Goal: Task Accomplishment & Management: Manage account settings

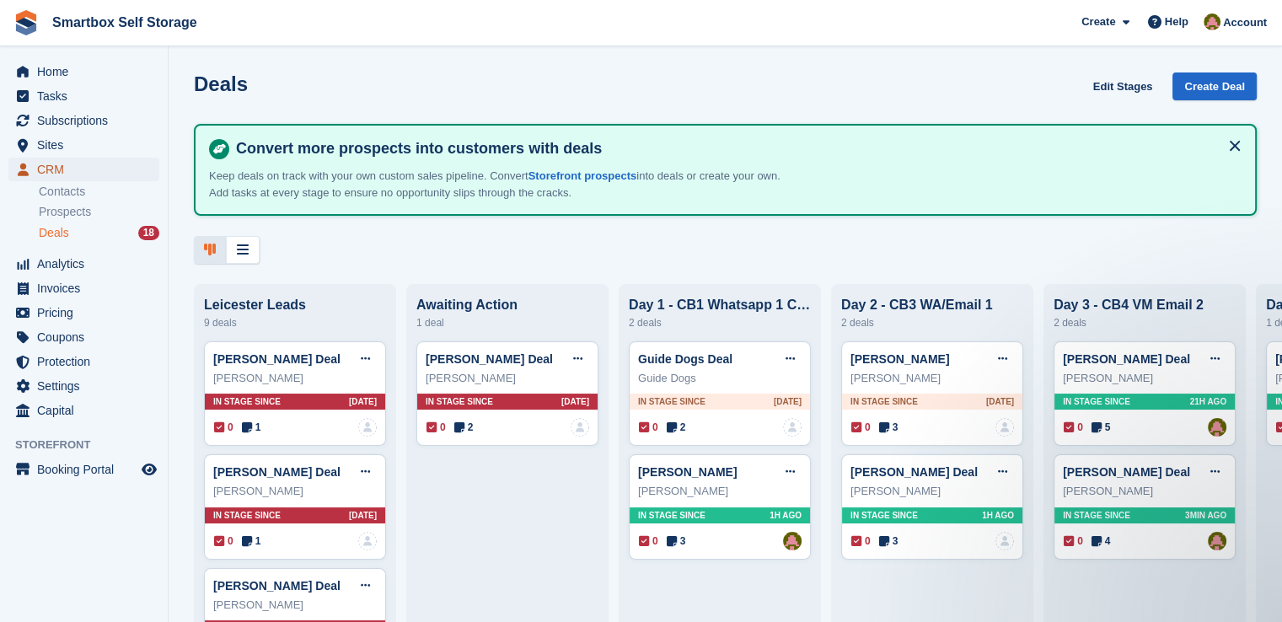
click at [71, 159] on span "CRM" at bounding box center [87, 170] width 101 height 24
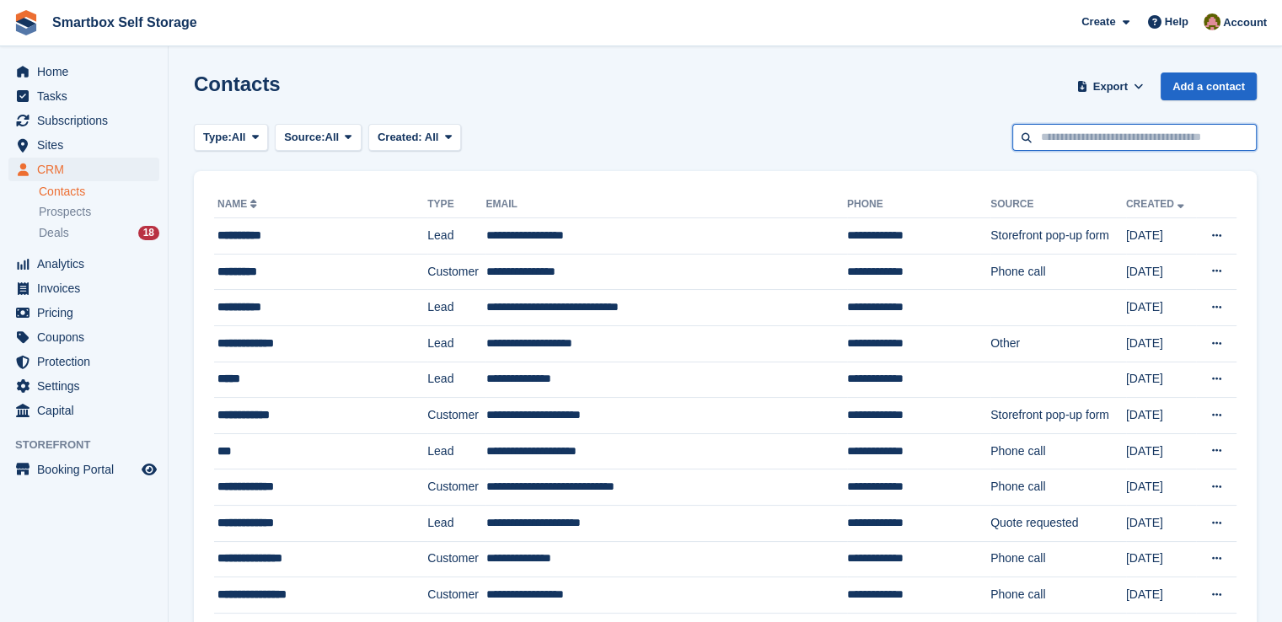
click at [1109, 133] on input "text" at bounding box center [1134, 138] width 244 height 28
click at [1092, 136] on input "text" at bounding box center [1134, 138] width 244 height 28
type input "*******"
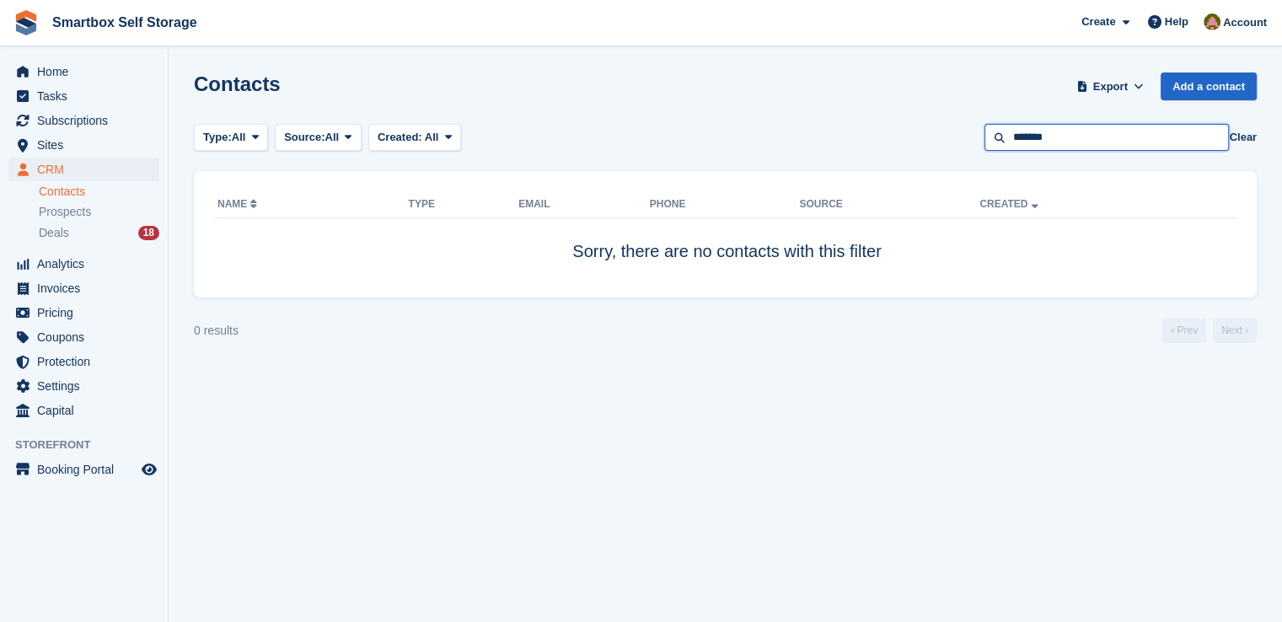
click at [1061, 136] on input "*******" at bounding box center [1106, 138] width 244 height 28
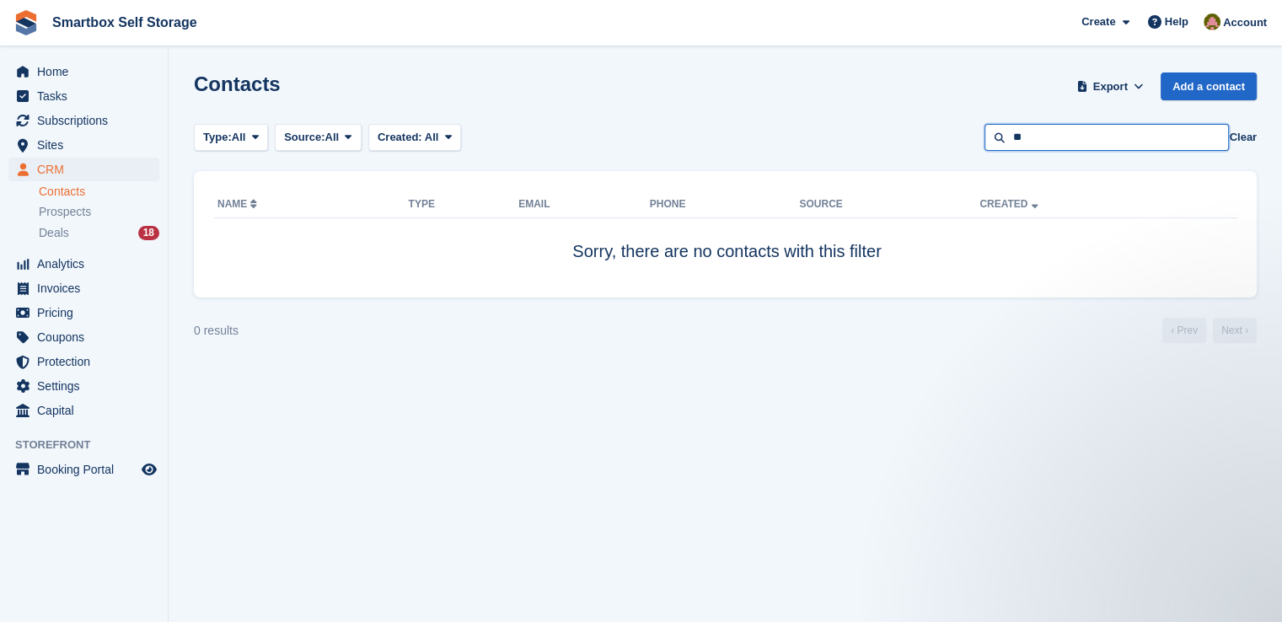
type input "*"
type input "******"
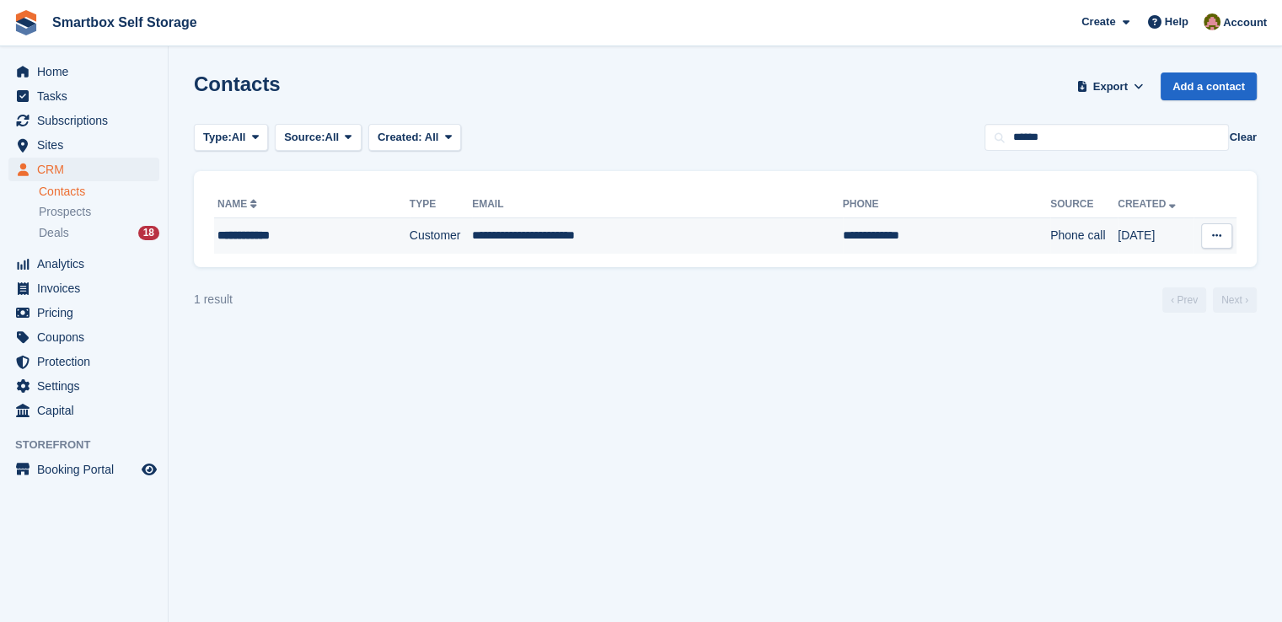
click at [688, 228] on td "**********" at bounding box center [657, 235] width 371 height 35
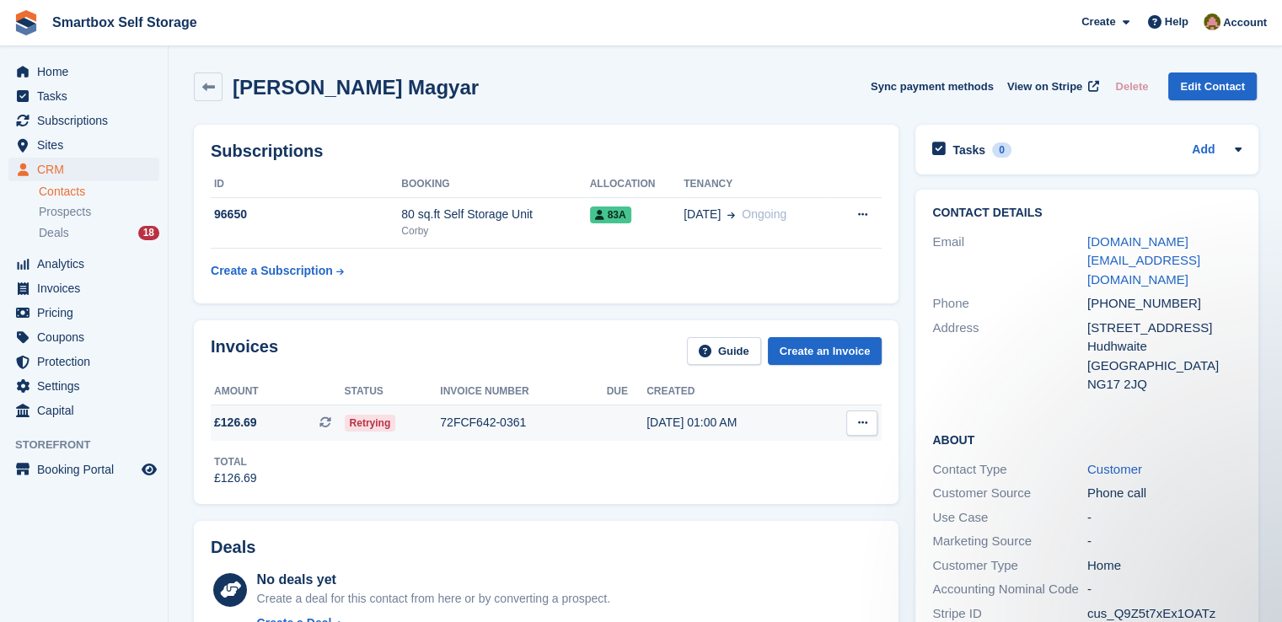
click at [498, 422] on div "72FCF642-0361" at bounding box center [523, 423] width 166 height 18
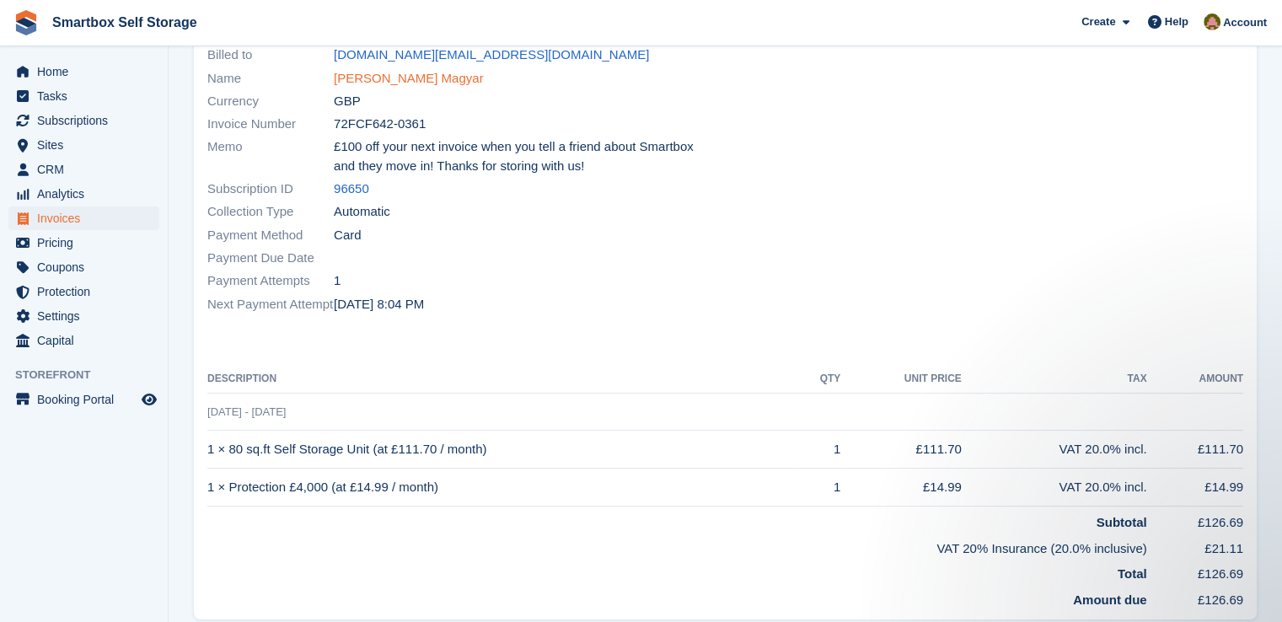
click at [356, 83] on link "[PERSON_NAME] Magyar" at bounding box center [409, 78] width 150 height 19
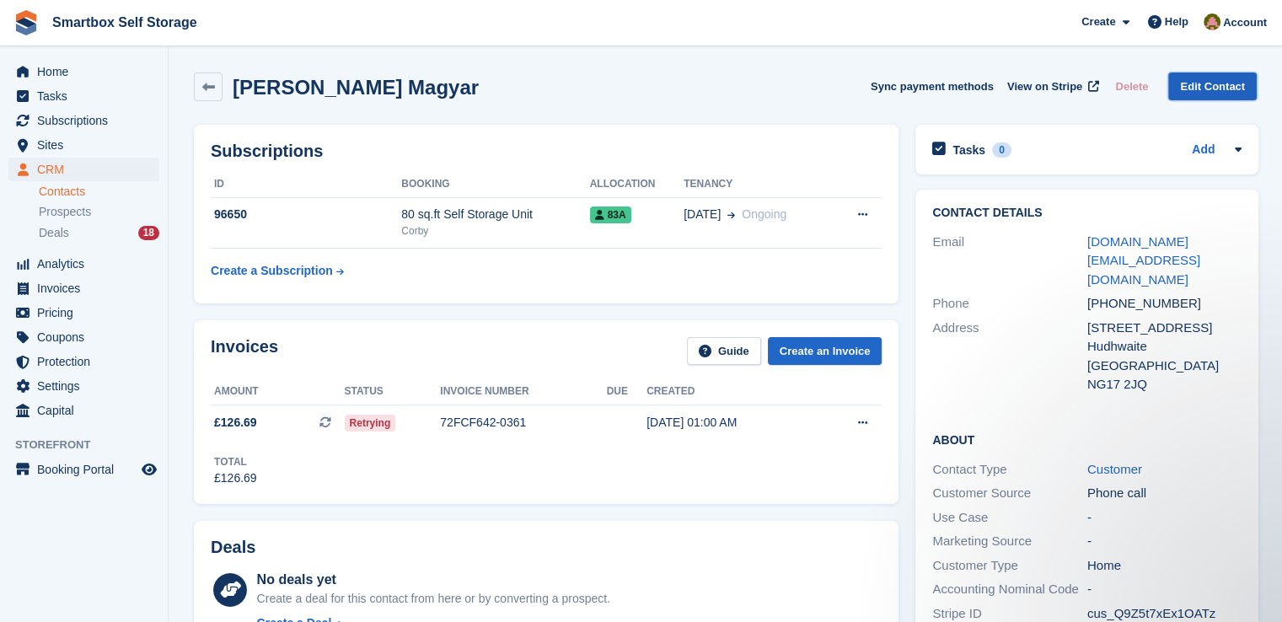
click at [1224, 91] on link "Edit Contact" at bounding box center [1212, 86] width 88 height 28
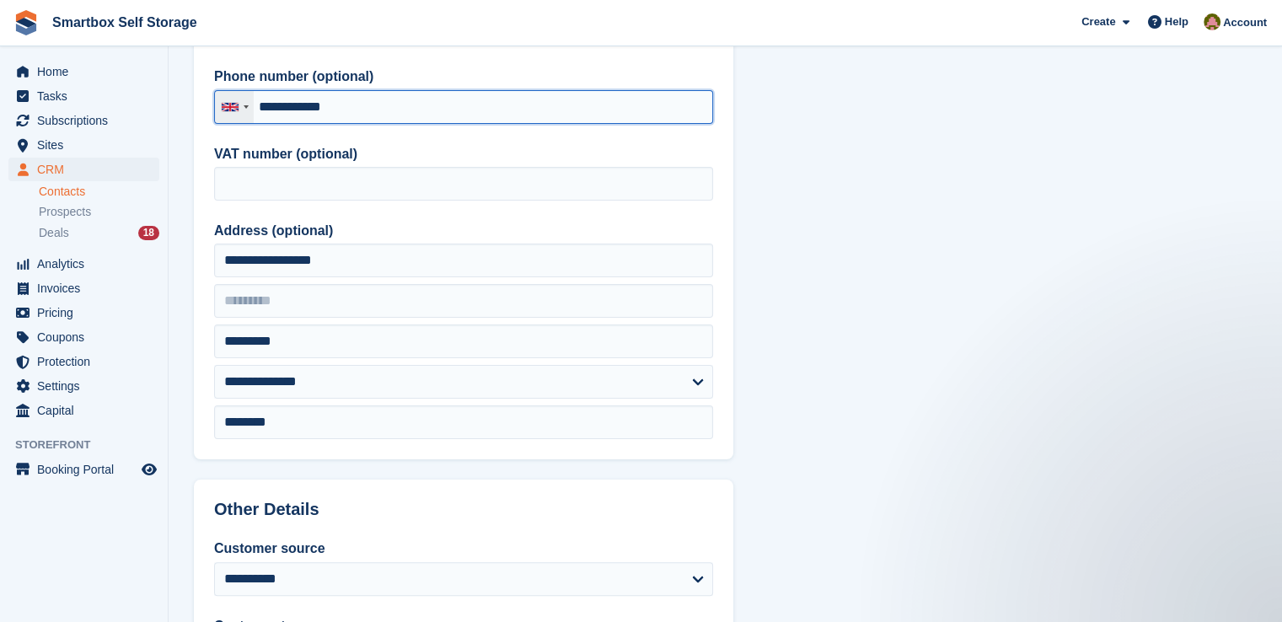
drag, startPoint x: 456, startPoint y: 115, endPoint x: 239, endPoint y: 108, distance: 216.6
click at [239, 108] on div "United Kingdom +44 Afghanistan (‫افغانستان‬‎) +93 Albania (Shqipëri) +355 Alger…" at bounding box center [463, 107] width 499 height 34
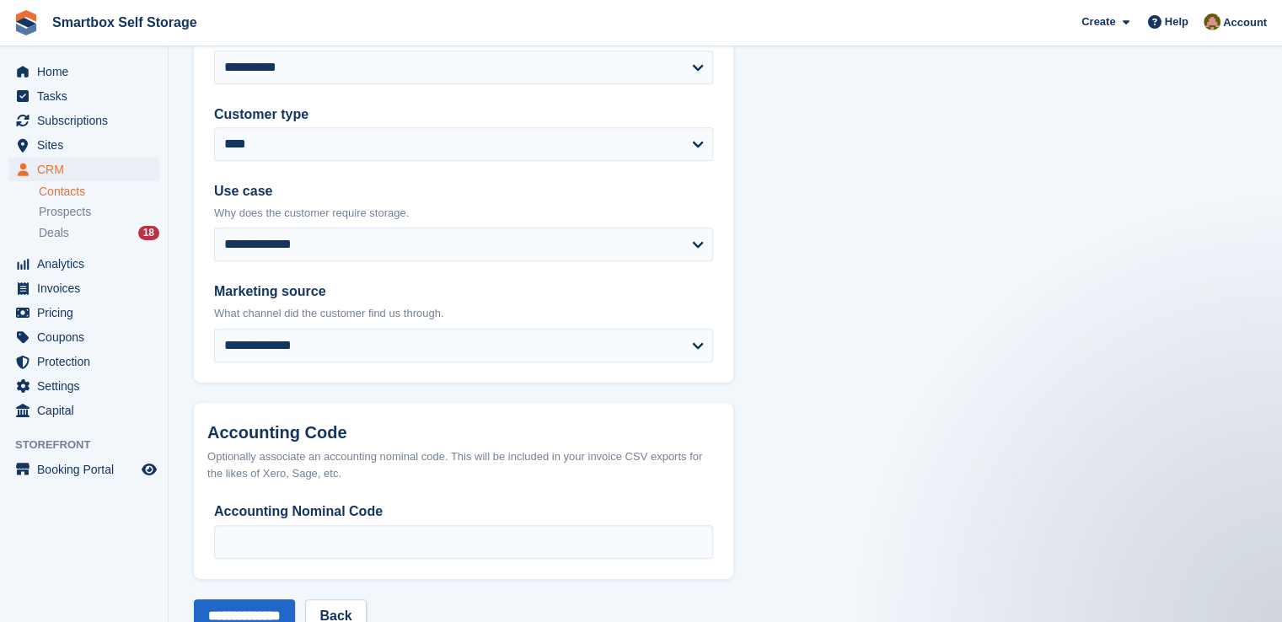
scroll to position [814, 0]
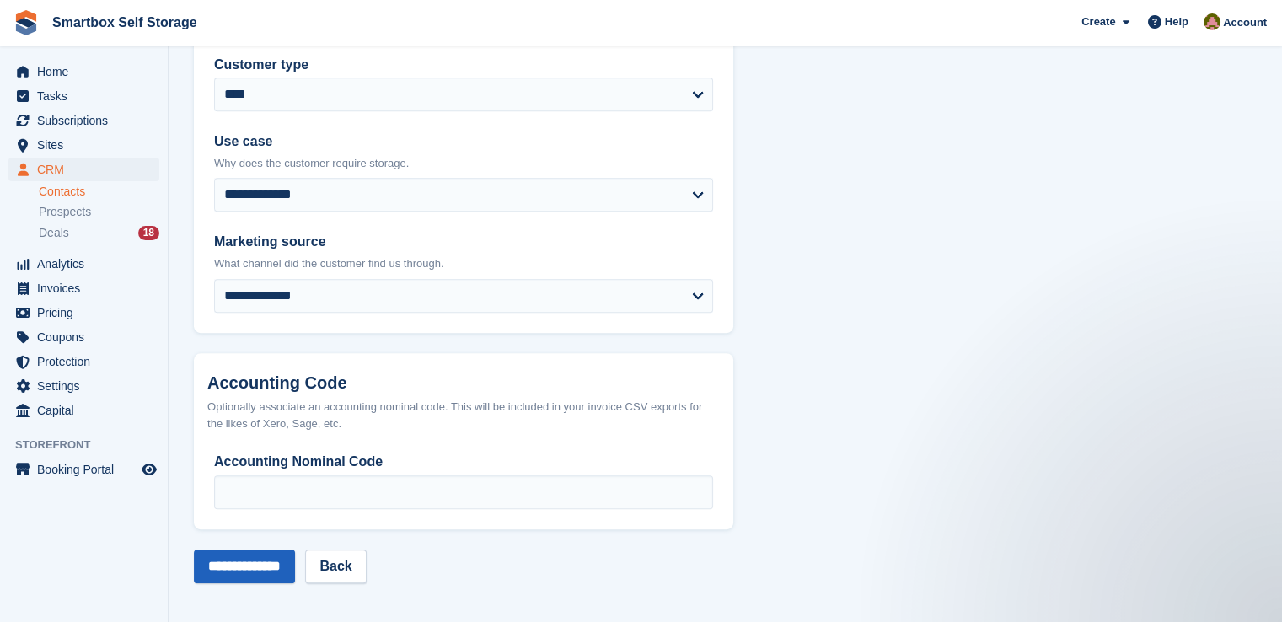
type input "**********"
click at [295, 560] on input "**********" at bounding box center [244, 566] width 101 height 34
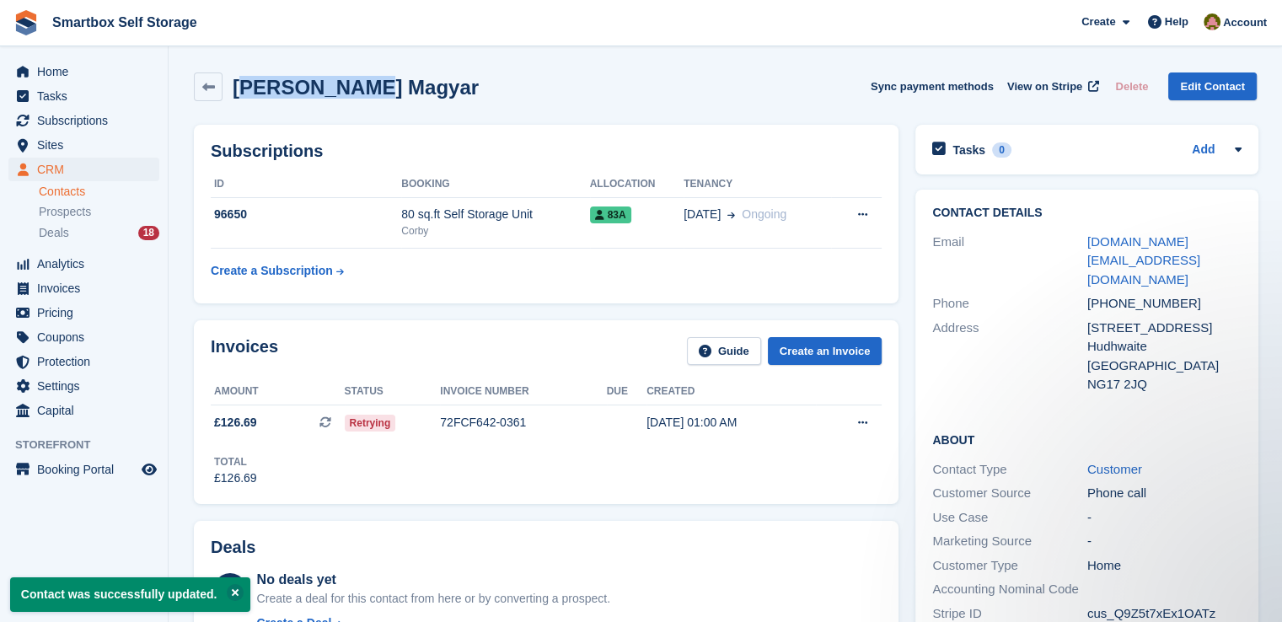
drag, startPoint x: 357, startPoint y: 88, endPoint x: 239, endPoint y: 82, distance: 118.1
click at [239, 82] on div "Bence Magyar Sync payment methods View on Stripe Delete Edit Contact" at bounding box center [725, 86] width 1062 height 29
click at [367, 86] on div "Bence Magyar Sync payment methods View on Stripe Delete Edit Contact" at bounding box center [725, 86] width 1062 height 29
drag, startPoint x: 369, startPoint y: 86, endPoint x: 240, endPoint y: 91, distance: 129.0
click at [240, 91] on div "Bence Magyar Sync payment methods View on Stripe Delete Edit Contact" at bounding box center [725, 86] width 1062 height 29
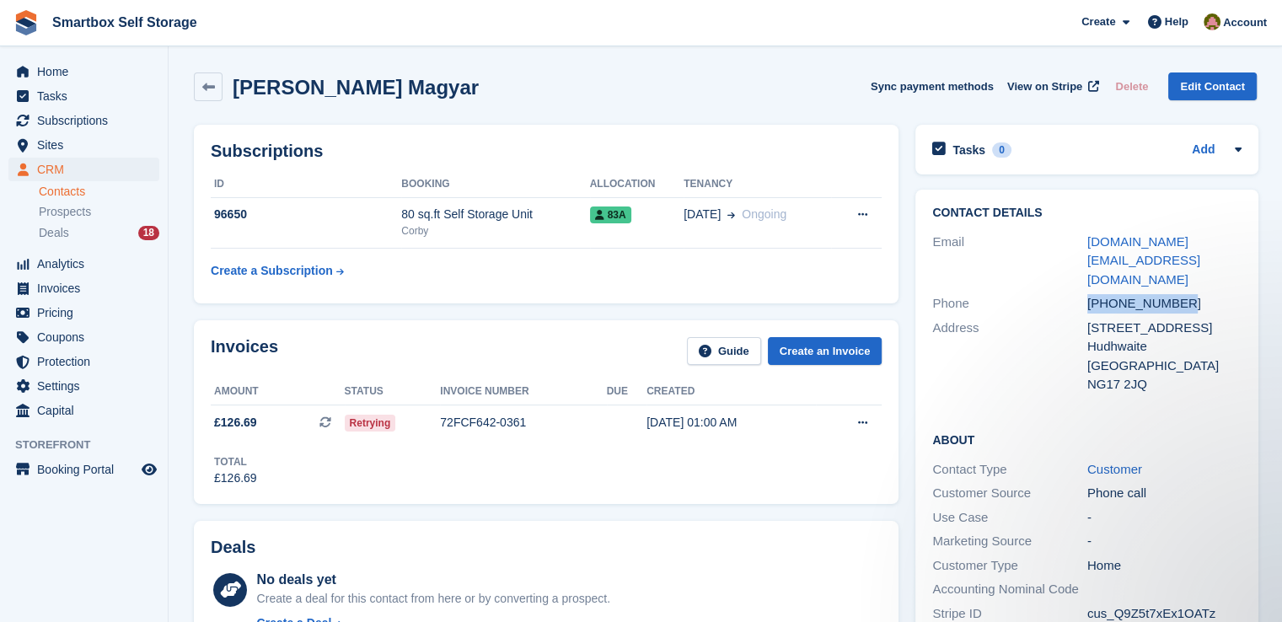
drag, startPoint x: 1185, startPoint y: 284, endPoint x: 1074, endPoint y: 286, distance: 110.4
click at [1074, 292] on div "Phone +447377400940" at bounding box center [1086, 304] width 309 height 24
copy div "+447377400940"
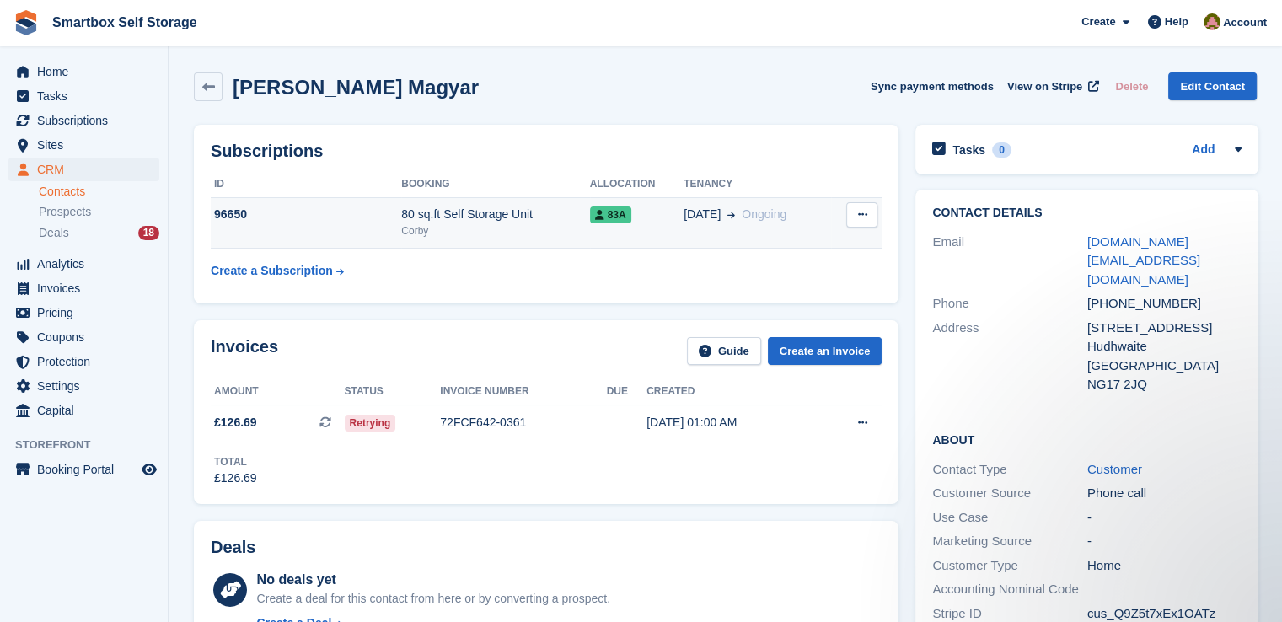
click at [483, 216] on div "80 sq.ft Self Storage Unit" at bounding box center [495, 215] width 188 height 18
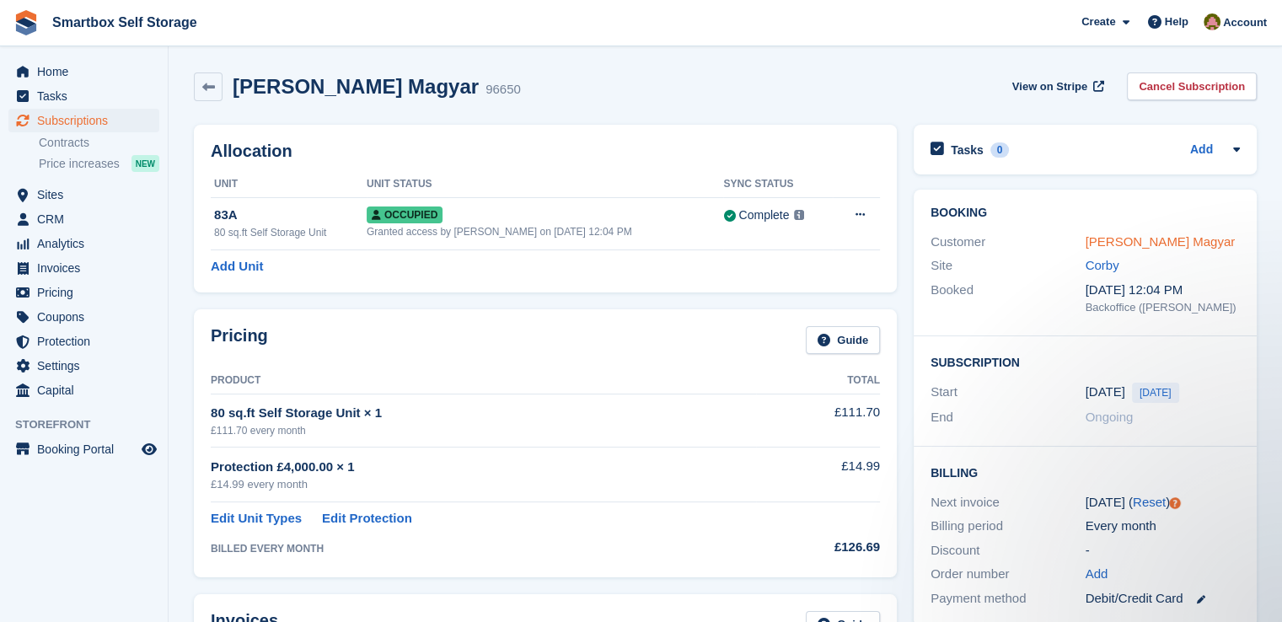
click at [1129, 246] on link "[PERSON_NAME] Magyar" at bounding box center [1160, 241] width 150 height 14
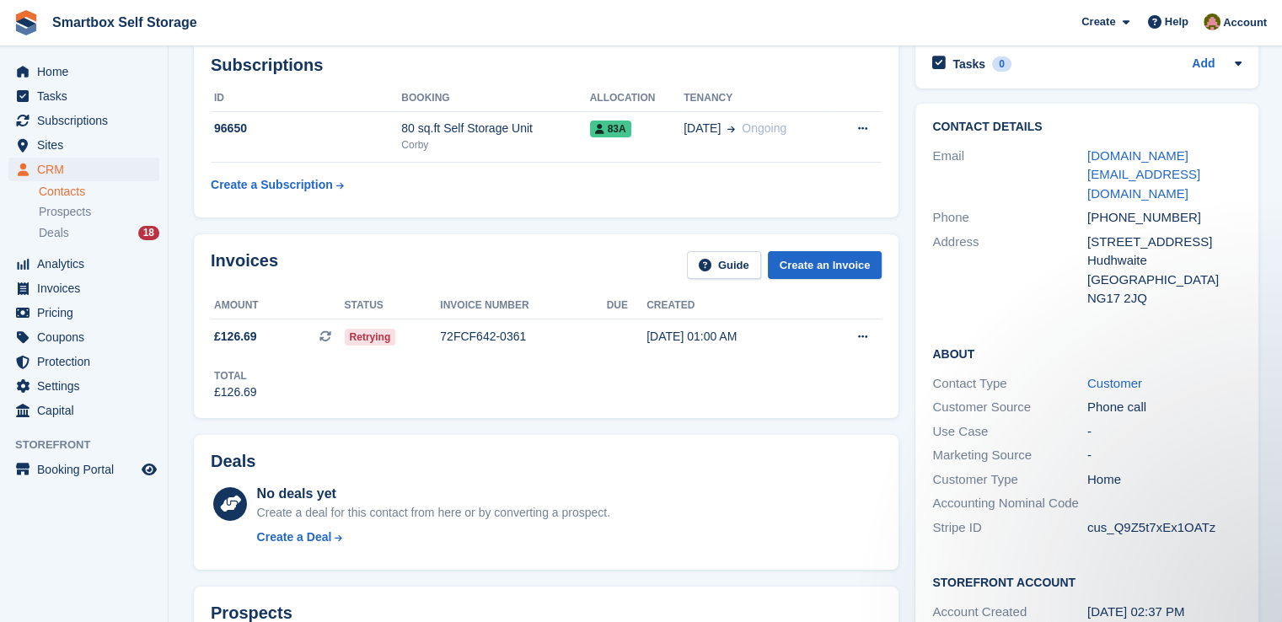
scroll to position [84, 0]
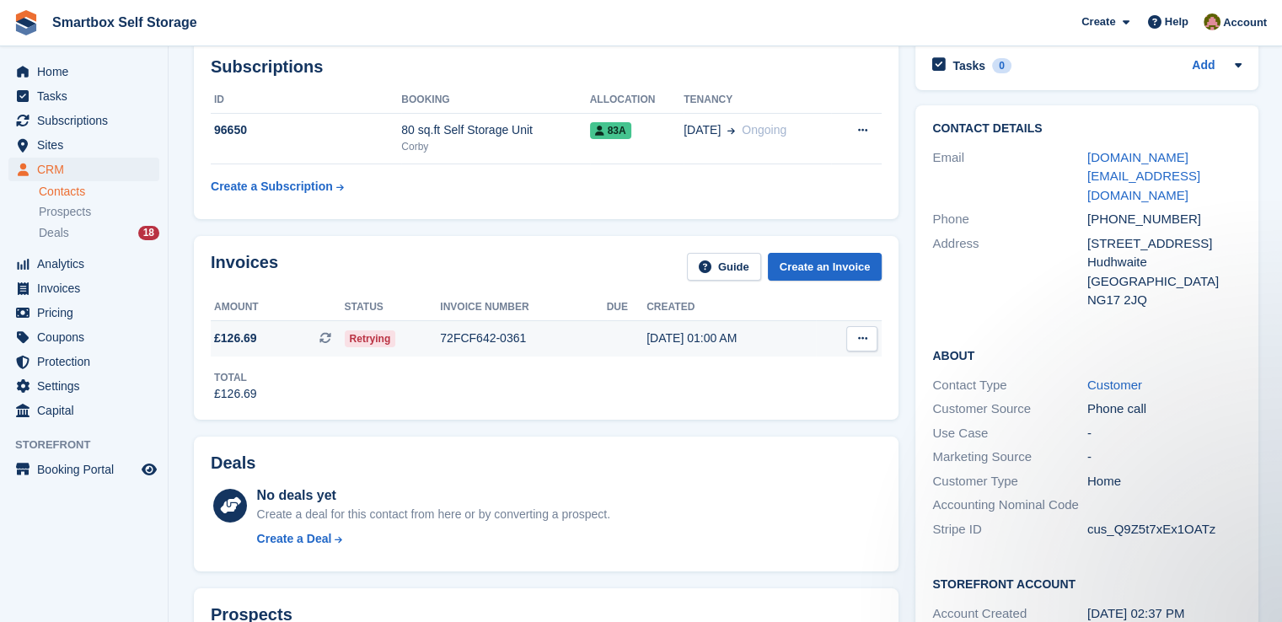
click at [573, 341] on div "72FCF642-0361" at bounding box center [523, 338] width 166 height 18
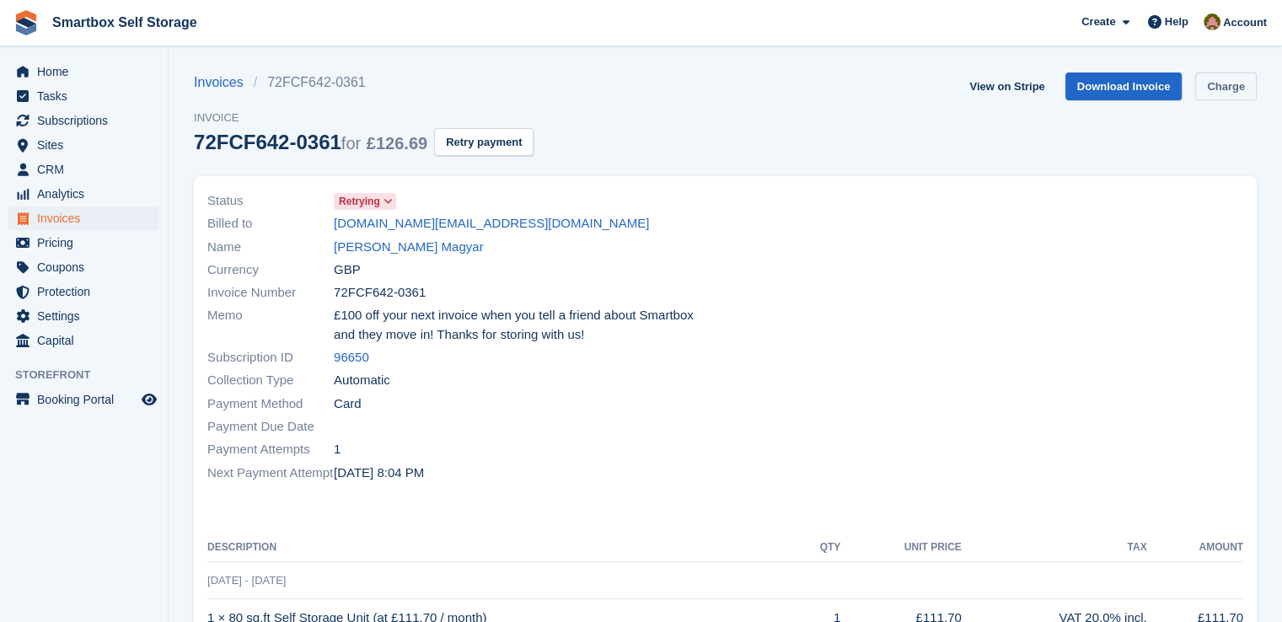
click at [1236, 72] on link "Charge" at bounding box center [1226, 86] width 62 height 28
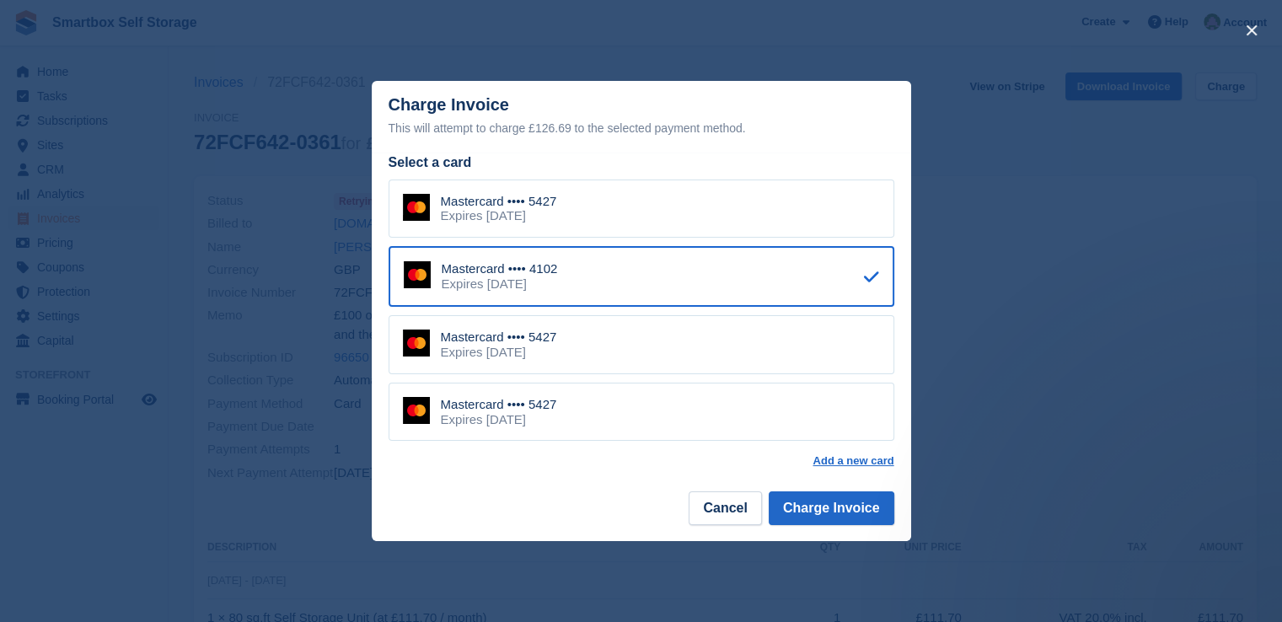
click at [715, 223] on div "Mastercard •••• 5427 Expires September 2027" at bounding box center [641, 208] width 506 height 59
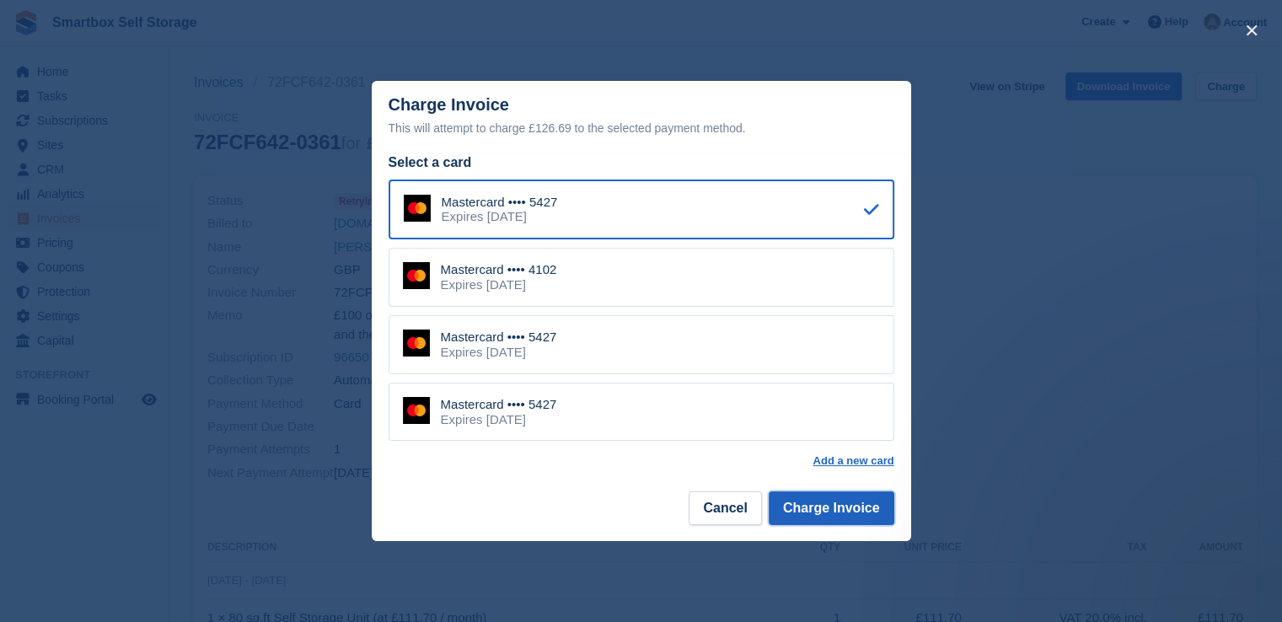
click at [856, 510] on button "Charge Invoice" at bounding box center [831, 508] width 126 height 34
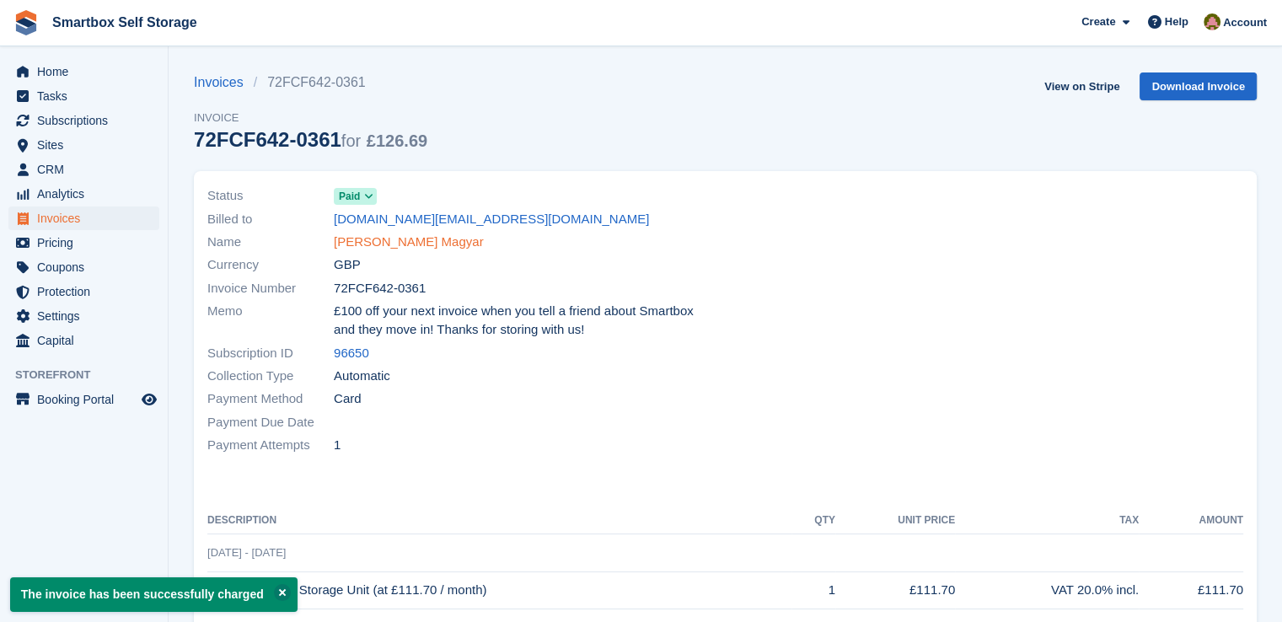
click at [388, 243] on link "Bence Magyar" at bounding box center [409, 242] width 150 height 19
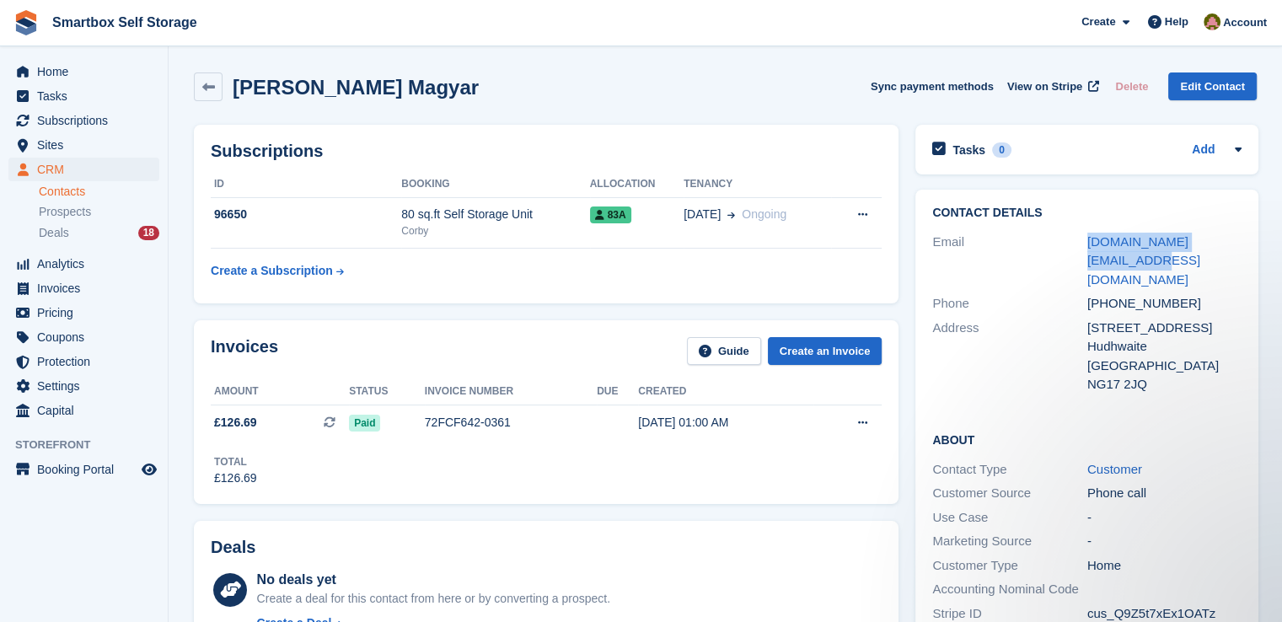
drag, startPoint x: 1108, startPoint y: 265, endPoint x: 1073, endPoint y: 257, distance: 35.4
click at [1073, 257] on div "Email bencemagyar.uk@gmail.com" at bounding box center [1086, 261] width 309 height 62
click at [25, 142] on icon "menu" at bounding box center [23, 144] width 10 height 13
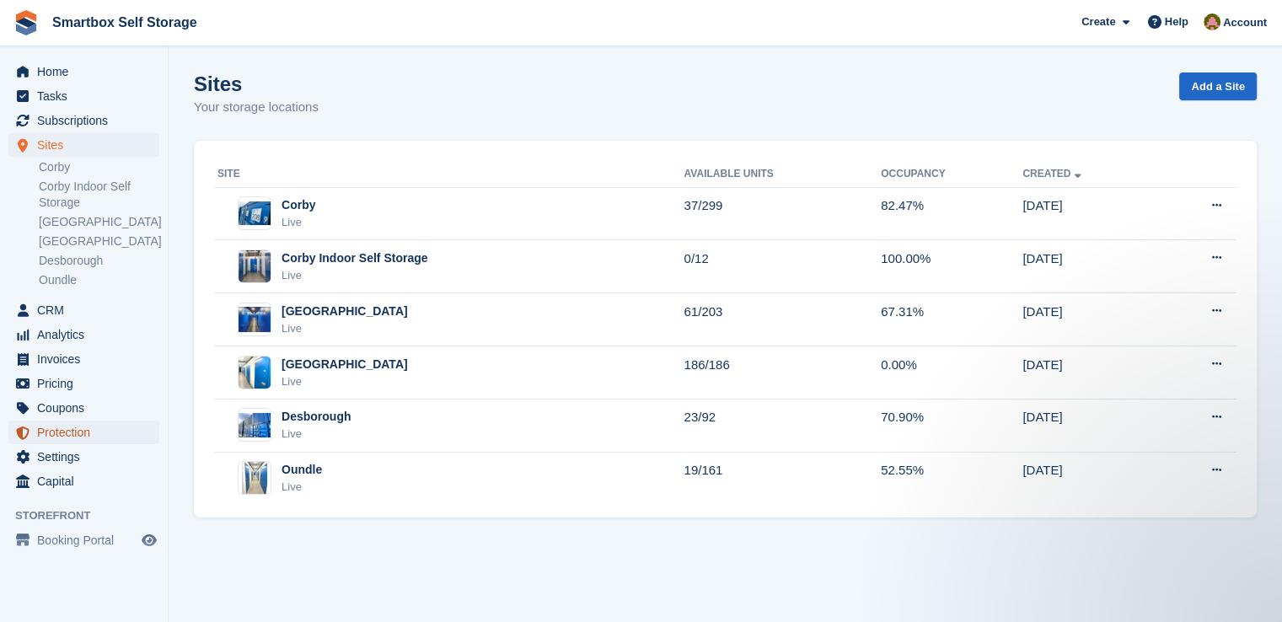
click at [83, 432] on span "Protection" at bounding box center [87, 432] width 101 height 24
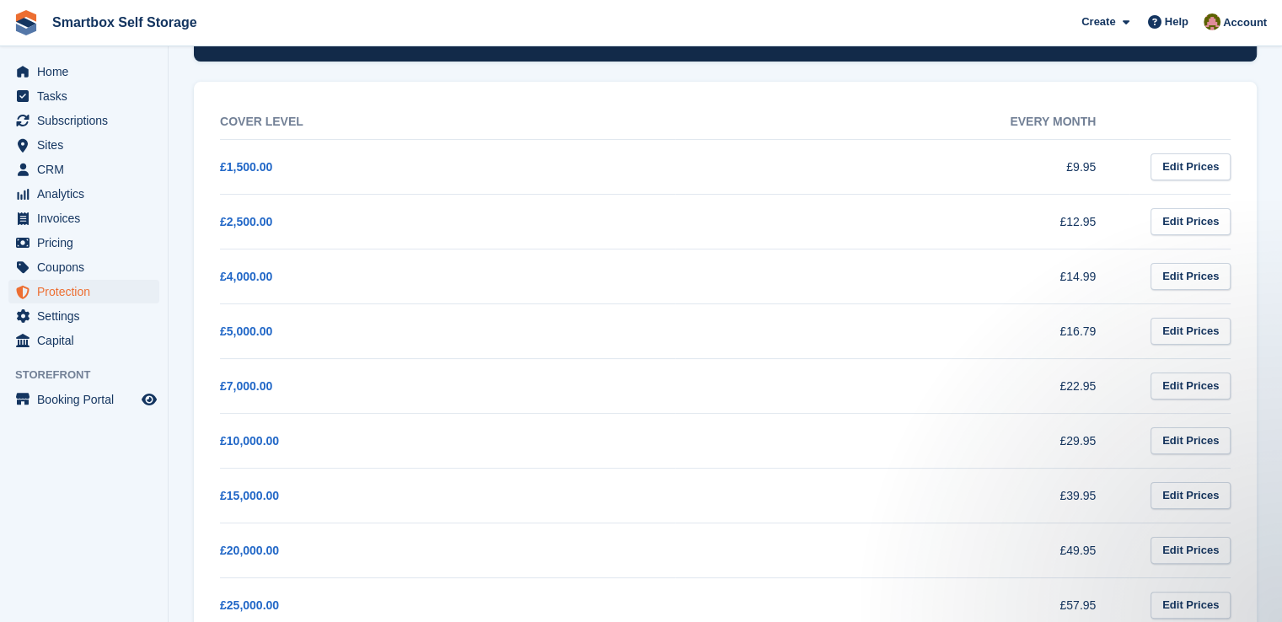
scroll to position [337, 0]
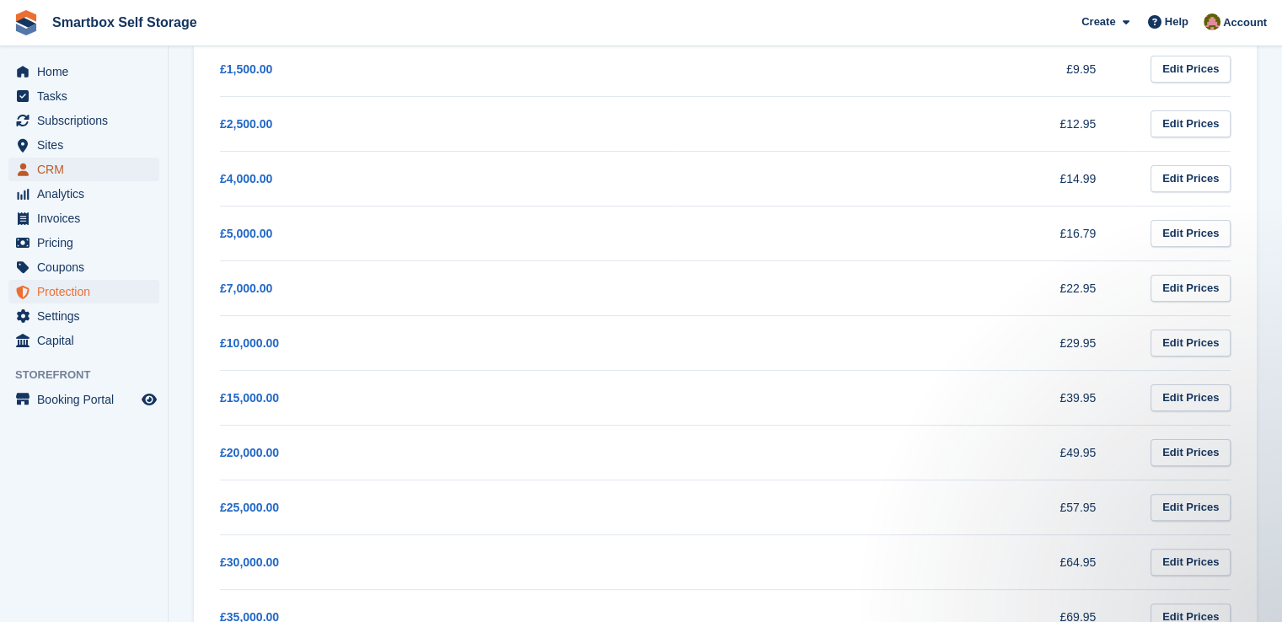
click at [67, 162] on span "CRM" at bounding box center [87, 170] width 101 height 24
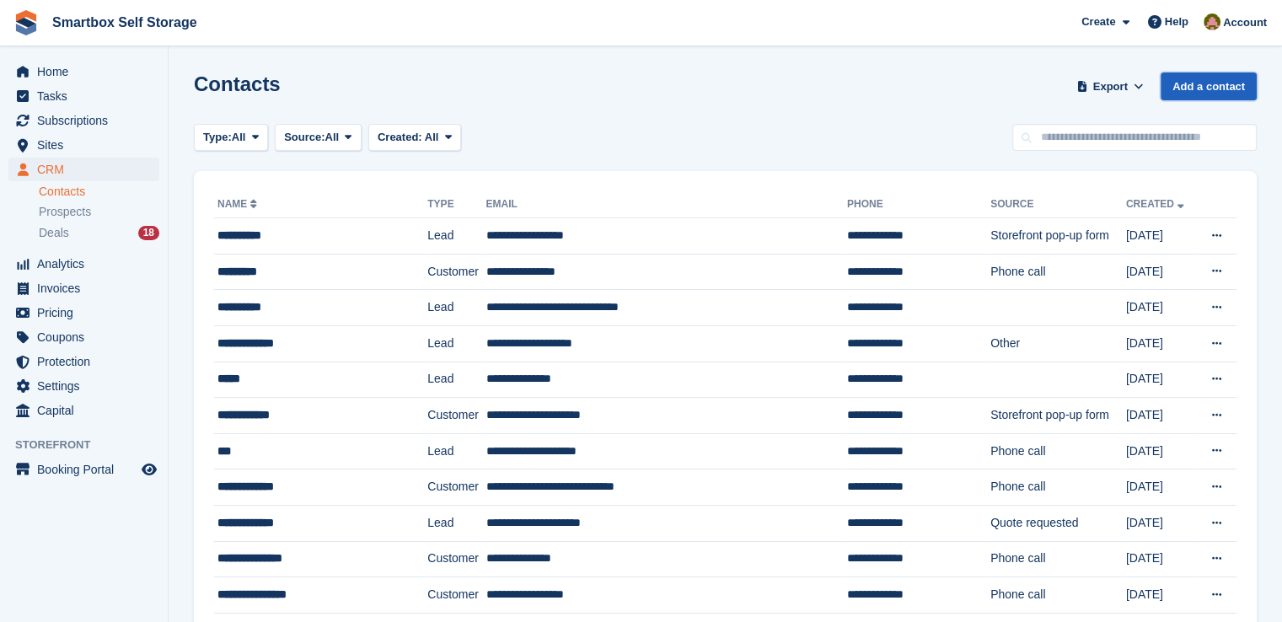
click at [1247, 78] on link "Add a contact" at bounding box center [1208, 86] width 96 height 28
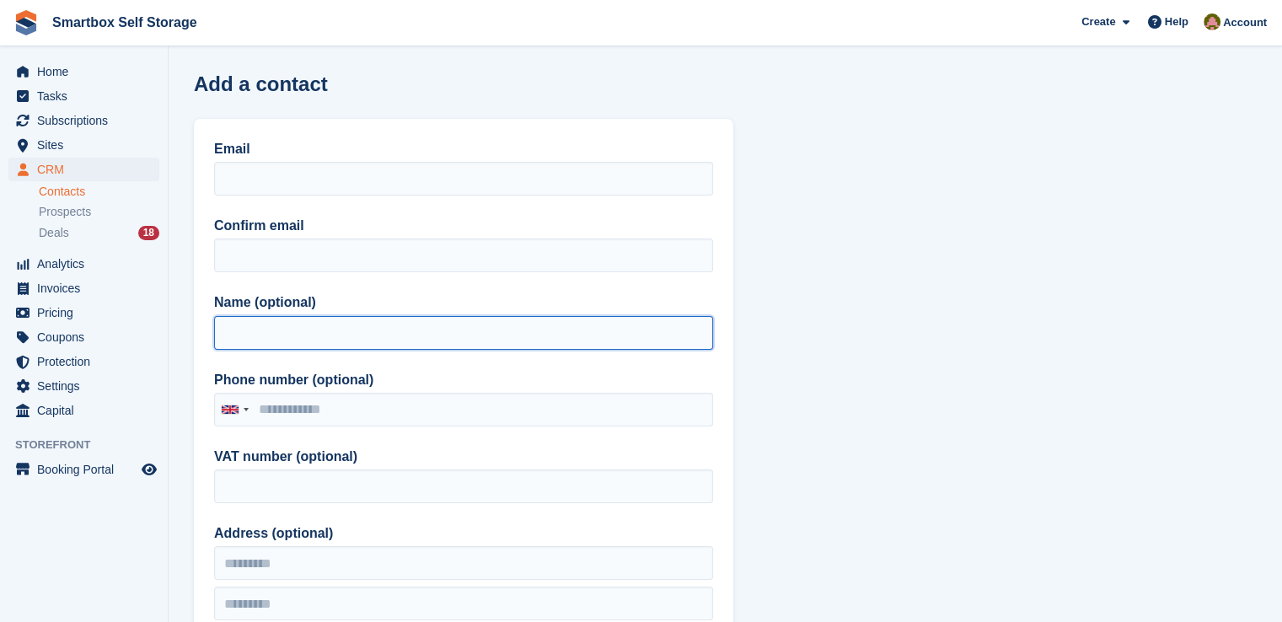
click at [311, 316] on input "Name (optional)" at bounding box center [463, 333] width 499 height 34
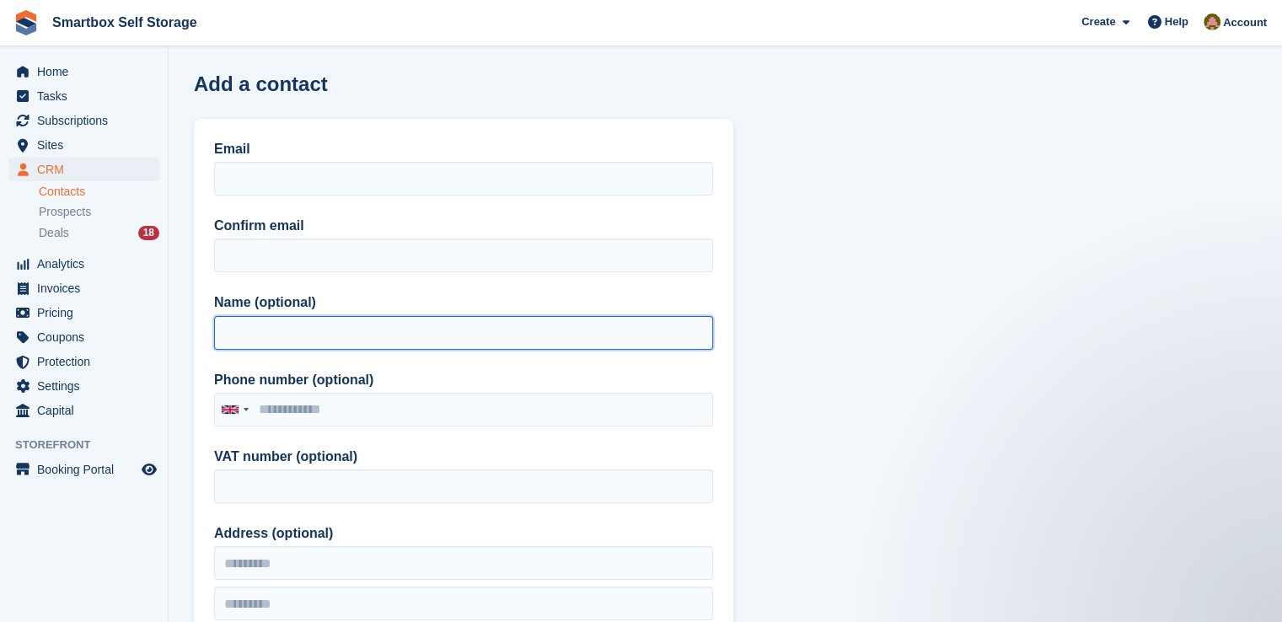
click at [361, 329] on input "Name (optional)" at bounding box center [463, 333] width 499 height 34
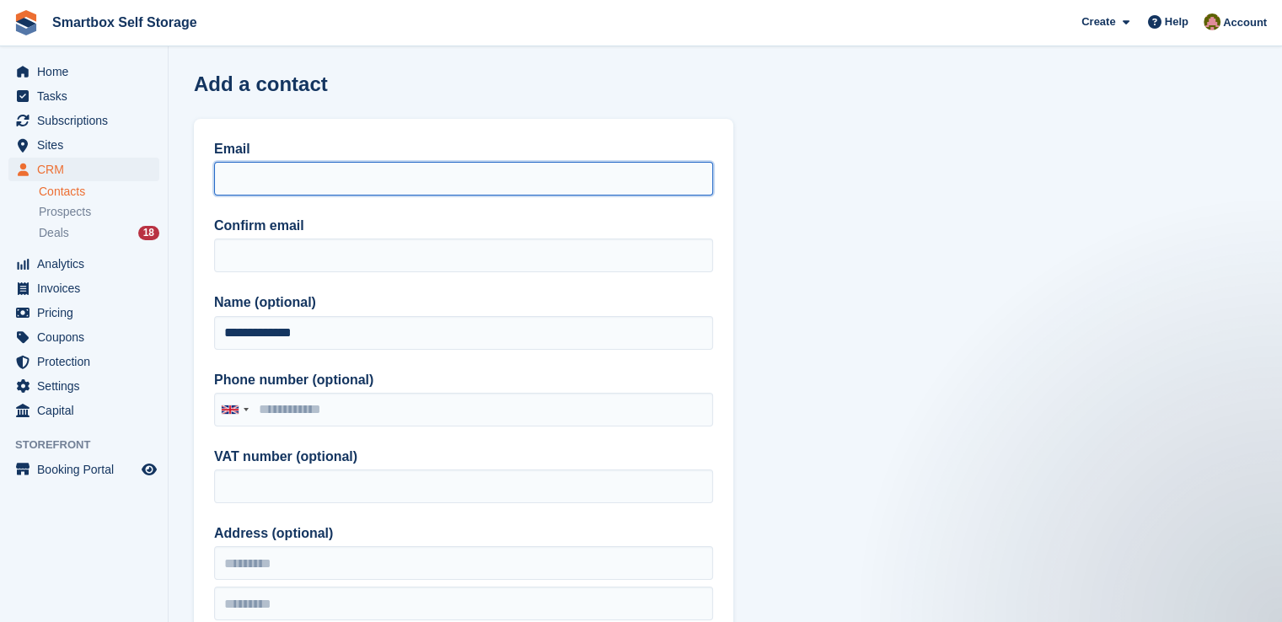
click at [276, 177] on input "Email" at bounding box center [463, 179] width 499 height 34
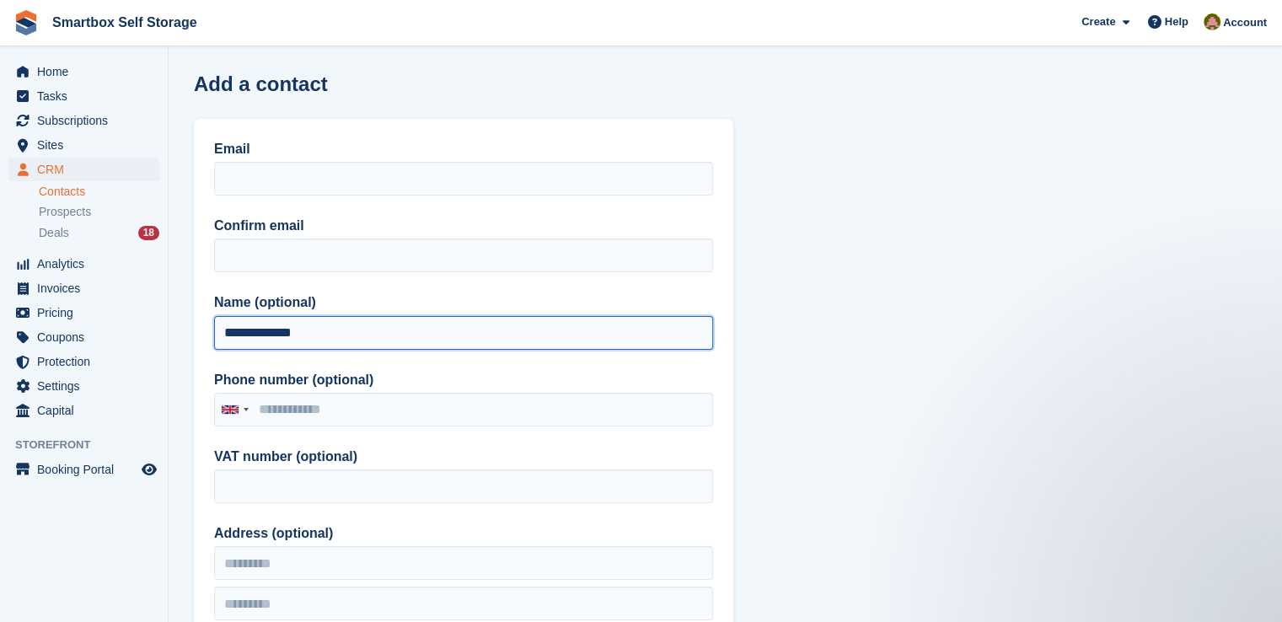
click at [293, 334] on input "**********" at bounding box center [463, 333] width 499 height 34
type input "**********"
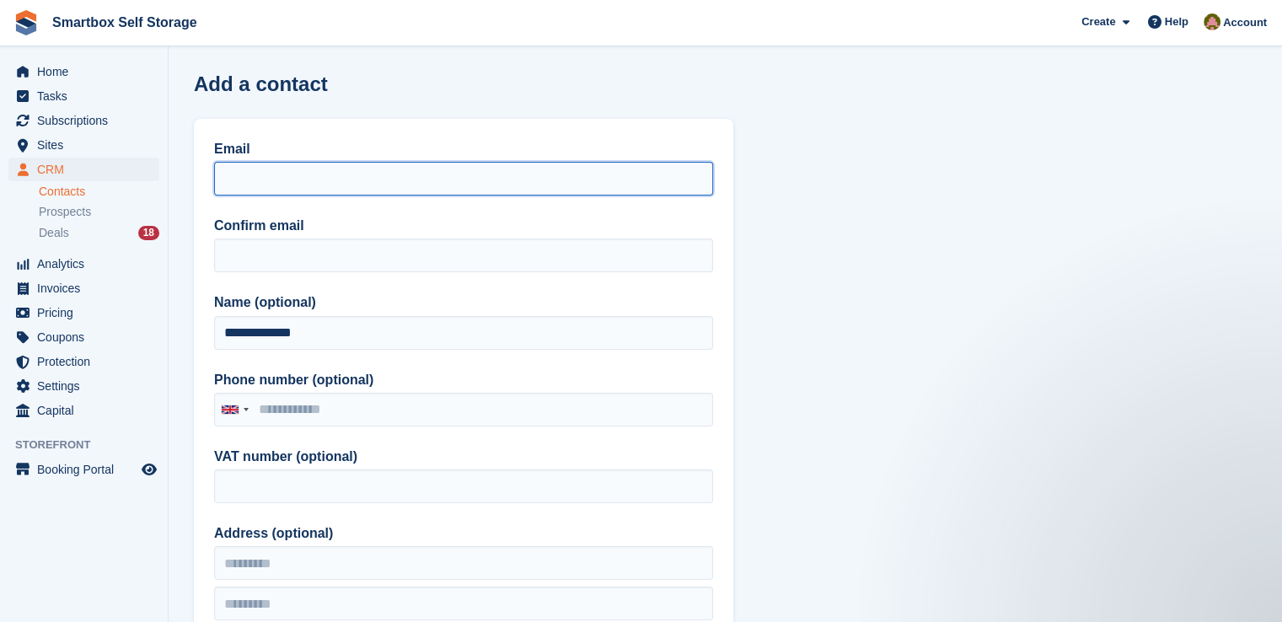
click at [404, 188] on input "Email" at bounding box center [463, 179] width 499 height 34
click at [404, 187] on input "**********" at bounding box center [463, 179] width 499 height 34
type input "**********"
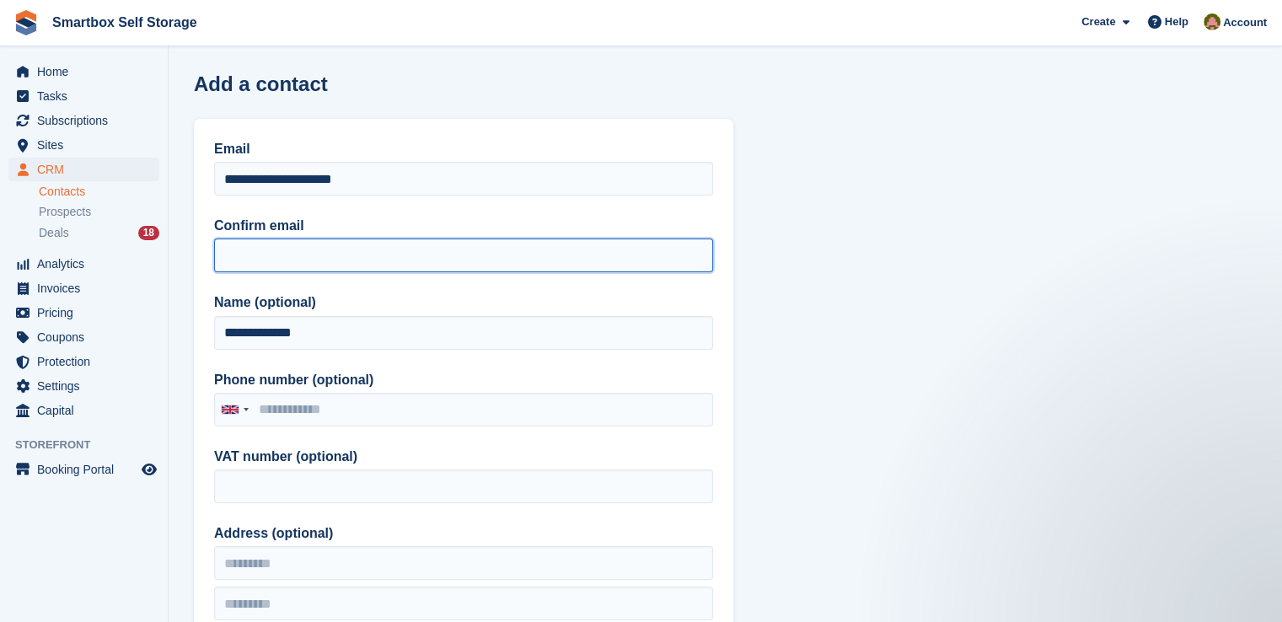
click at [375, 257] on input "Confirm email" at bounding box center [463, 255] width 499 height 34
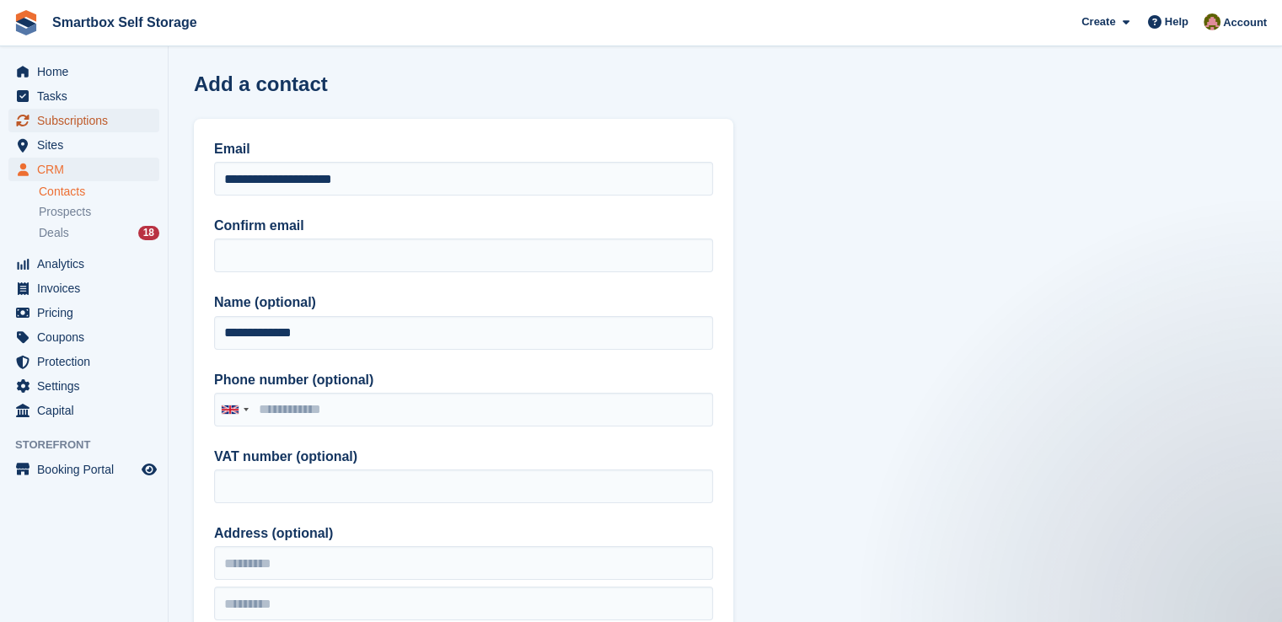
click at [98, 126] on span "Subscriptions" at bounding box center [87, 121] width 101 height 24
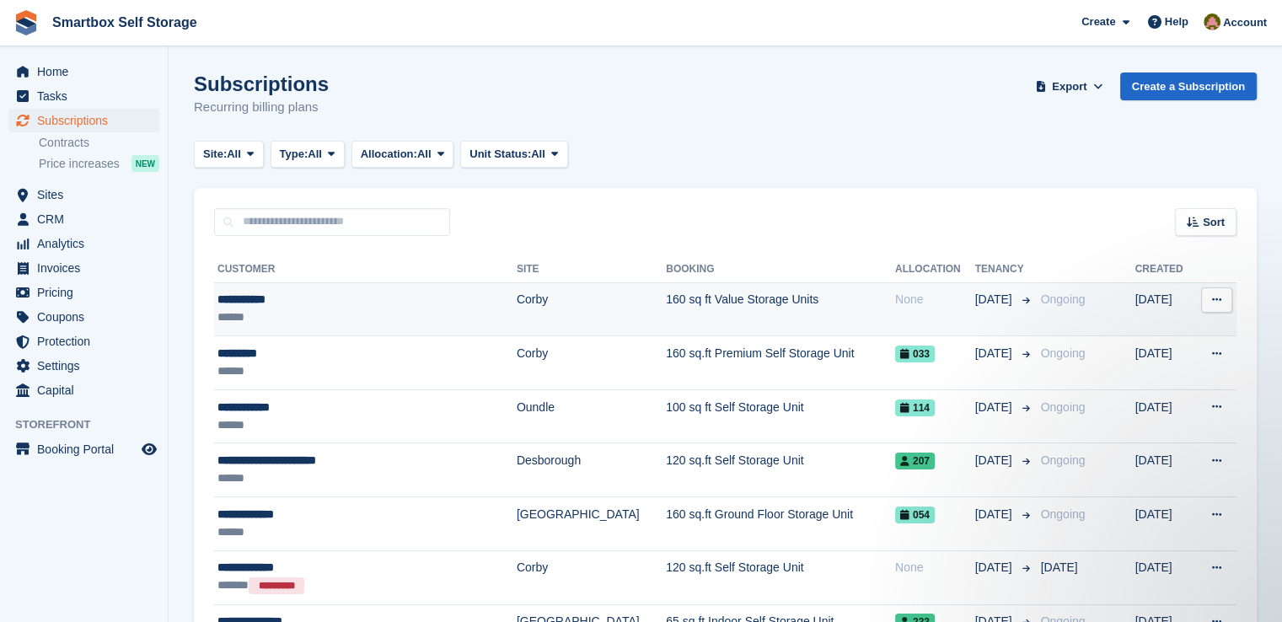
click at [666, 295] on td "160 sq ft Value Storage Units" at bounding box center [780, 309] width 229 height 54
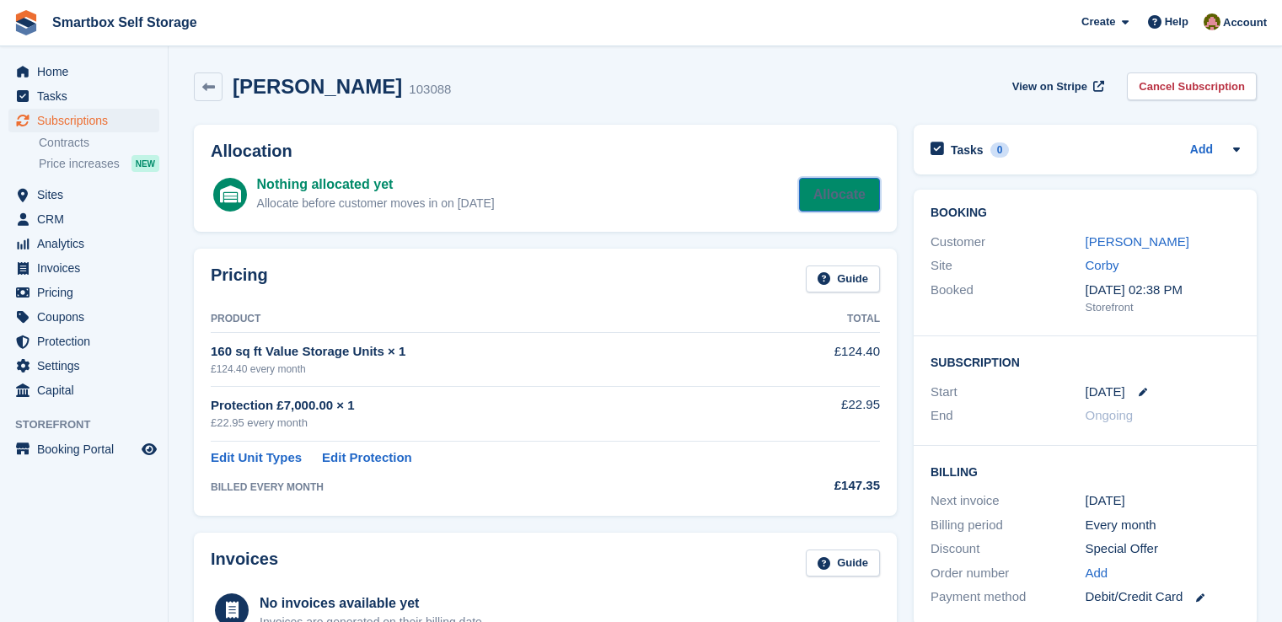
drag, startPoint x: 0, startPoint y: 0, endPoint x: 510, endPoint y: 251, distance: 568.2
click at [847, 200] on link "Allocate" at bounding box center [839, 195] width 81 height 34
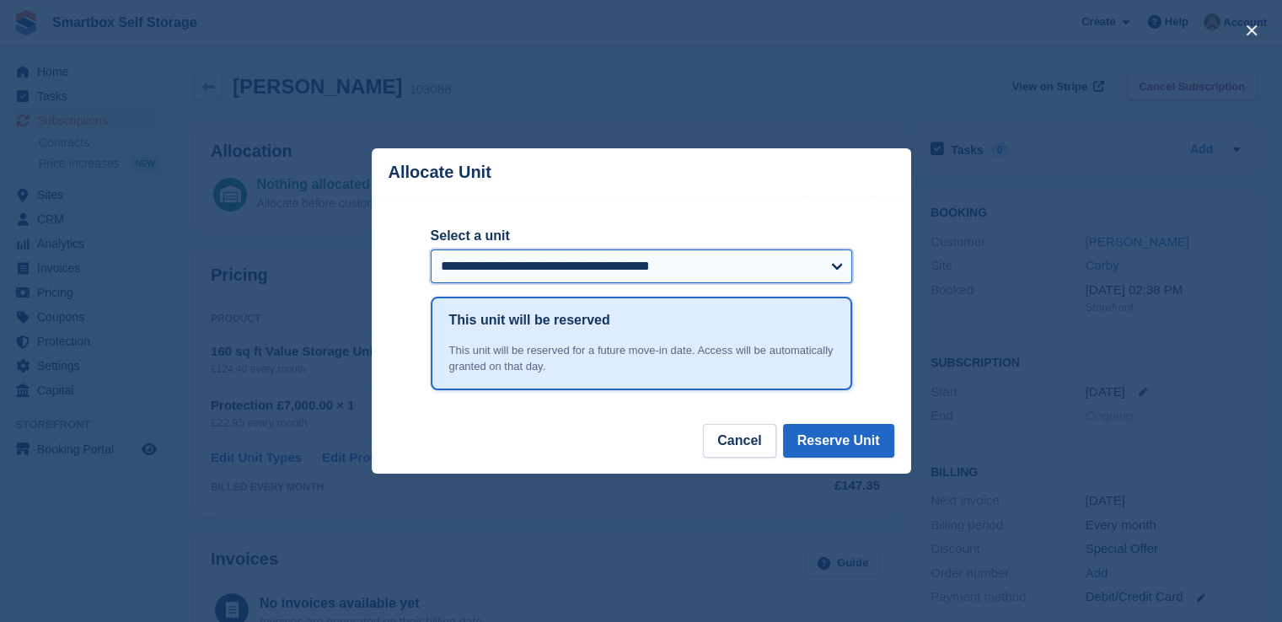
click at [495, 274] on select "**********" at bounding box center [641, 266] width 421 height 34
select select "******"
click at [431, 250] on select "**********" at bounding box center [641, 266] width 421 height 34
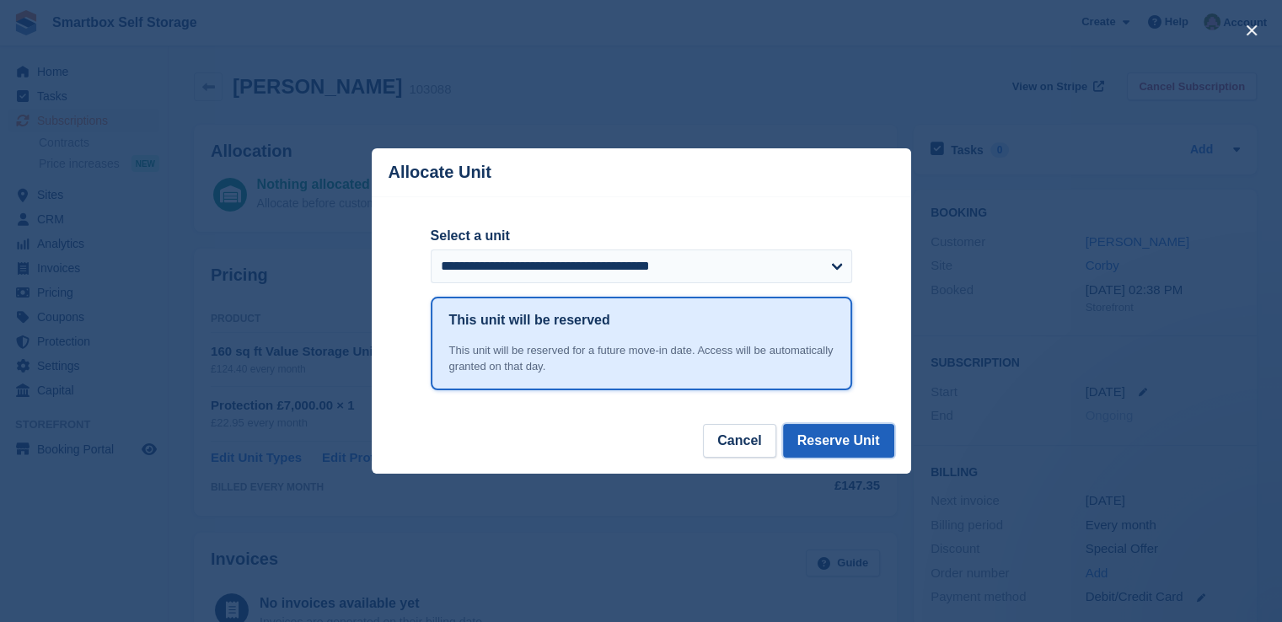
click at [819, 434] on button "Reserve Unit" at bounding box center [838, 441] width 111 height 34
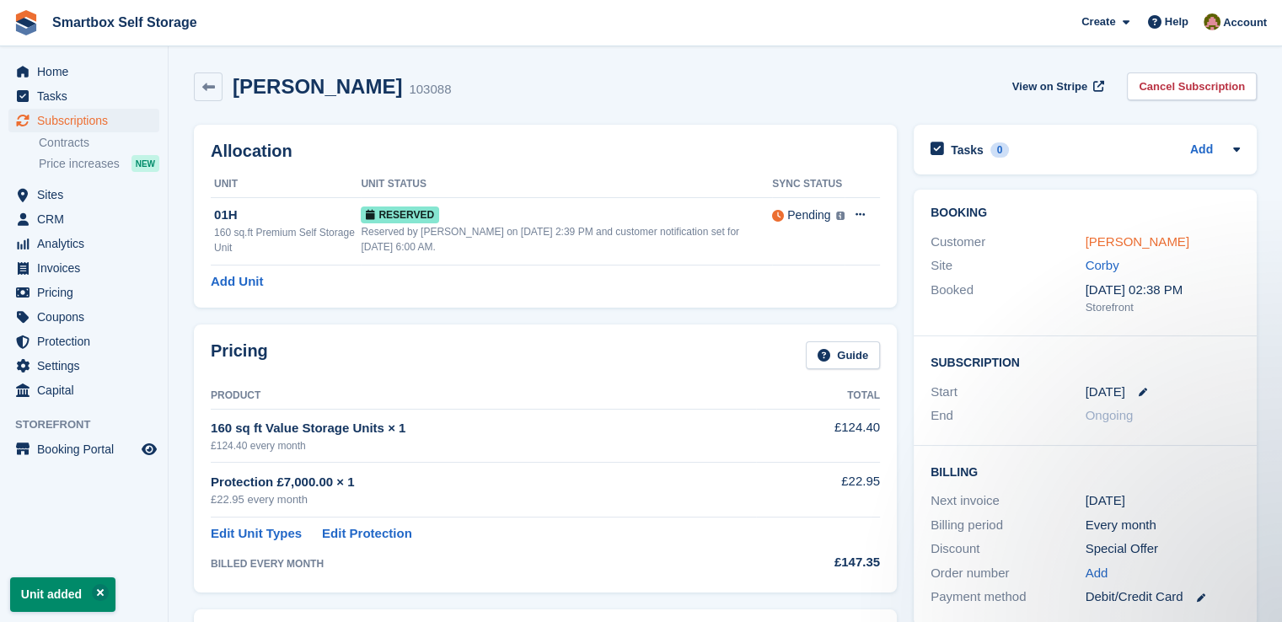
click at [1105, 241] on link "[PERSON_NAME]" at bounding box center [1137, 241] width 104 height 14
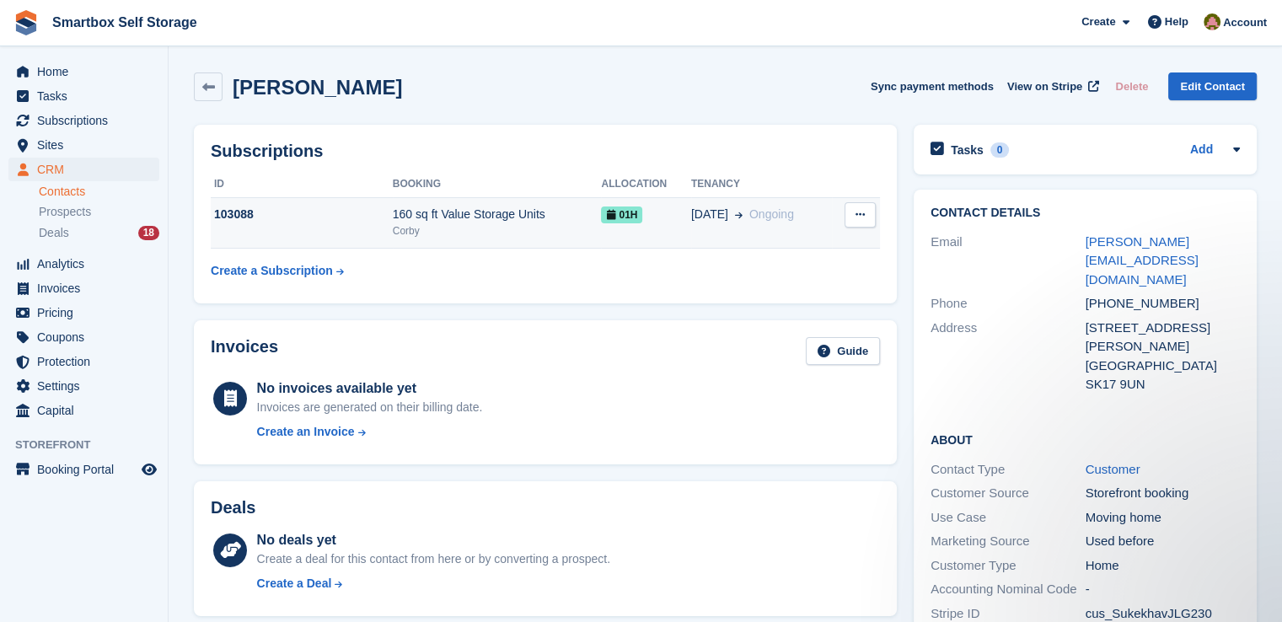
click at [514, 233] on div "Corby" at bounding box center [497, 230] width 209 height 15
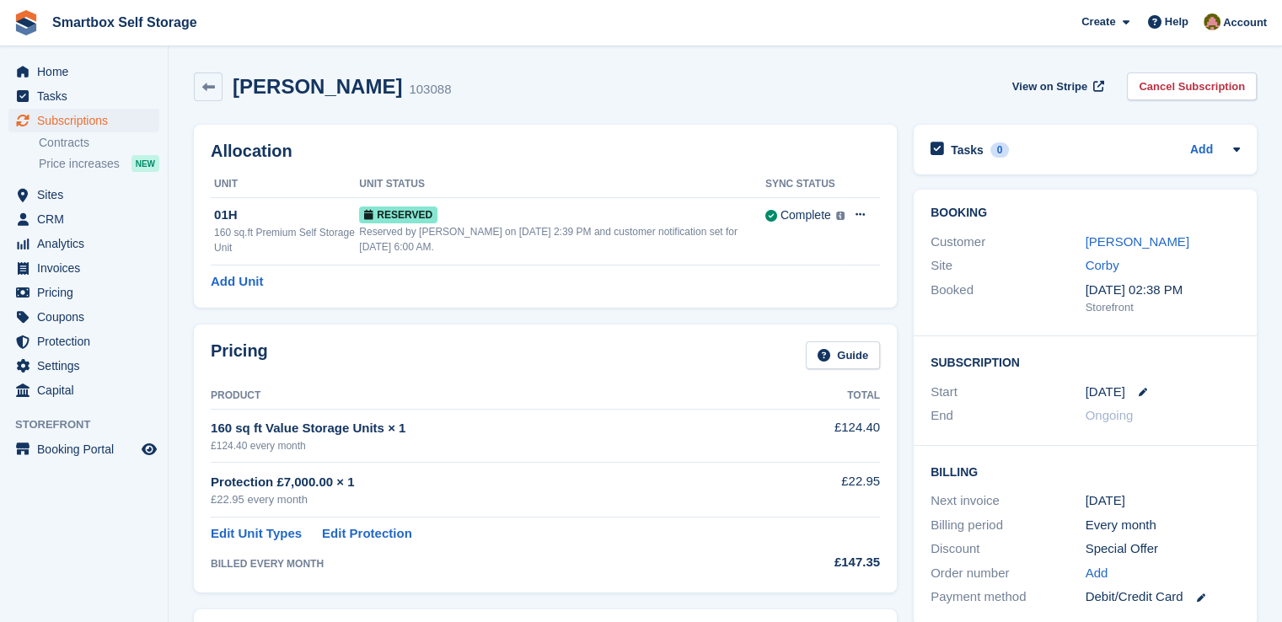
click at [511, 224] on div "Reserved by [PERSON_NAME] on [DATE] 2:39 PM and customer notification set for […" at bounding box center [562, 239] width 406 height 30
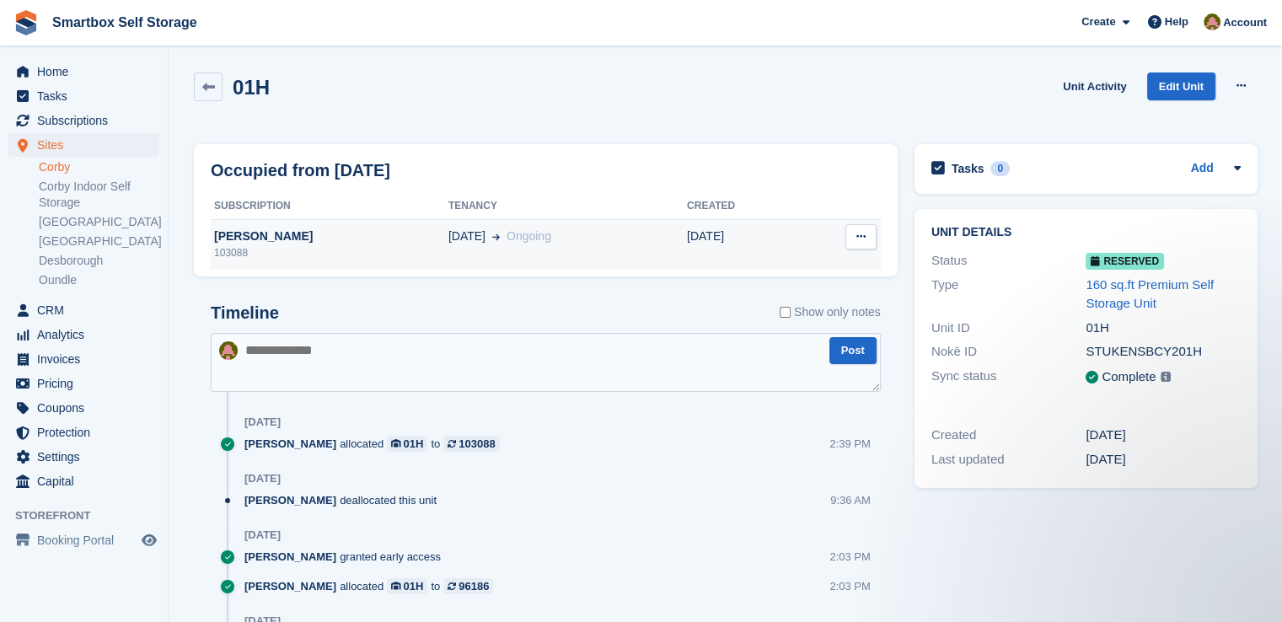
click at [652, 244] on div "[DATE] Ongoing" at bounding box center [567, 236] width 238 height 18
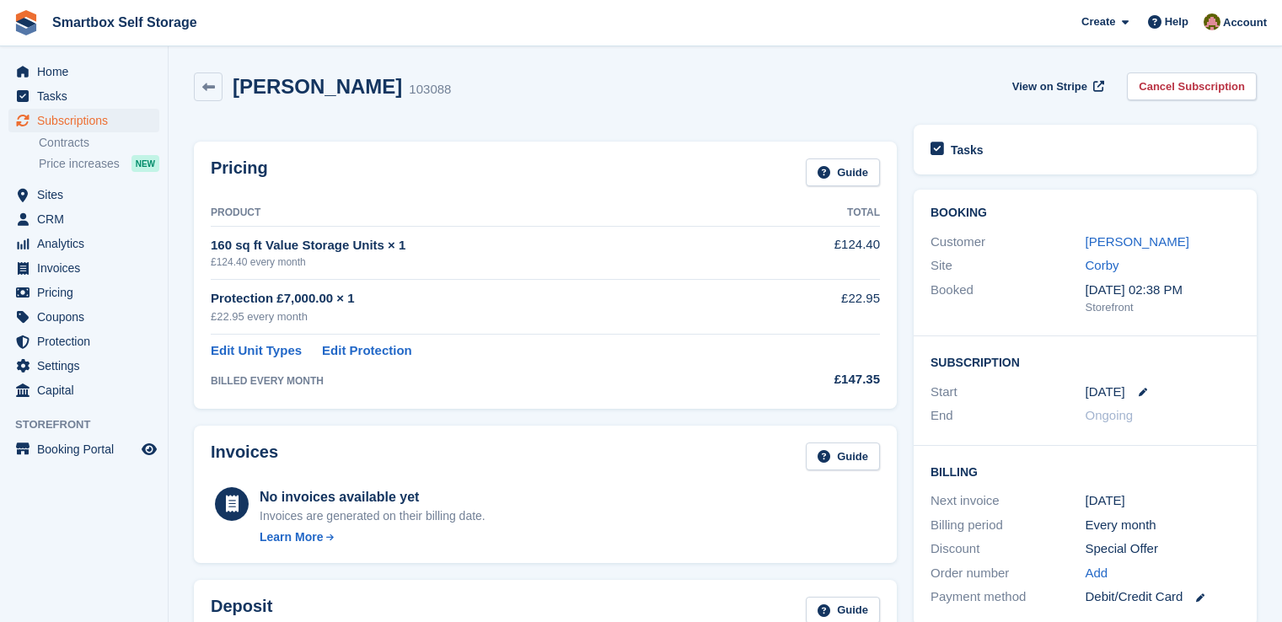
click at [1150, 243] on link "[PERSON_NAME]" at bounding box center [1137, 241] width 104 height 14
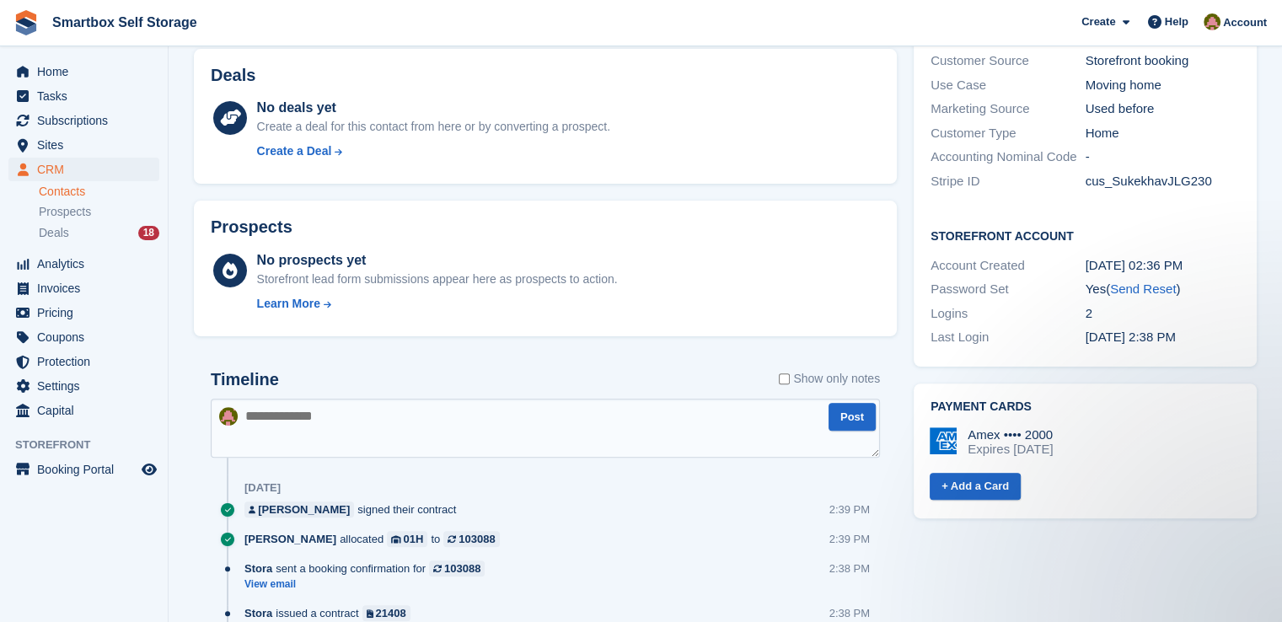
scroll to position [506, 0]
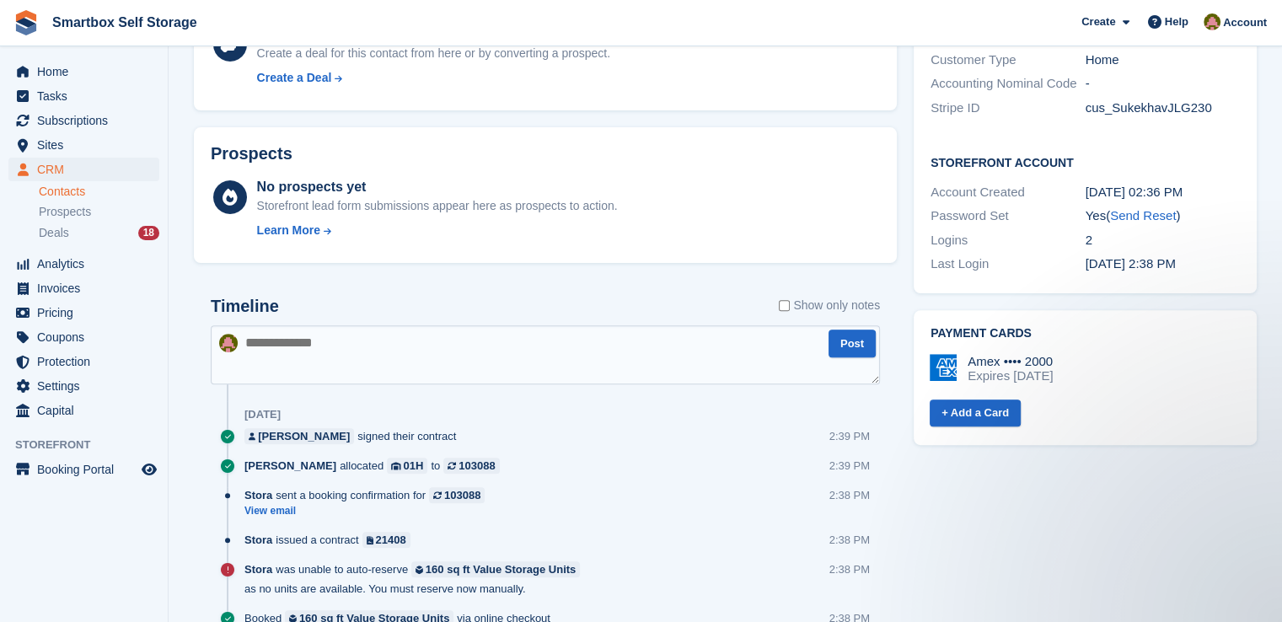
click at [303, 375] on textarea at bounding box center [545, 354] width 669 height 59
type textarea "**********"
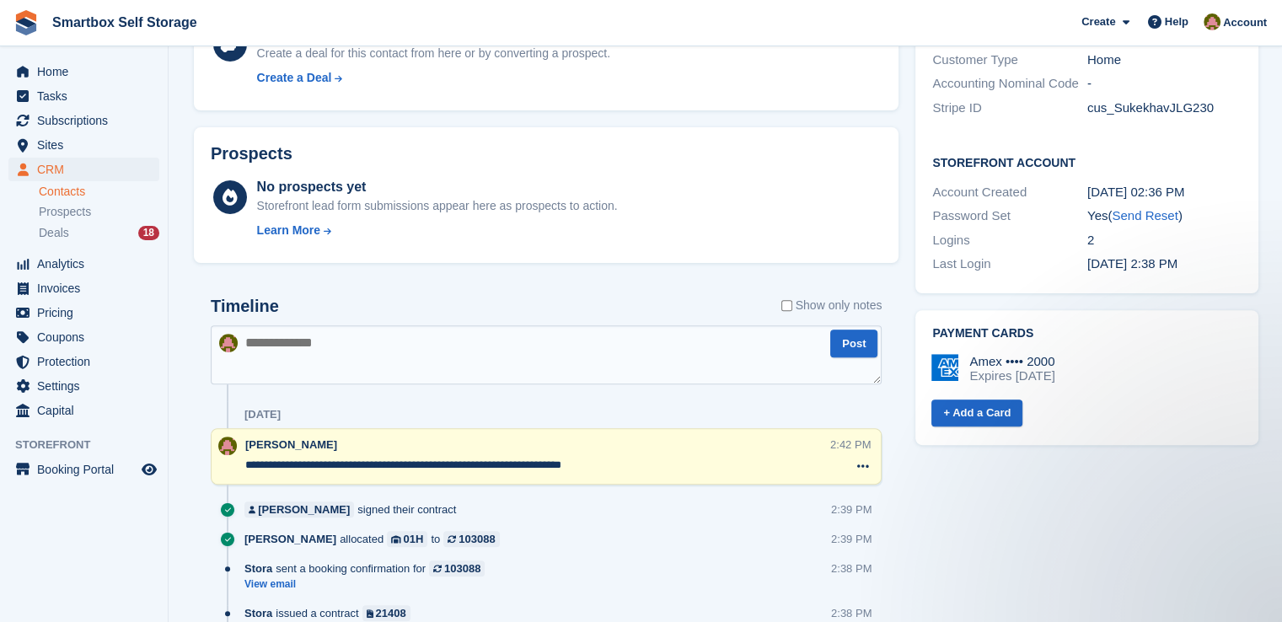
click at [414, 120] on div "Prospects No prospects yet Storefront lead form submissions appear here as pros…" at bounding box center [545, 195] width 721 height 153
click at [82, 117] on span "Subscriptions" at bounding box center [87, 121] width 101 height 24
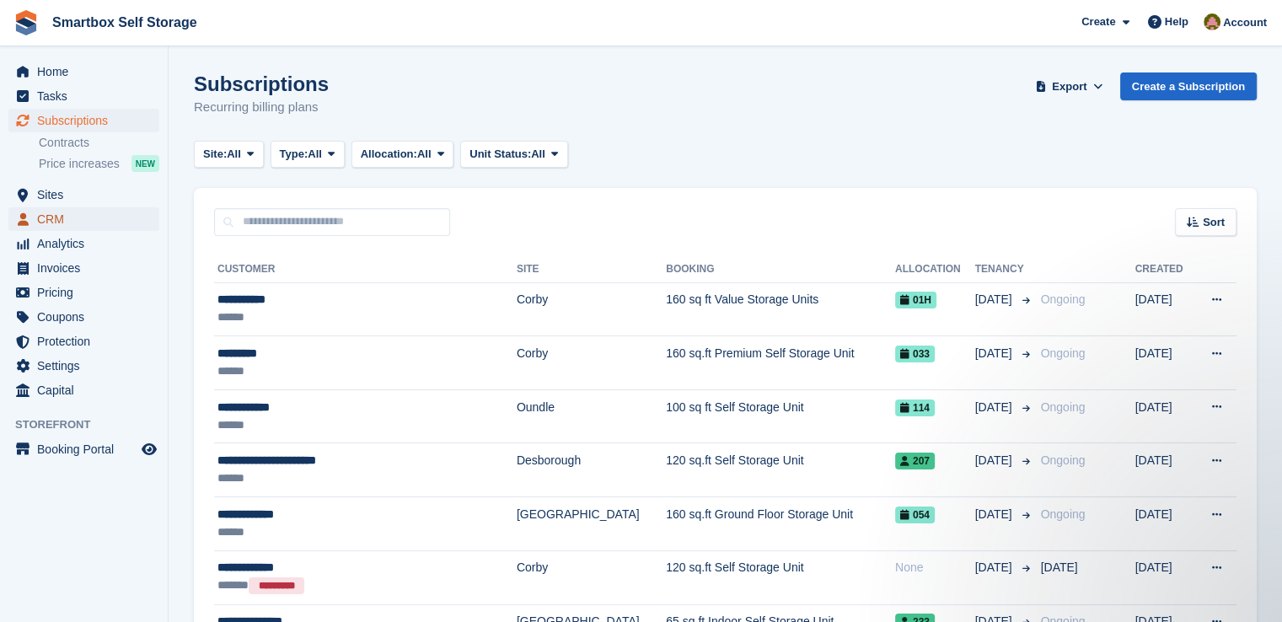
click at [78, 222] on span "CRM" at bounding box center [87, 219] width 101 height 24
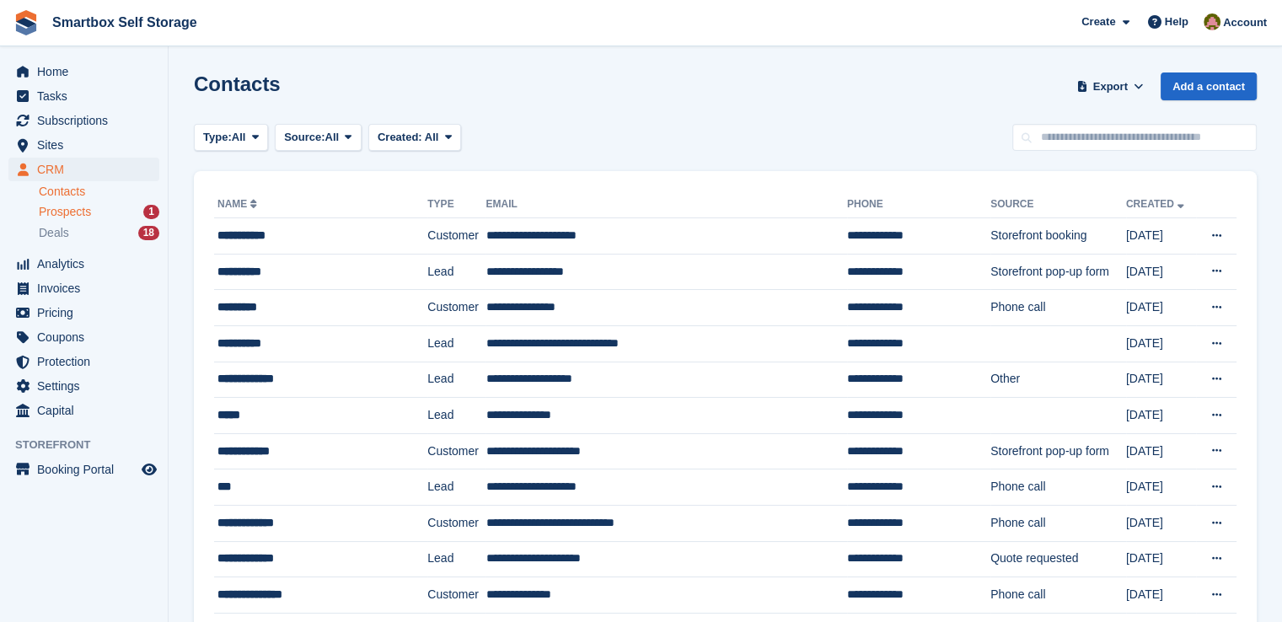
click at [77, 216] on span "Prospects" at bounding box center [65, 212] width 52 height 16
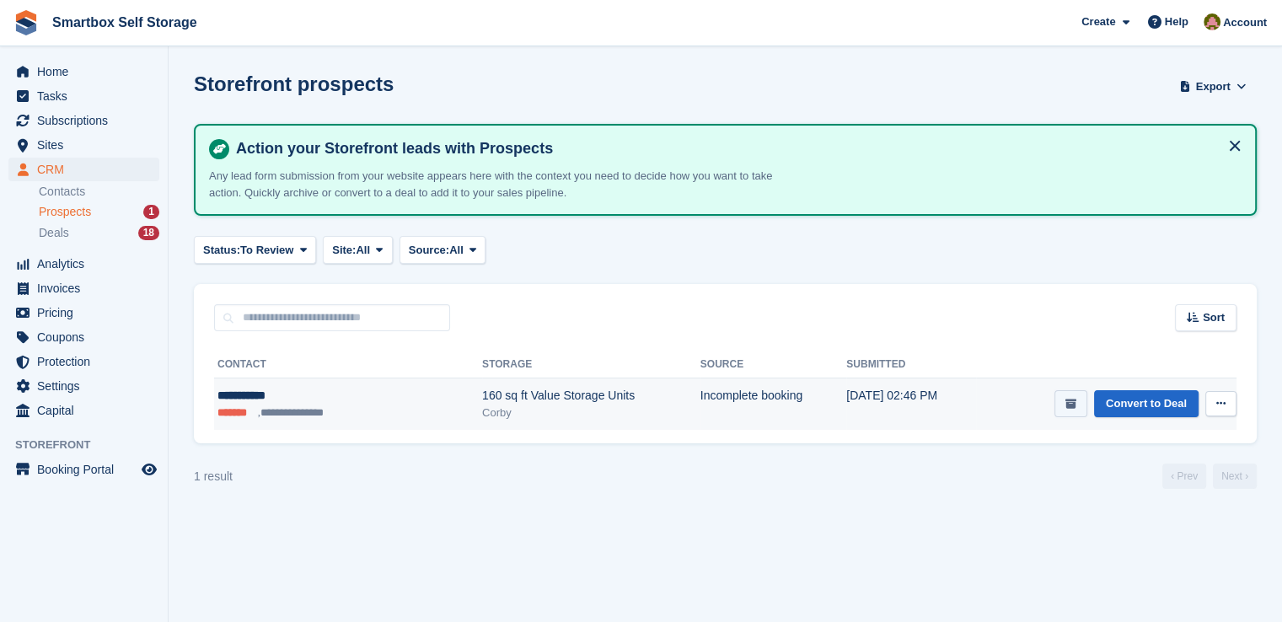
click at [1068, 402] on icon "submit" at bounding box center [1070, 404] width 11 height 11
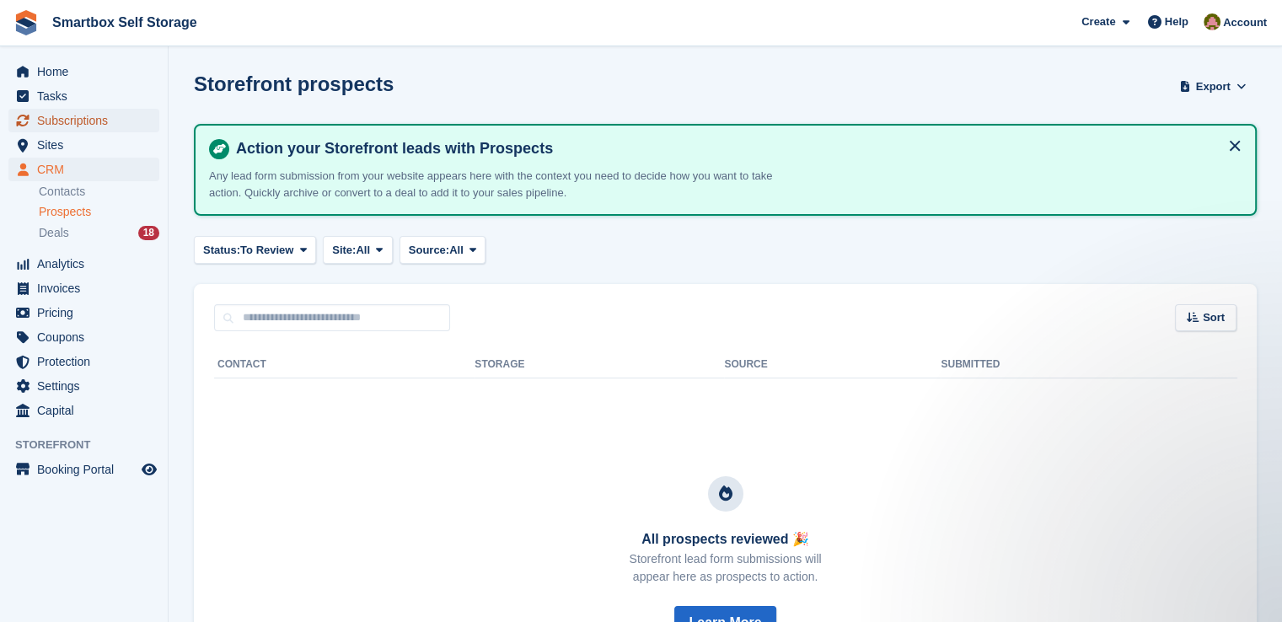
click at [108, 119] on span "Subscriptions" at bounding box center [87, 121] width 101 height 24
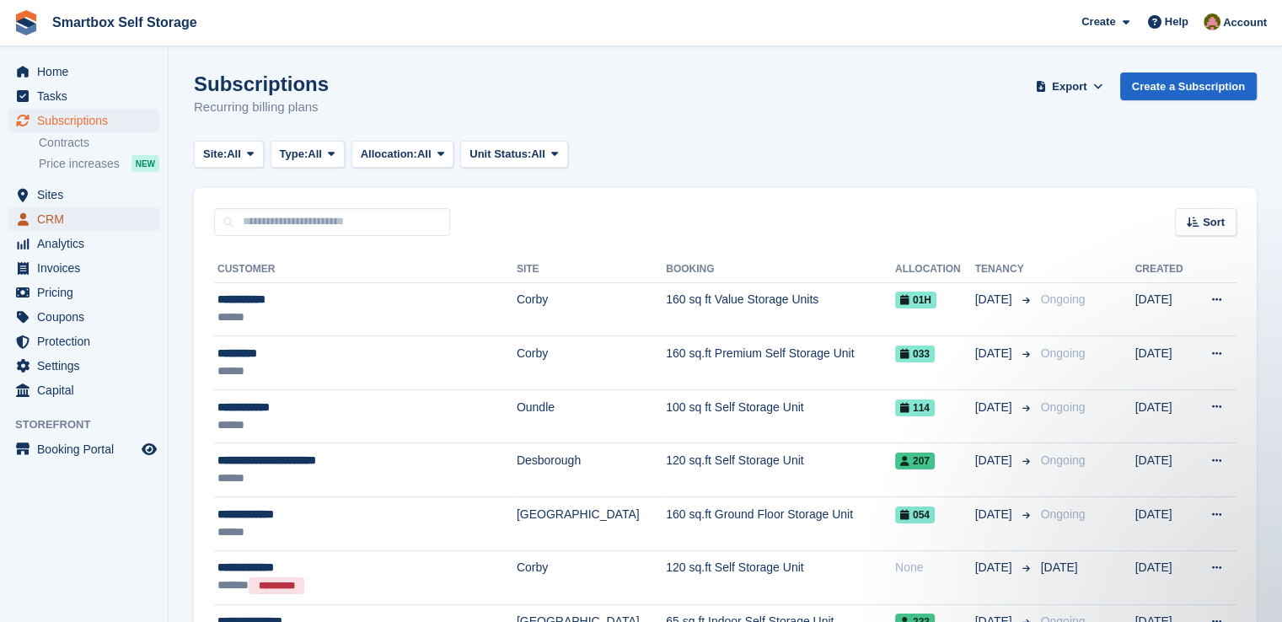
click at [94, 220] on span "CRM" at bounding box center [87, 219] width 101 height 24
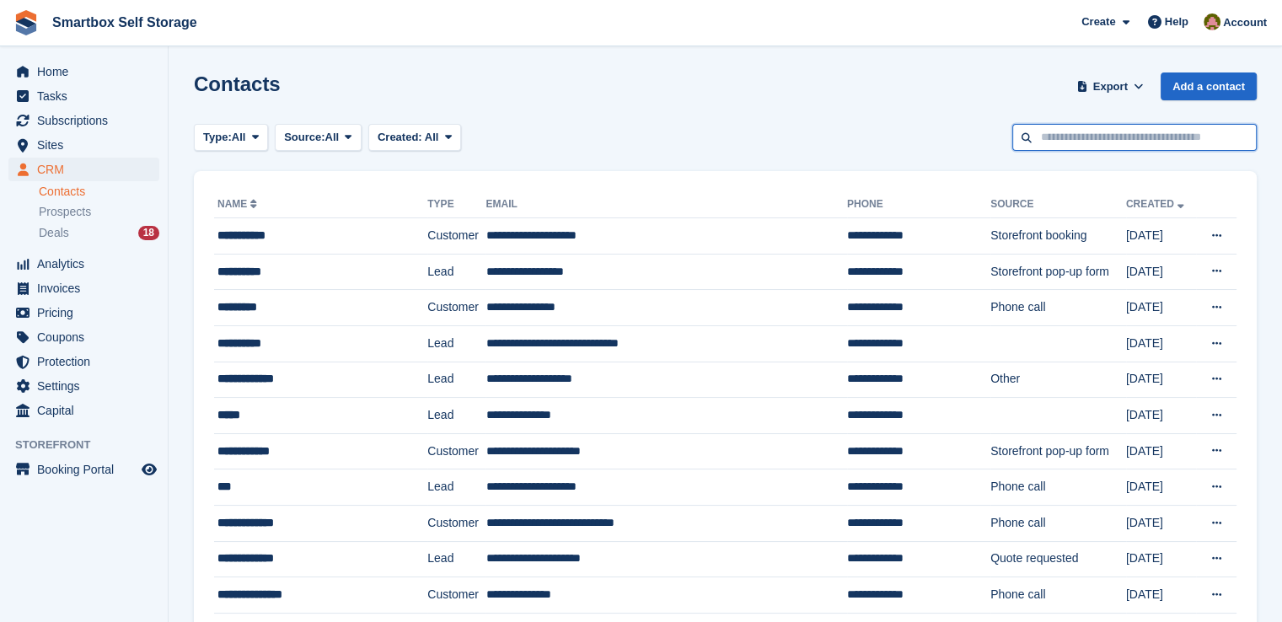
click at [1151, 135] on input "text" at bounding box center [1134, 138] width 244 height 28
type input "*****"
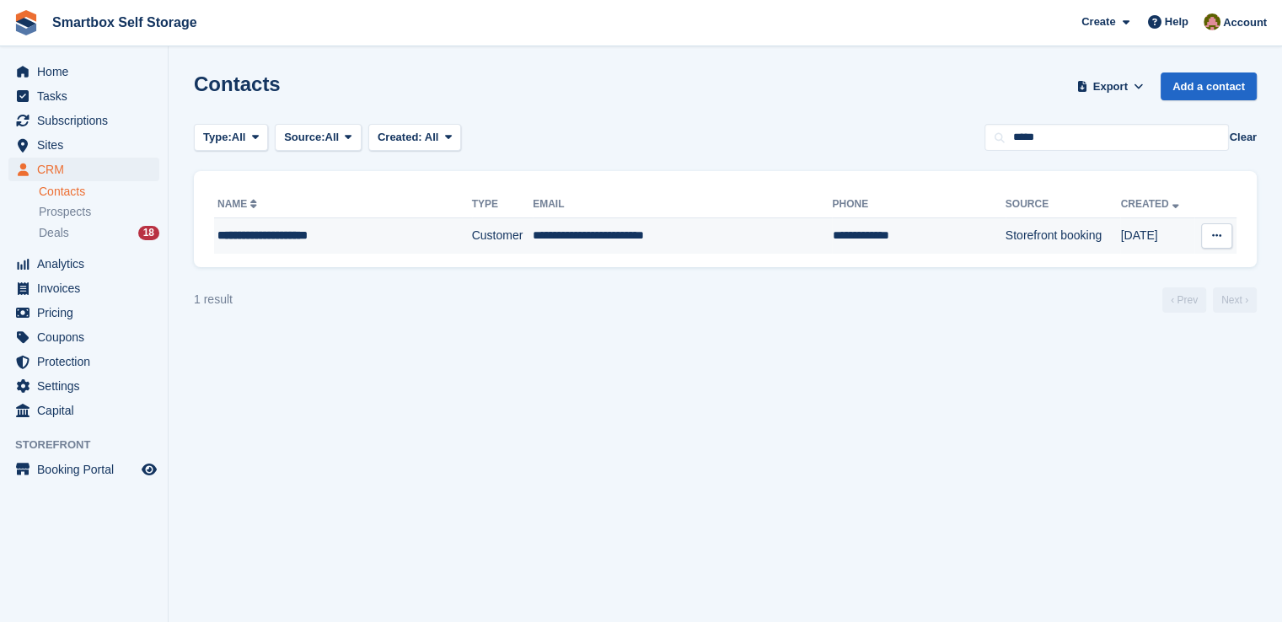
click at [303, 237] on div "**********" at bounding box center [323, 236] width 212 height 18
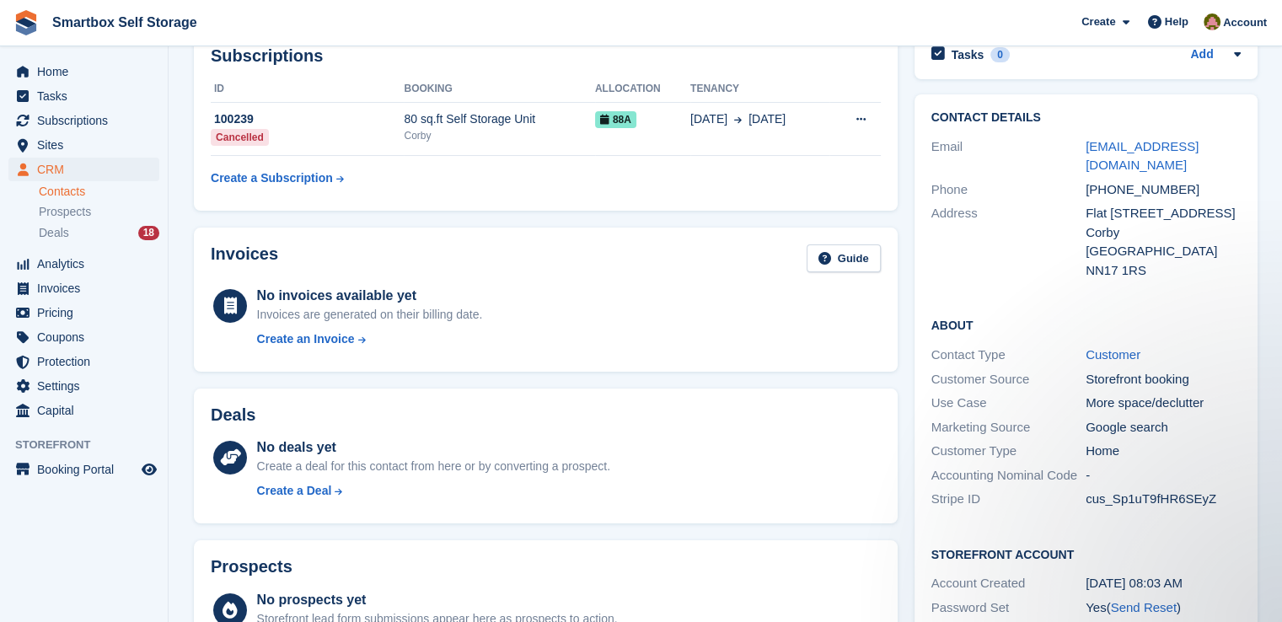
scroll to position [84, 0]
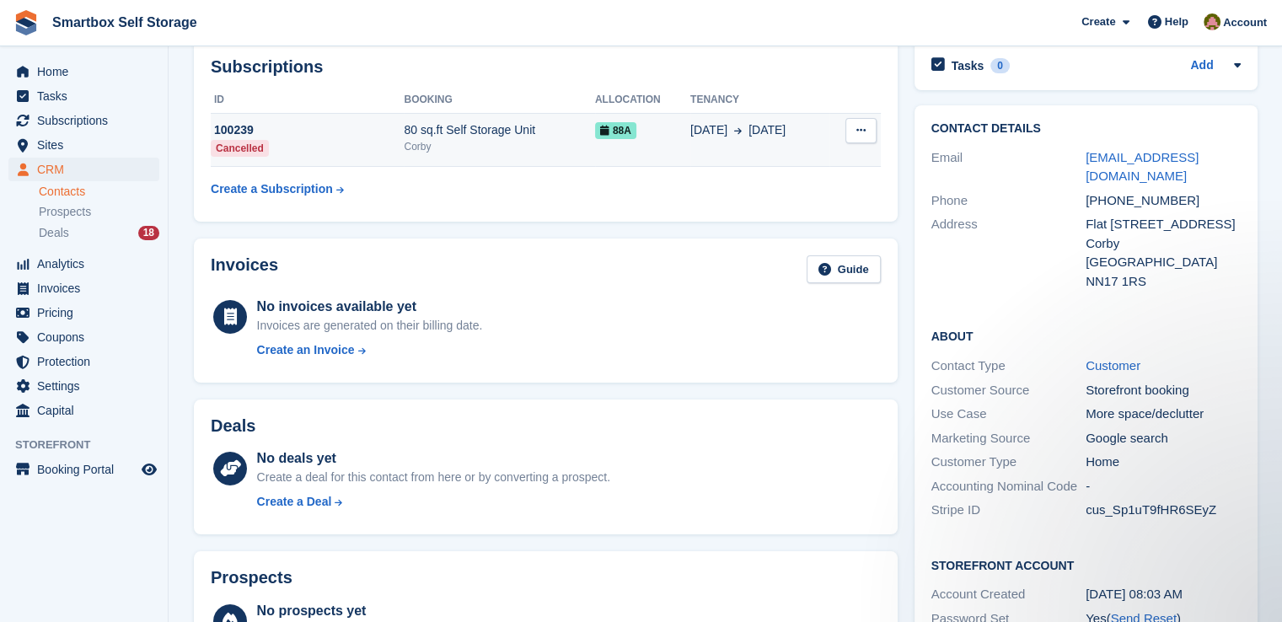
click at [590, 142] on div "Corby" at bounding box center [499, 146] width 190 height 15
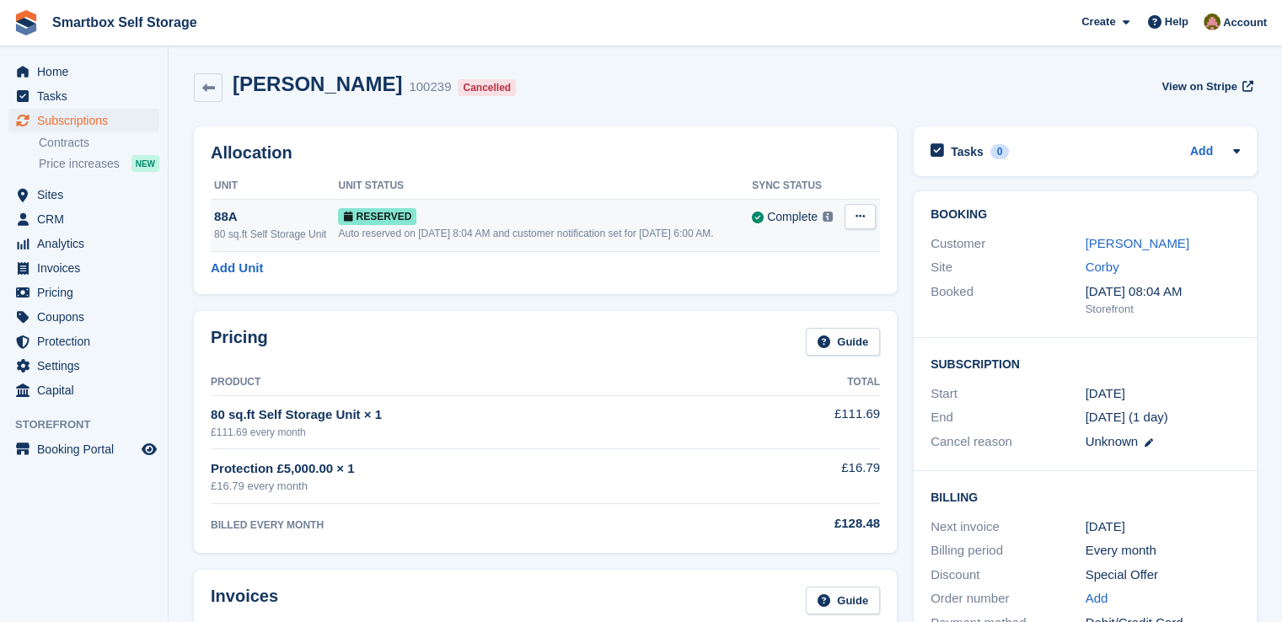
click at [860, 211] on icon at bounding box center [859, 216] width 9 height 11
click at [752, 286] on p "Deallocate" at bounding box center [794, 286] width 147 height 22
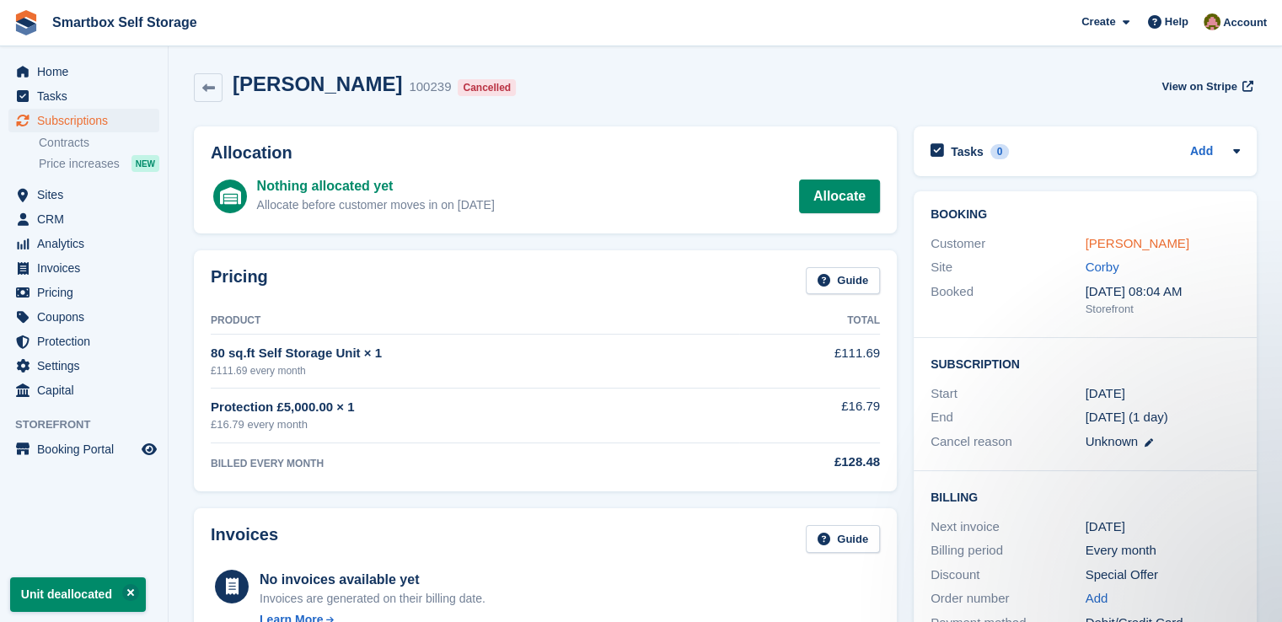
click at [1122, 239] on link "Linzi Chambers-Moffat" at bounding box center [1137, 243] width 104 height 14
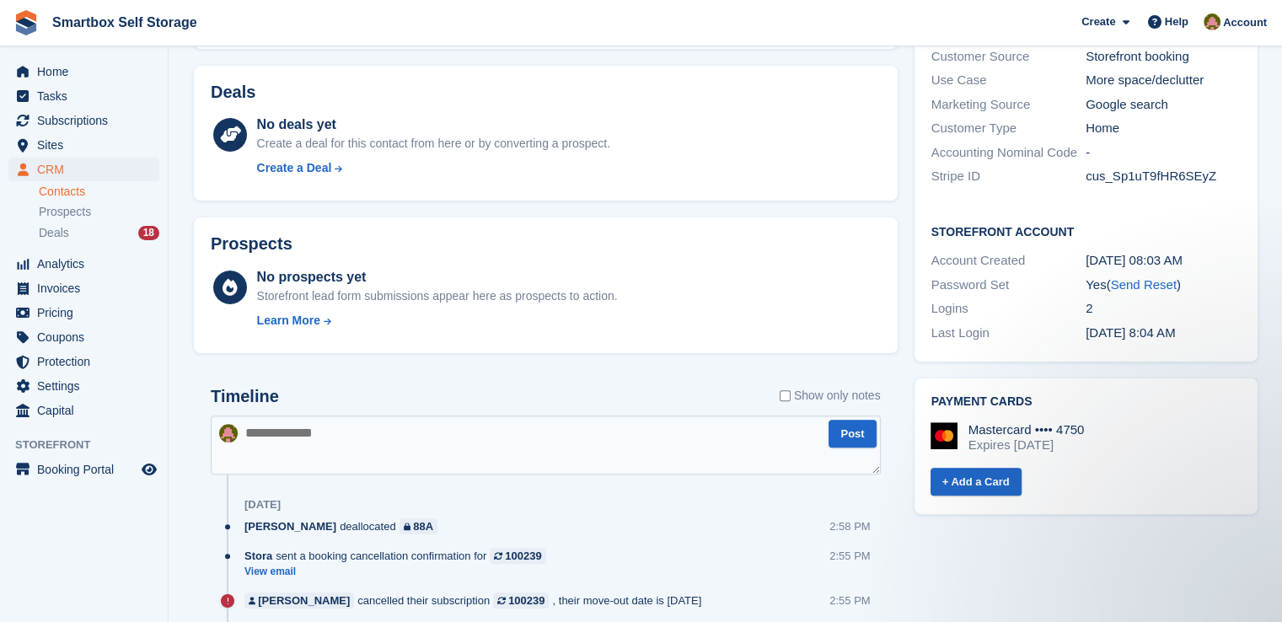
scroll to position [518, 0]
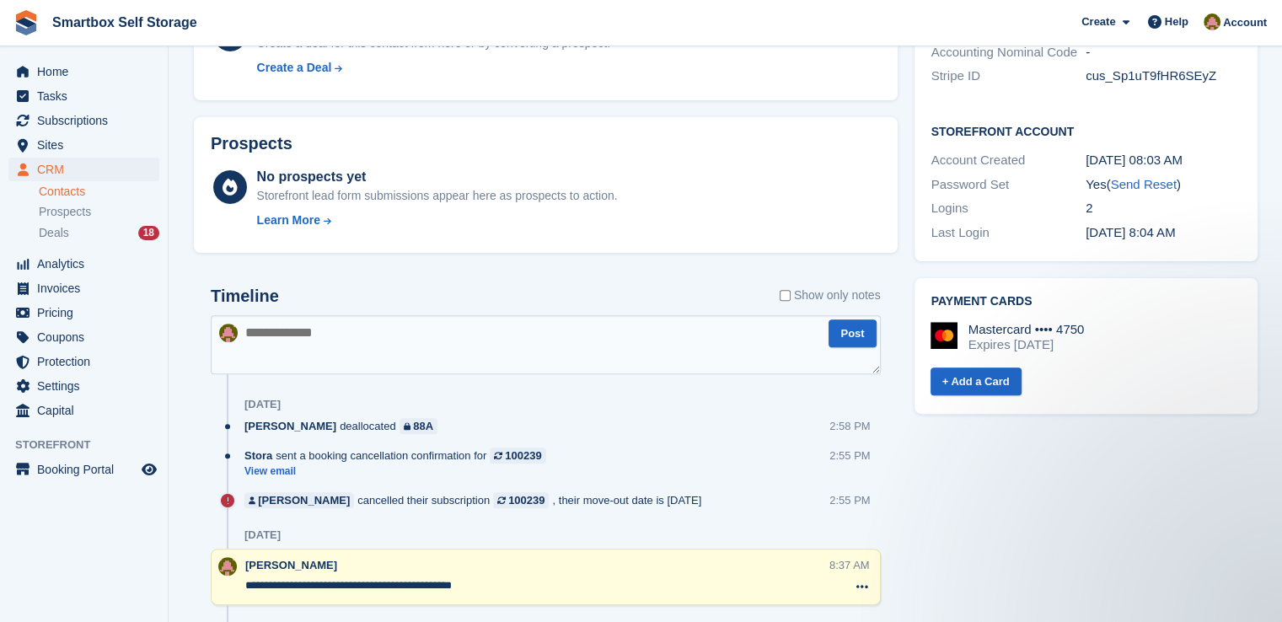
drag, startPoint x: 495, startPoint y: 343, endPoint x: 468, endPoint y: 340, distance: 27.1
click at [495, 343] on textarea at bounding box center [546, 344] width 670 height 59
type textarea "*"
type textarea "**********"
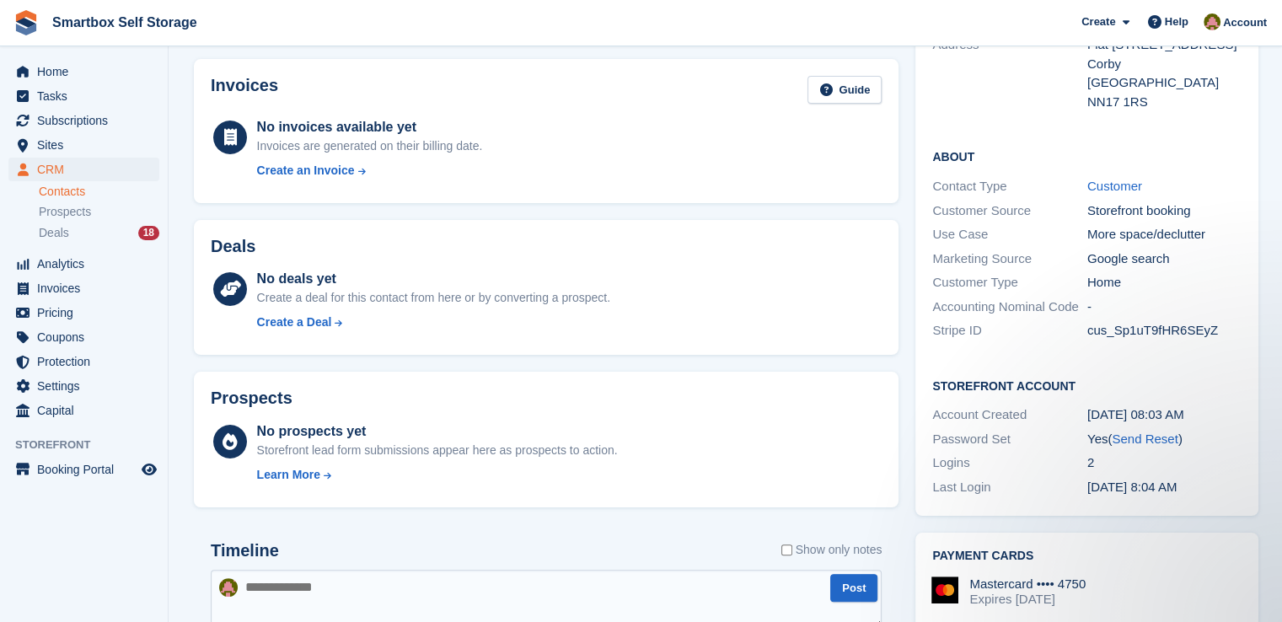
scroll to position [97, 0]
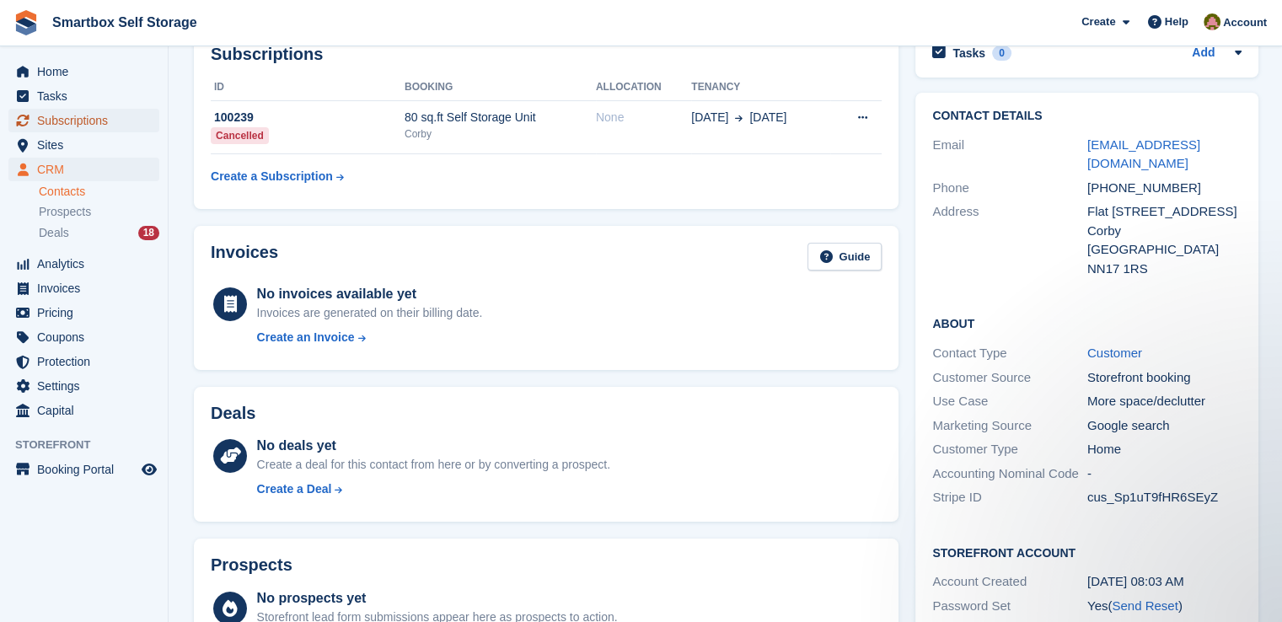
click at [89, 122] on span "Subscriptions" at bounding box center [87, 121] width 101 height 24
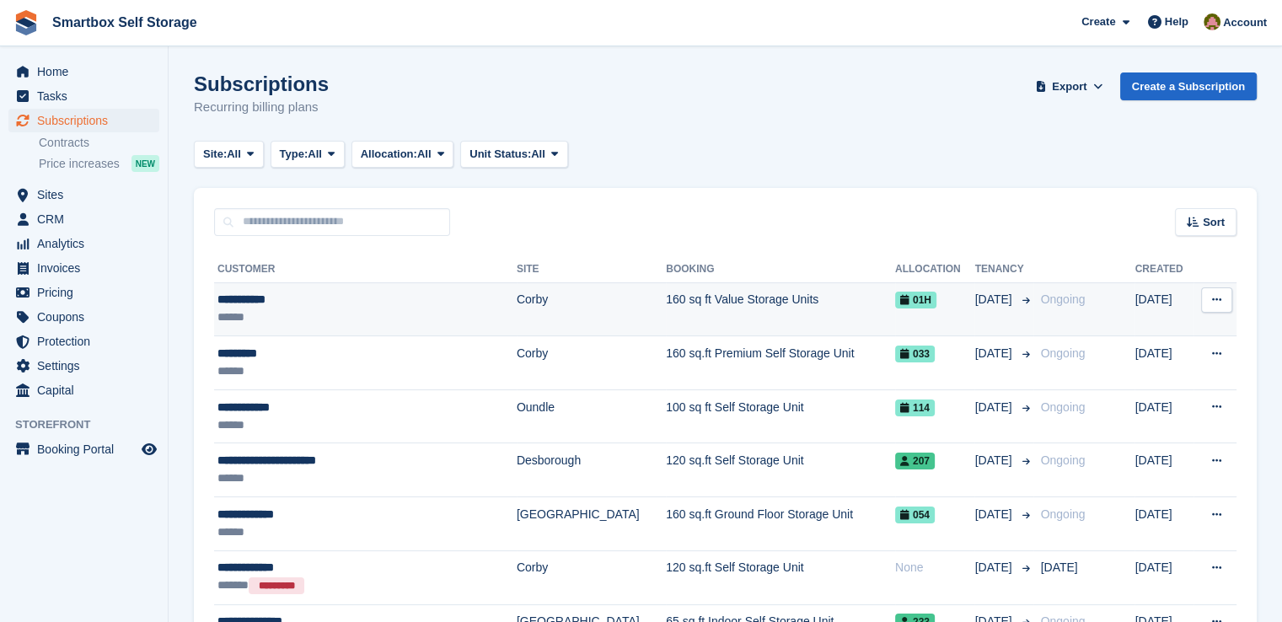
click at [408, 318] on div "******" at bounding box center [339, 317] width 245 height 18
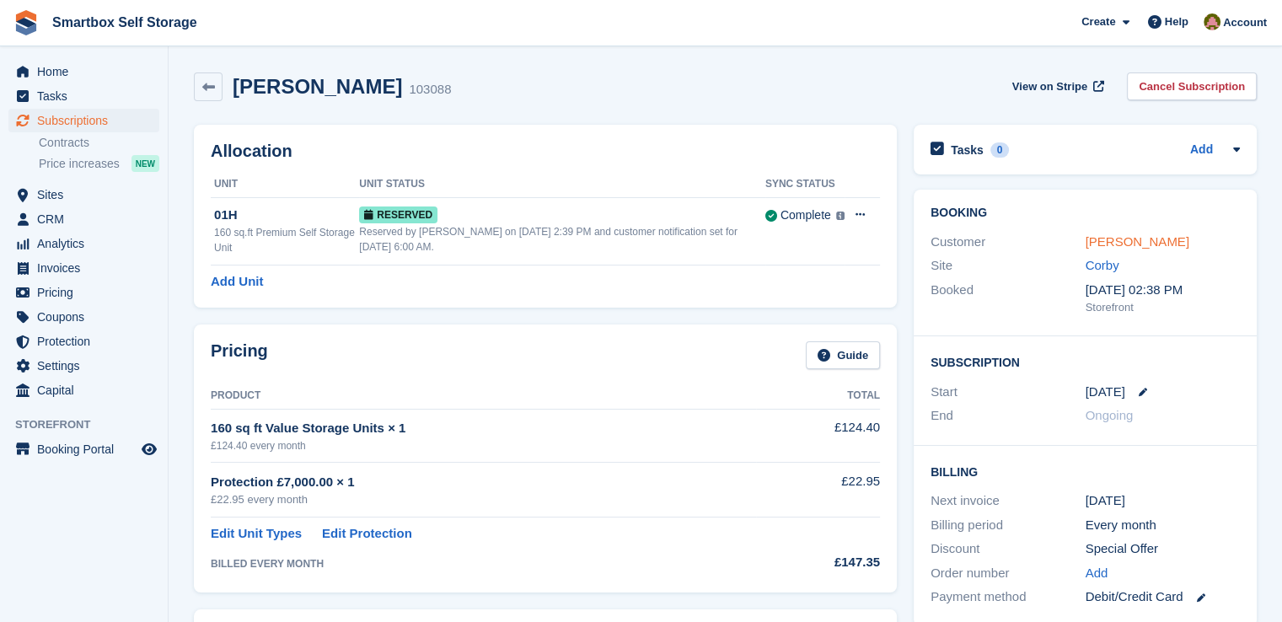
click at [1099, 241] on link "[PERSON_NAME]" at bounding box center [1137, 241] width 104 height 14
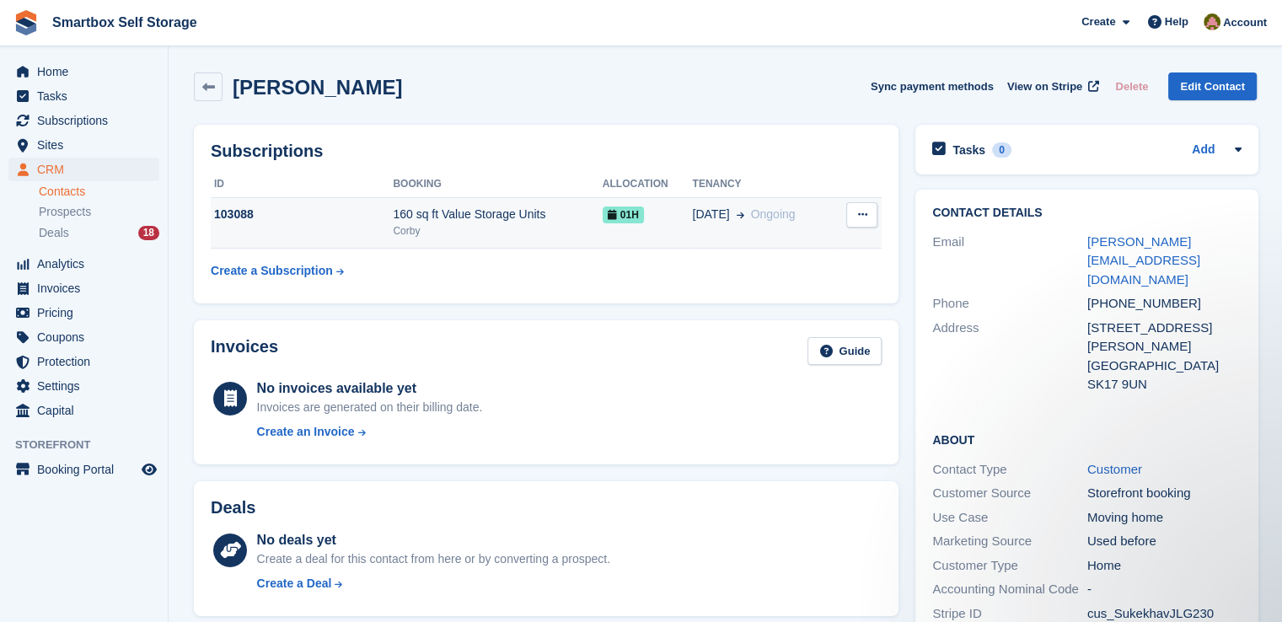
click at [447, 215] on div "160 sq ft Value Storage Units" at bounding box center [497, 215] width 209 height 18
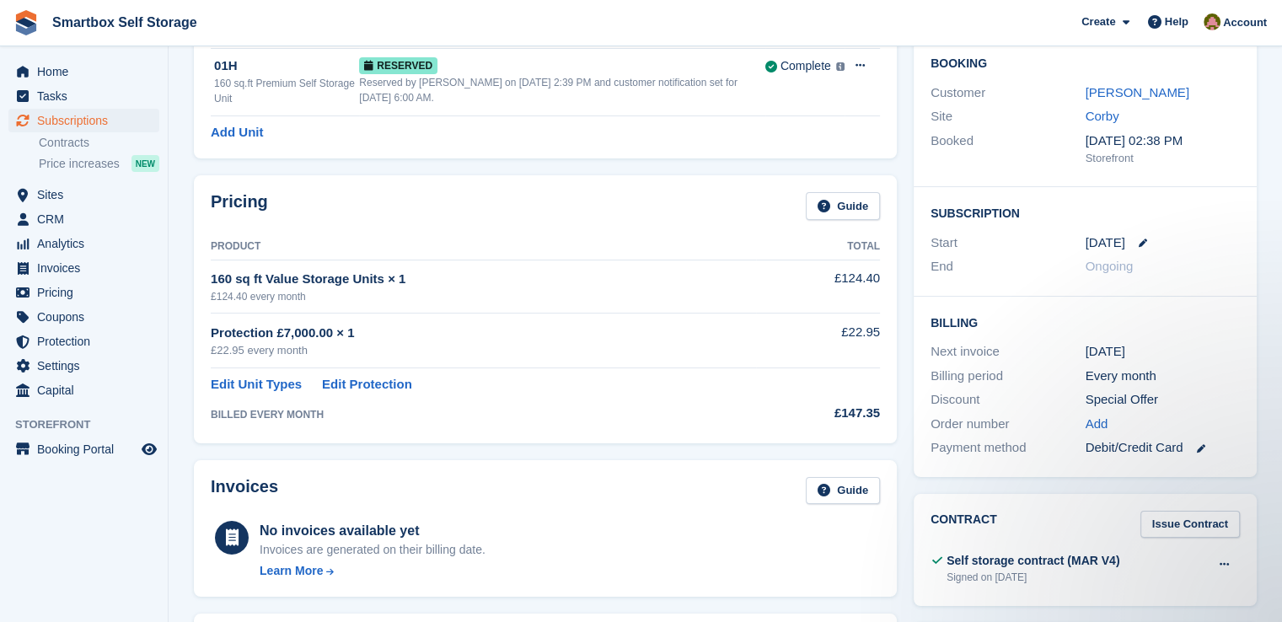
scroll to position [123, 0]
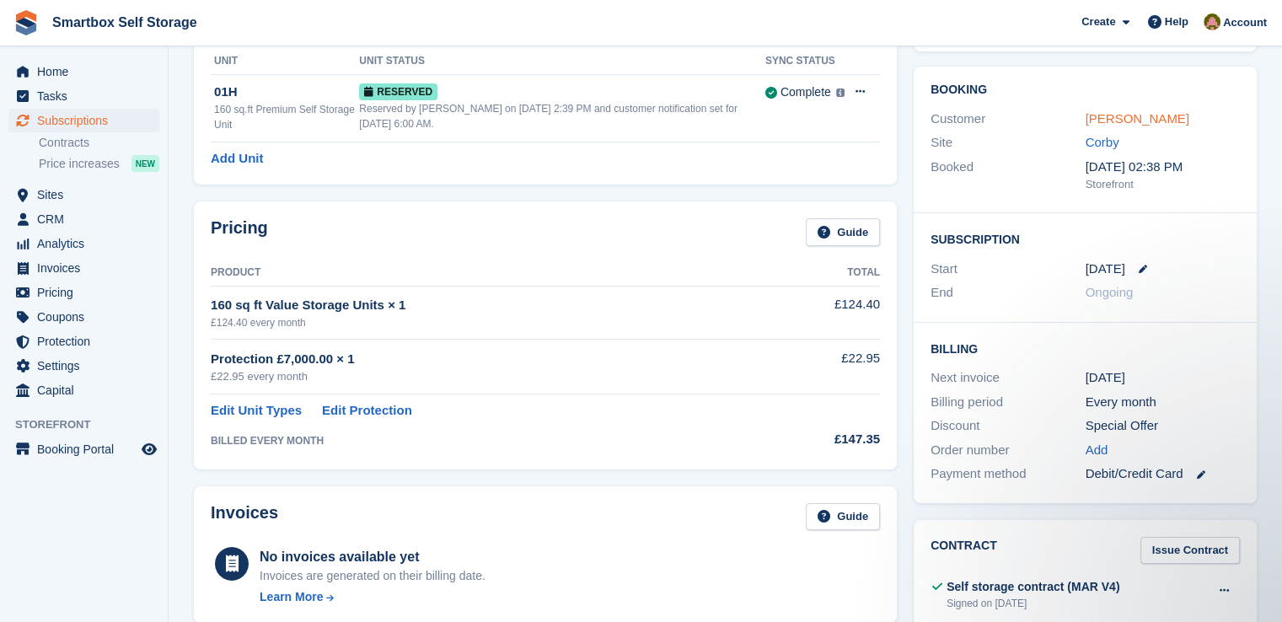
click at [1116, 114] on link "[PERSON_NAME]" at bounding box center [1137, 118] width 104 height 14
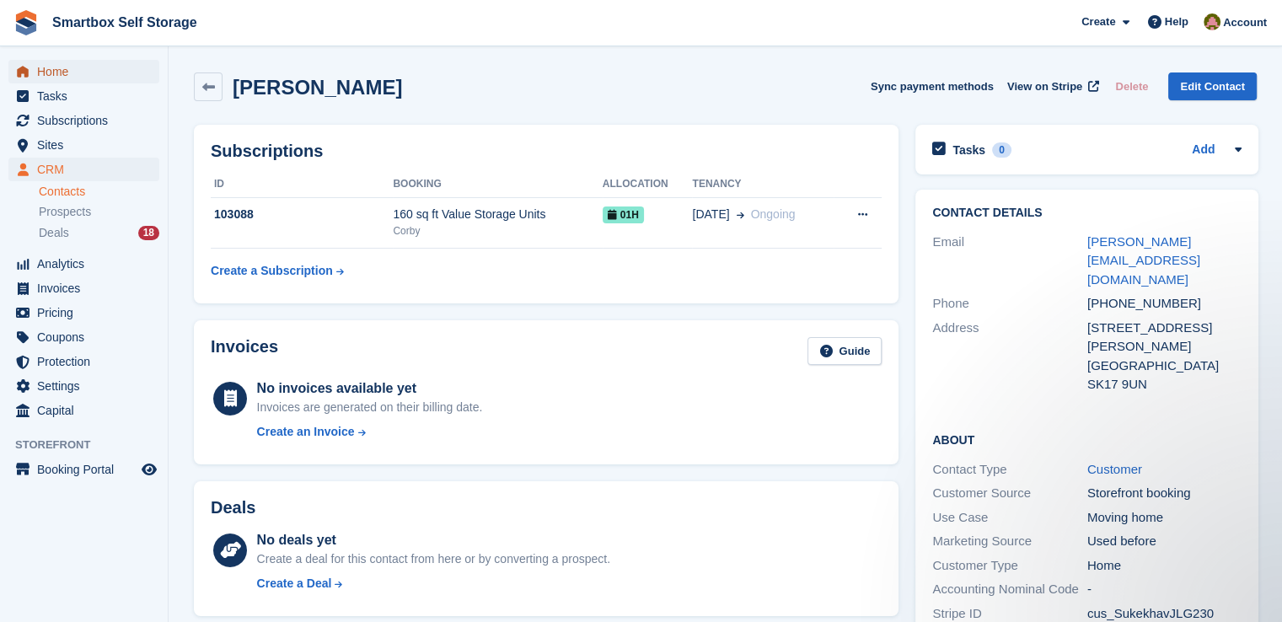
click at [81, 72] on span "Home" at bounding box center [87, 72] width 101 height 24
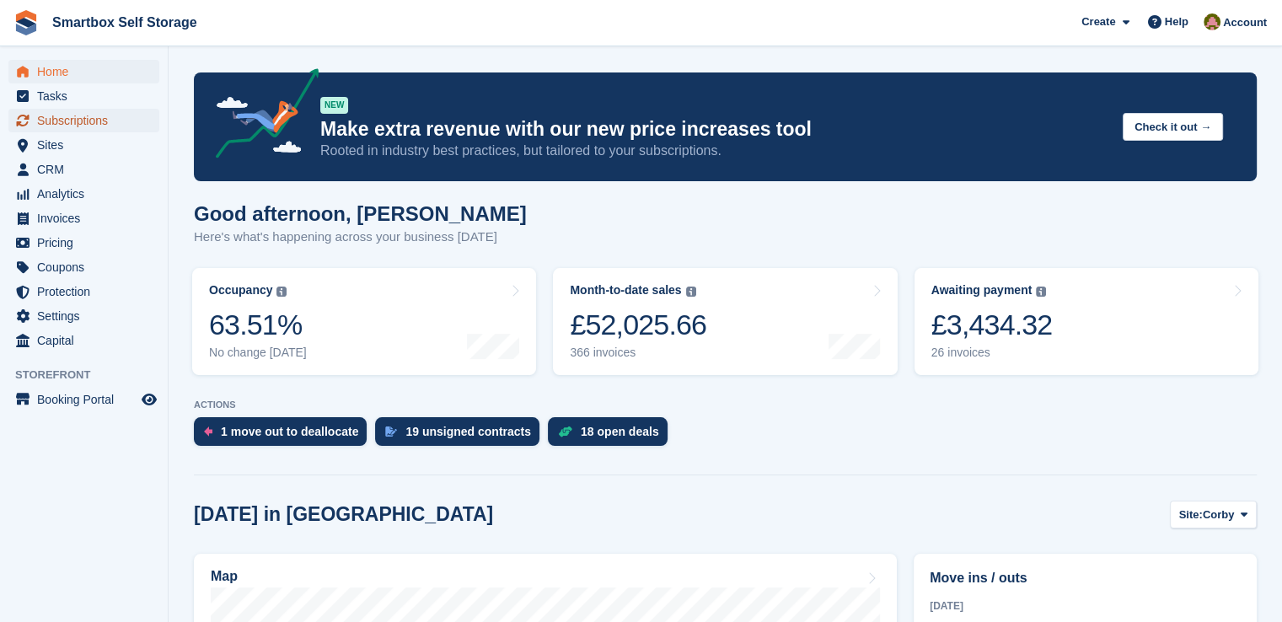
click at [80, 118] on span "Subscriptions" at bounding box center [87, 121] width 101 height 24
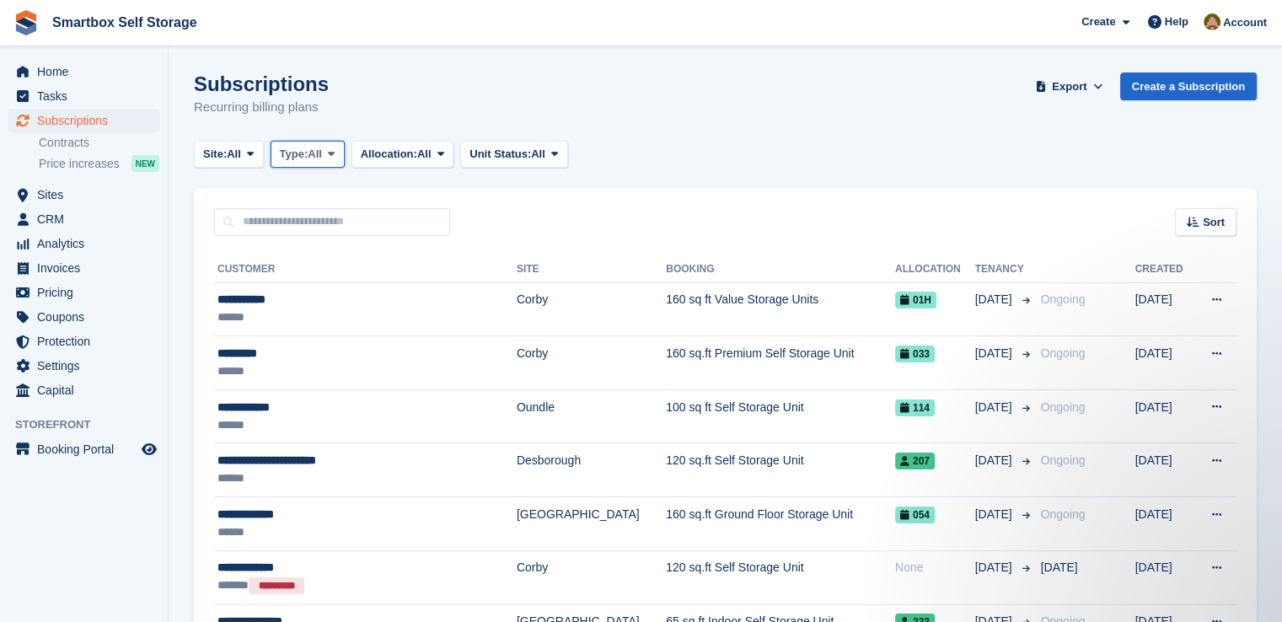
click at [328, 167] on button "Type: All" at bounding box center [307, 155] width 74 height 28
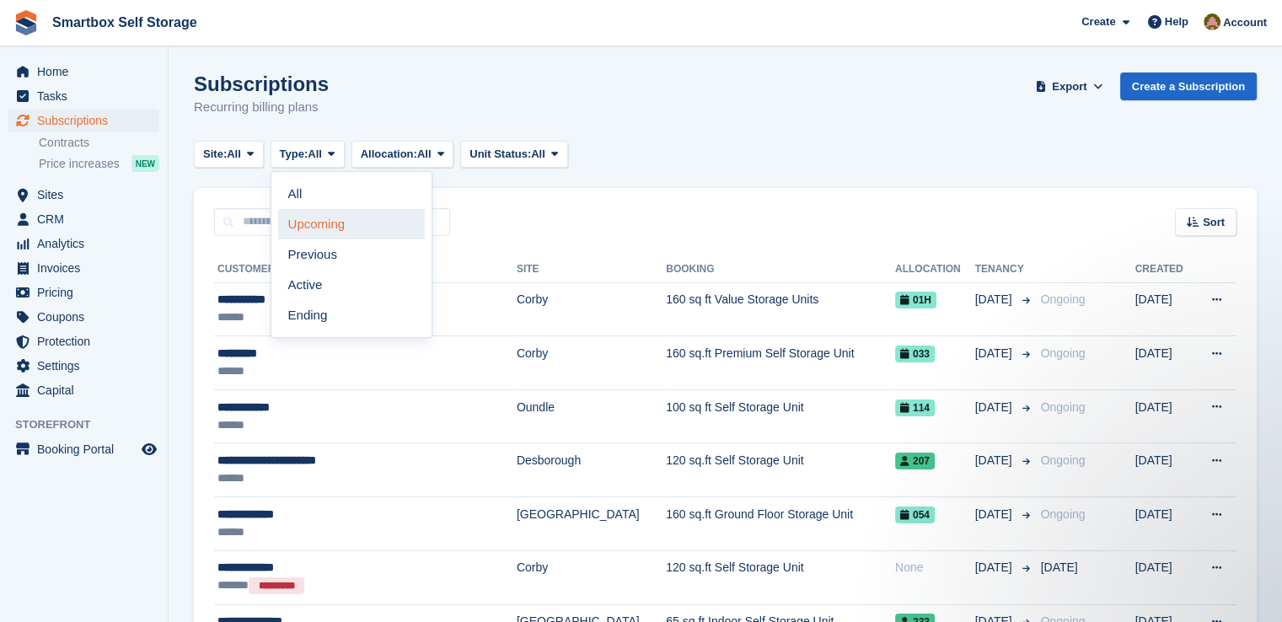
click at [350, 223] on link "Upcoming" at bounding box center [351, 224] width 147 height 30
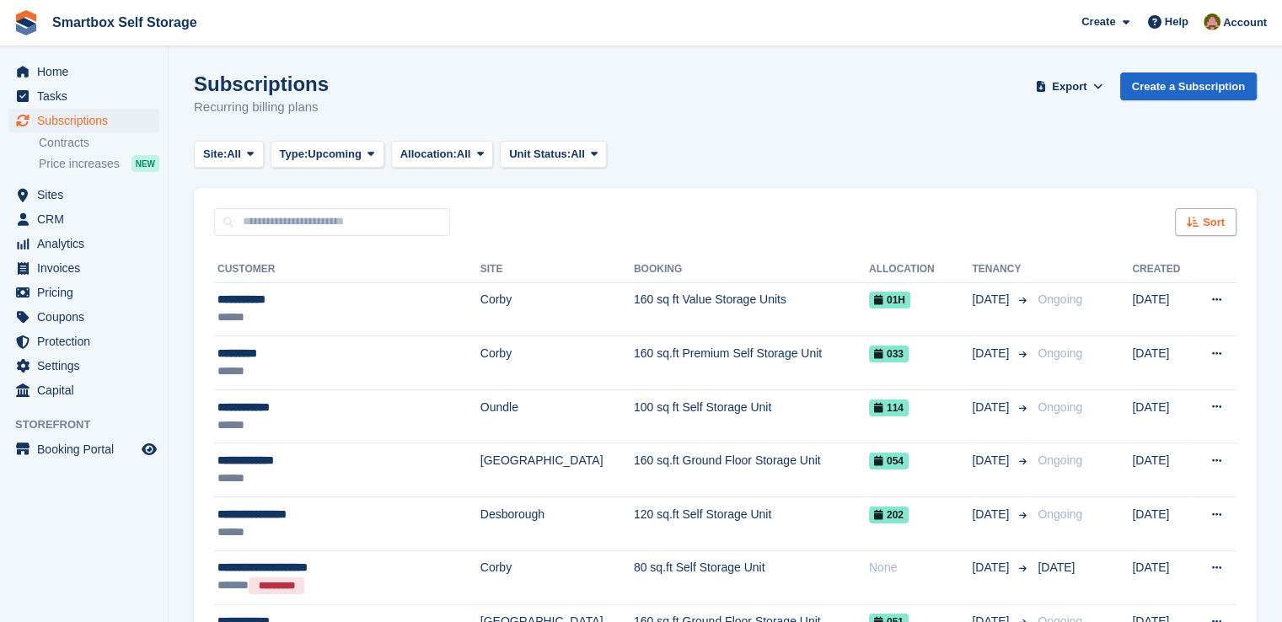
click at [1211, 232] on div "Sort" at bounding box center [1206, 222] width 62 height 28
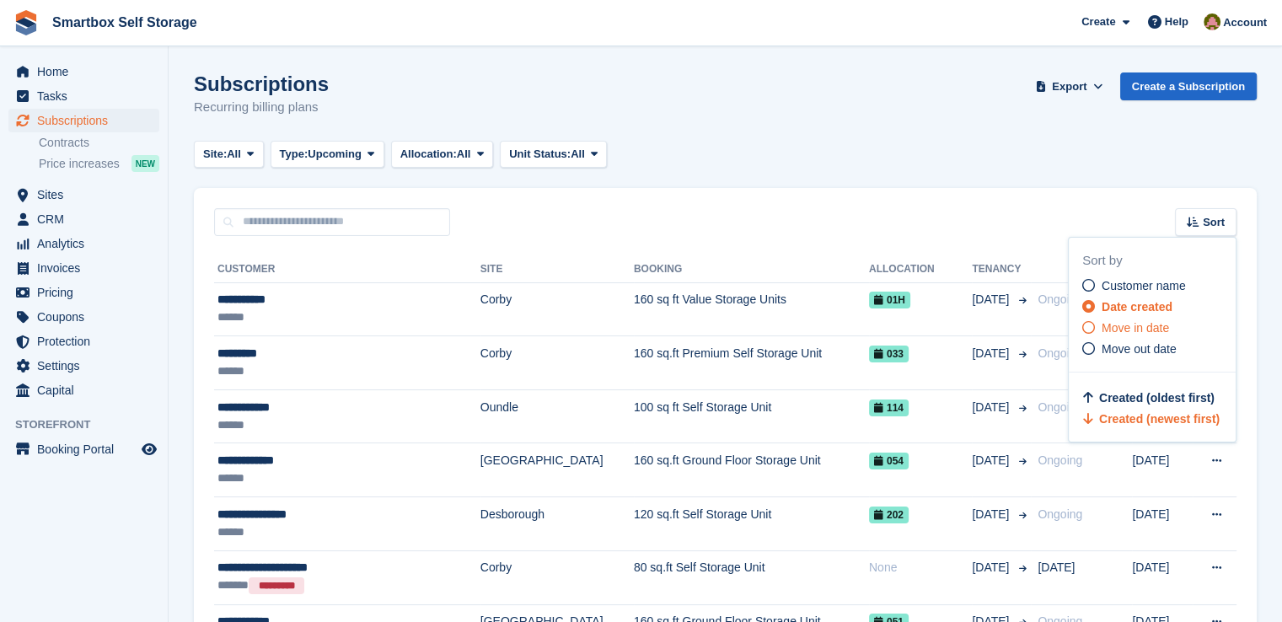
click at [1156, 321] on span "Move in date" at bounding box center [1134, 327] width 67 height 13
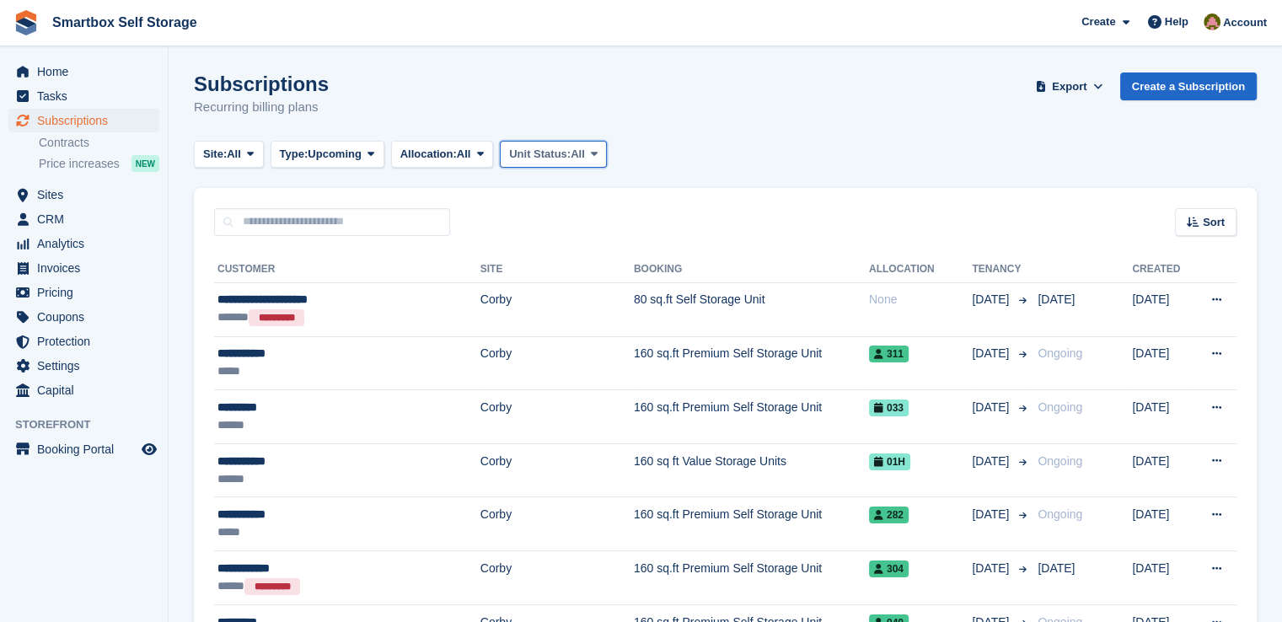
click at [555, 147] on span "Unit Status:" at bounding box center [540, 154] width 62 height 17
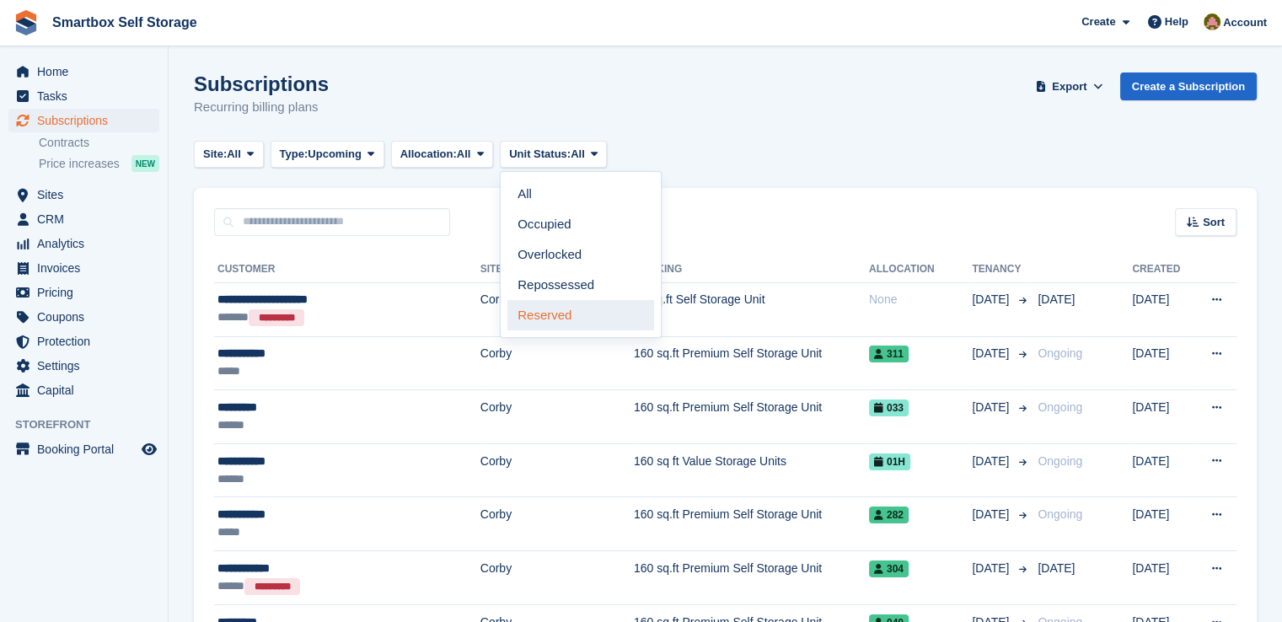
click at [550, 306] on link "Reserved" at bounding box center [580, 315] width 147 height 30
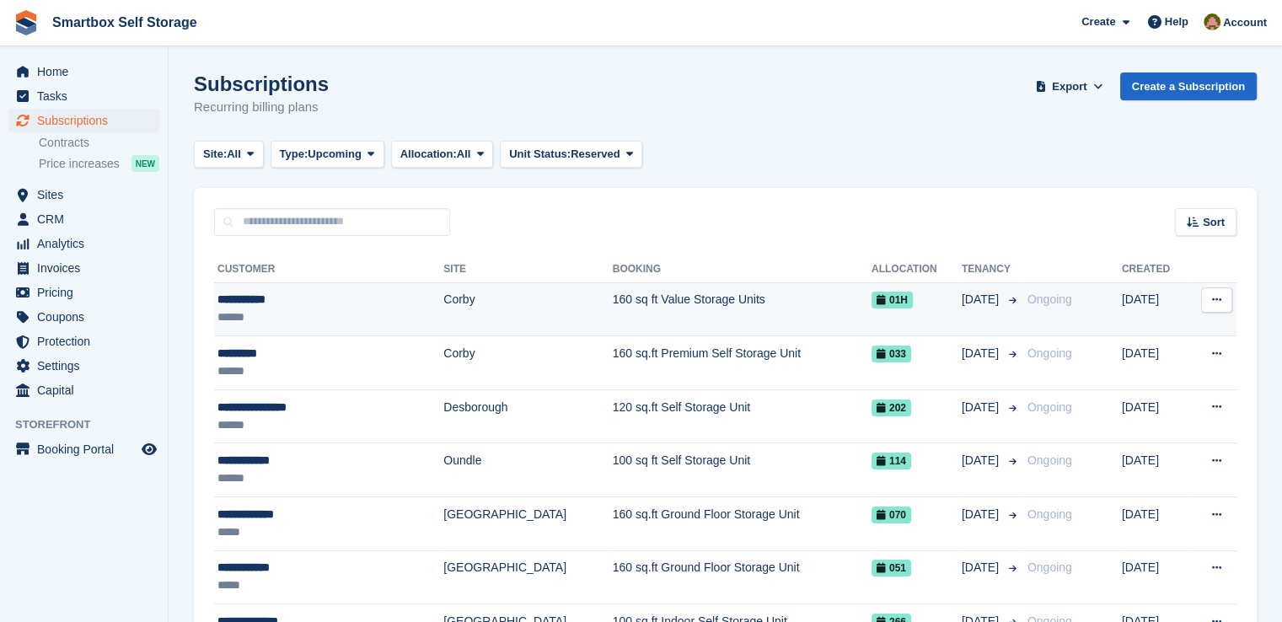
click at [345, 292] on div "**********" at bounding box center [298, 300] width 163 height 18
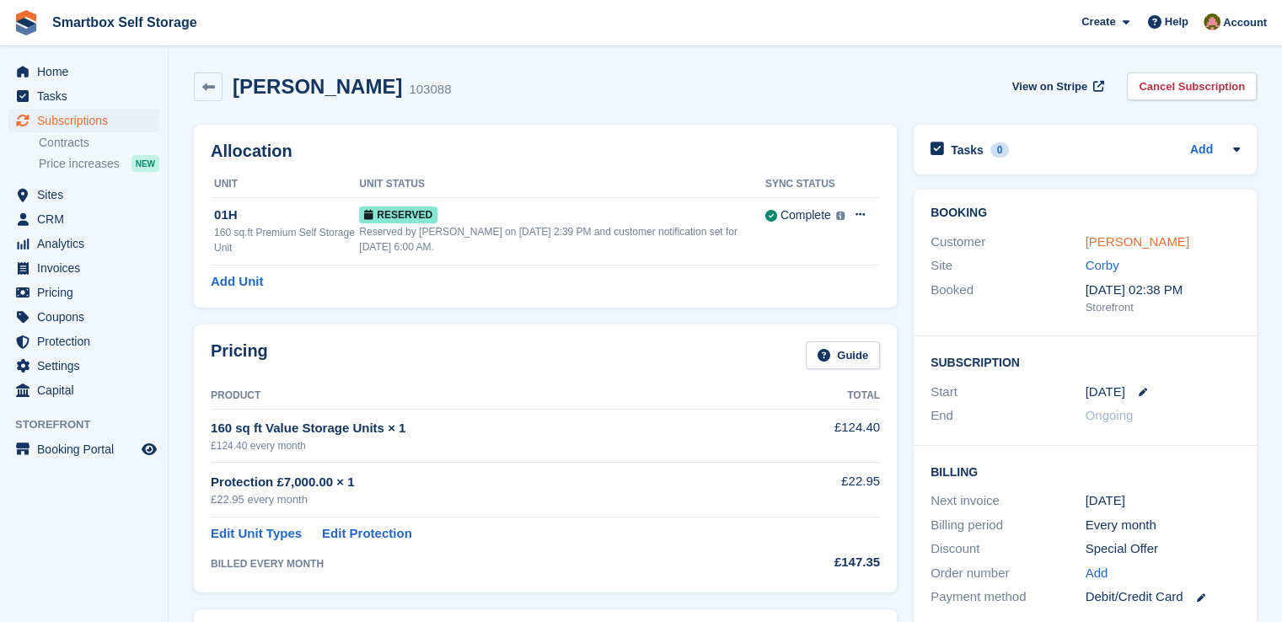
click at [1098, 238] on link "Tony Godson" at bounding box center [1137, 241] width 104 height 14
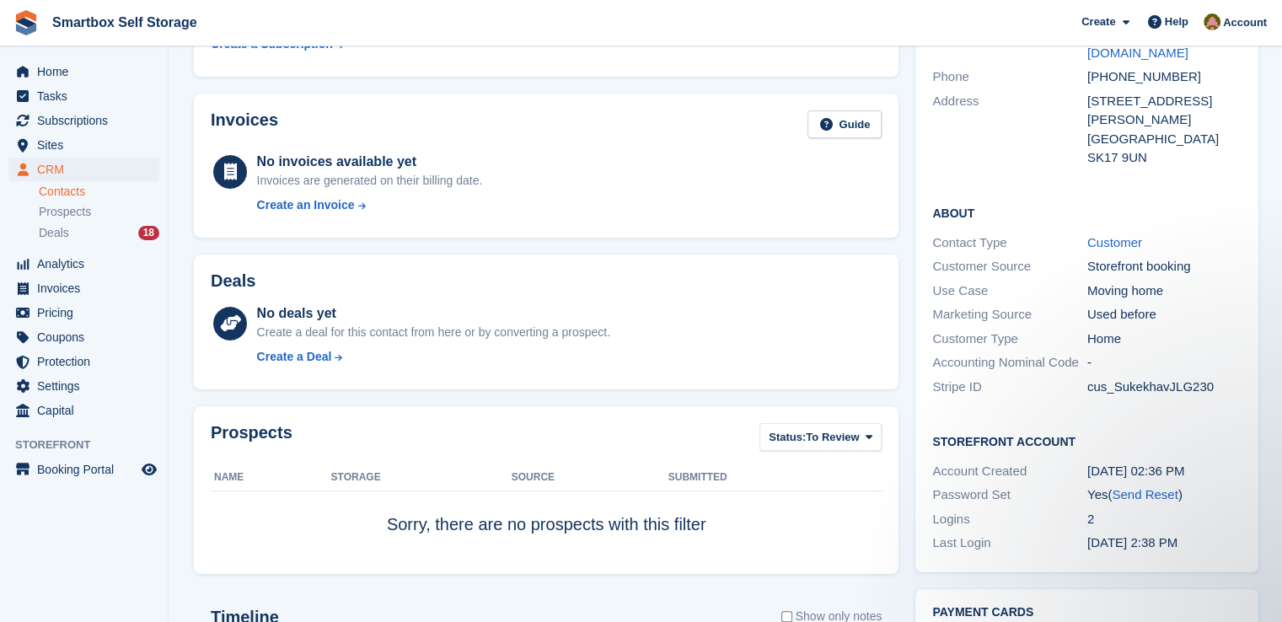
scroll to position [84, 0]
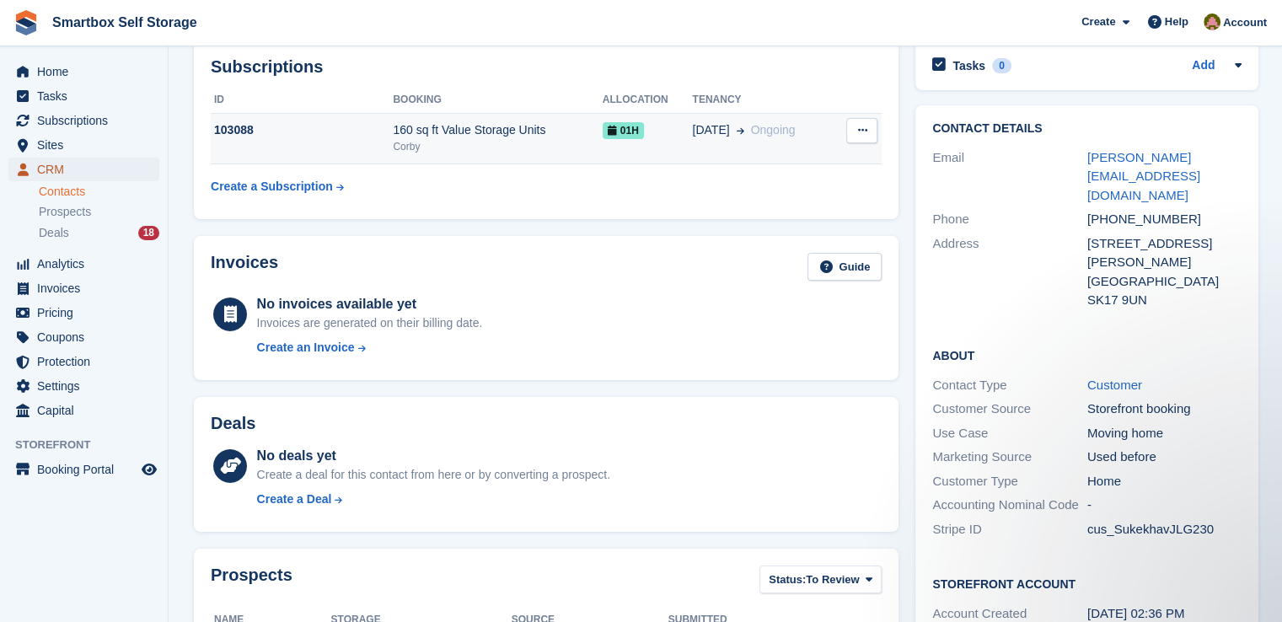
drag, startPoint x: 69, startPoint y: 160, endPoint x: 226, endPoint y: 157, distance: 156.7
click at [69, 160] on span "CRM" at bounding box center [87, 170] width 101 height 24
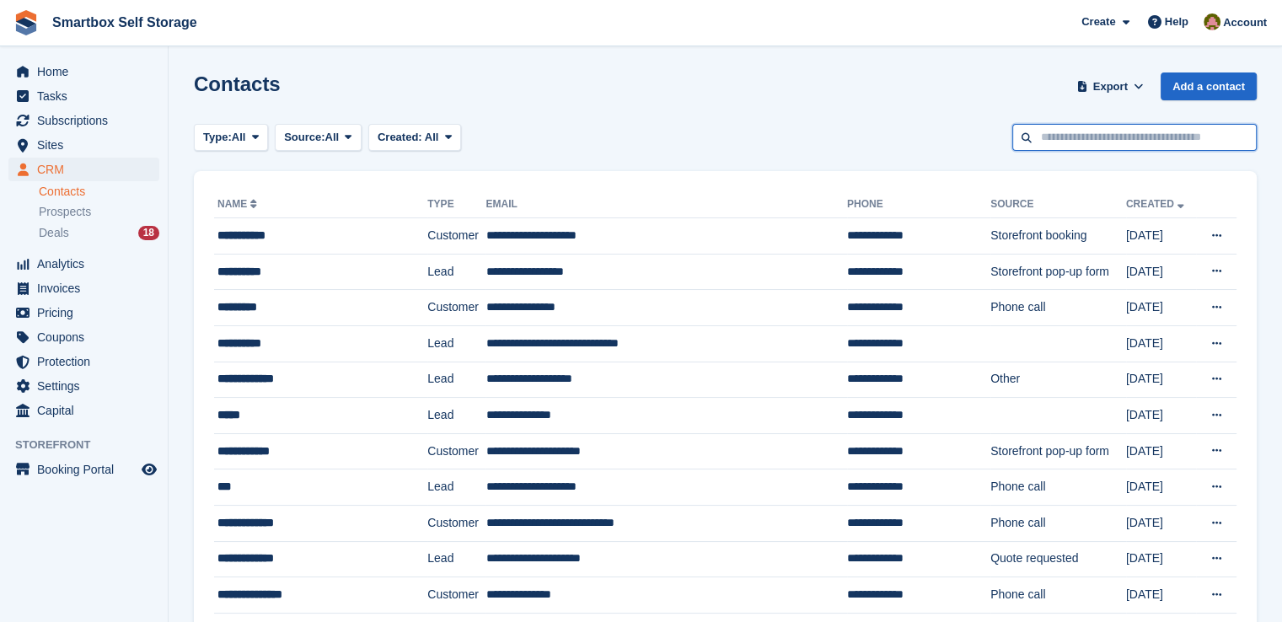
click at [1099, 145] on input "text" at bounding box center [1134, 138] width 244 height 28
type input "******"
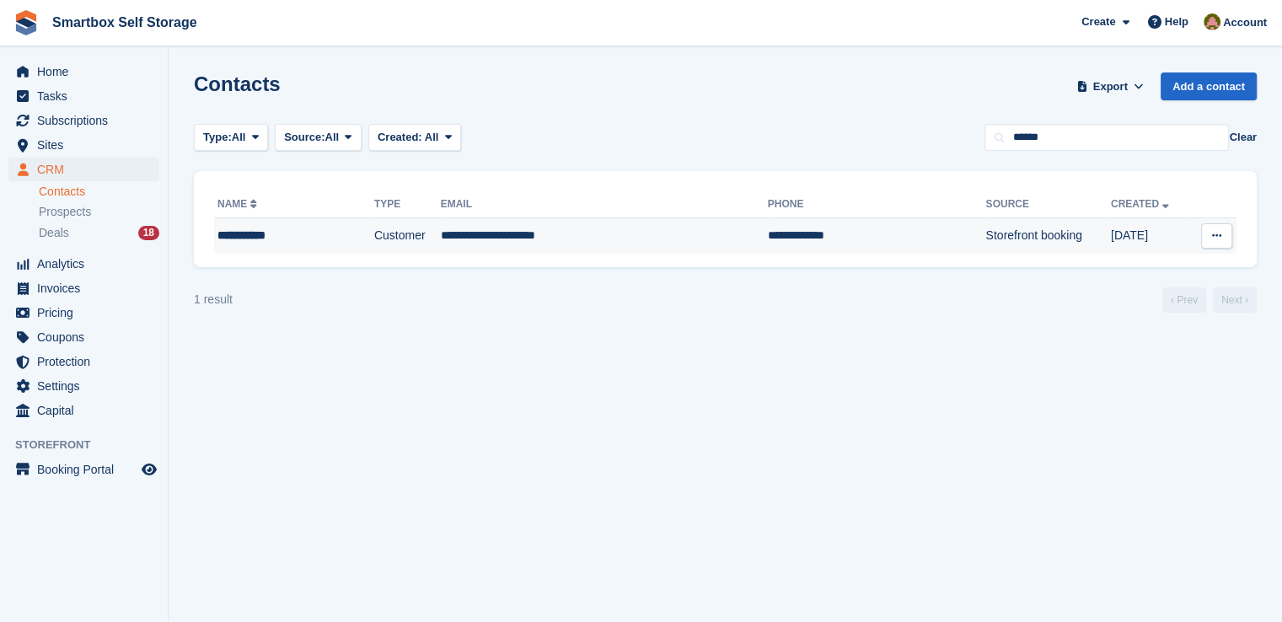
click at [385, 240] on td "Customer" at bounding box center [407, 235] width 67 height 35
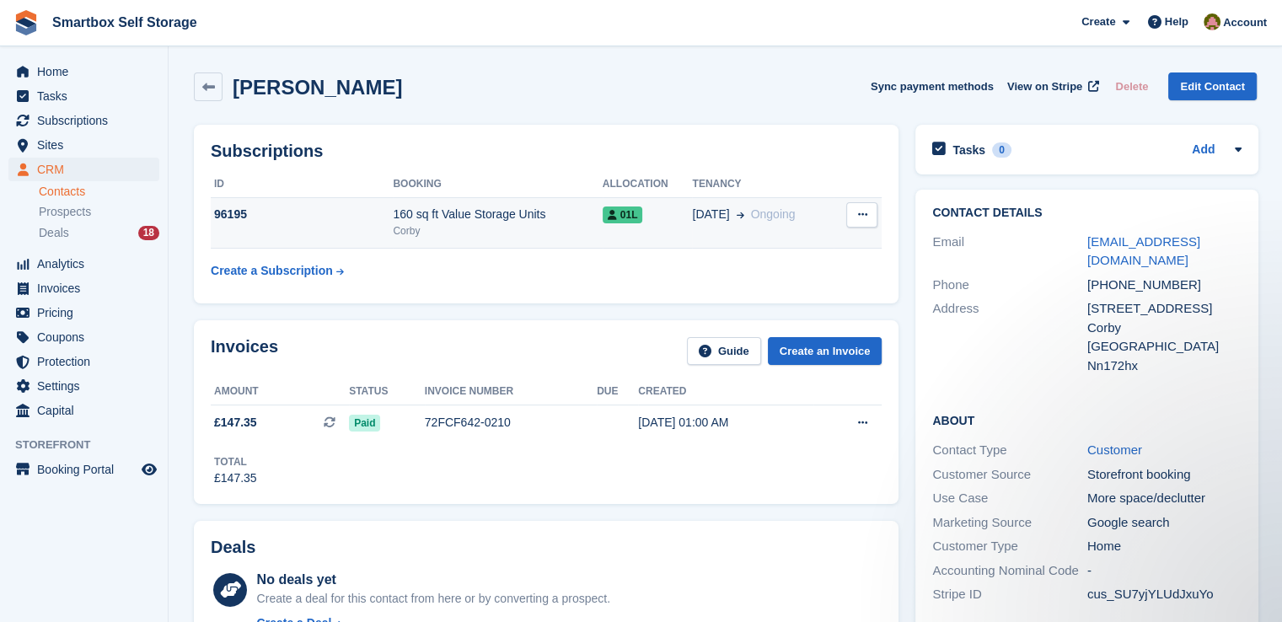
click at [384, 224] on td "96195" at bounding box center [302, 222] width 182 height 51
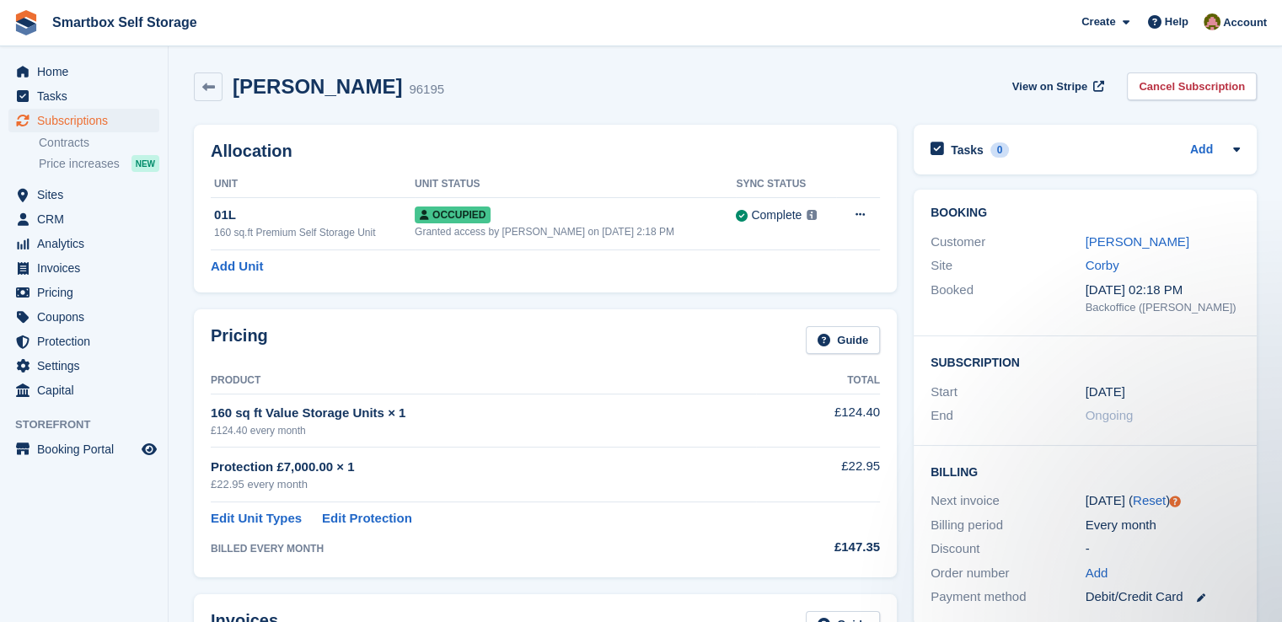
click at [1214, 483] on div "Billing Next invoice [DATE] ( Reset ) Billing period Every month Discount - Ord…" at bounding box center [1084, 536] width 343 height 180
click at [1154, 491] on div "[DATE] ( Reset )" at bounding box center [1162, 500] width 155 height 19
click at [1151, 496] on link "Reset" at bounding box center [1148, 500] width 33 height 14
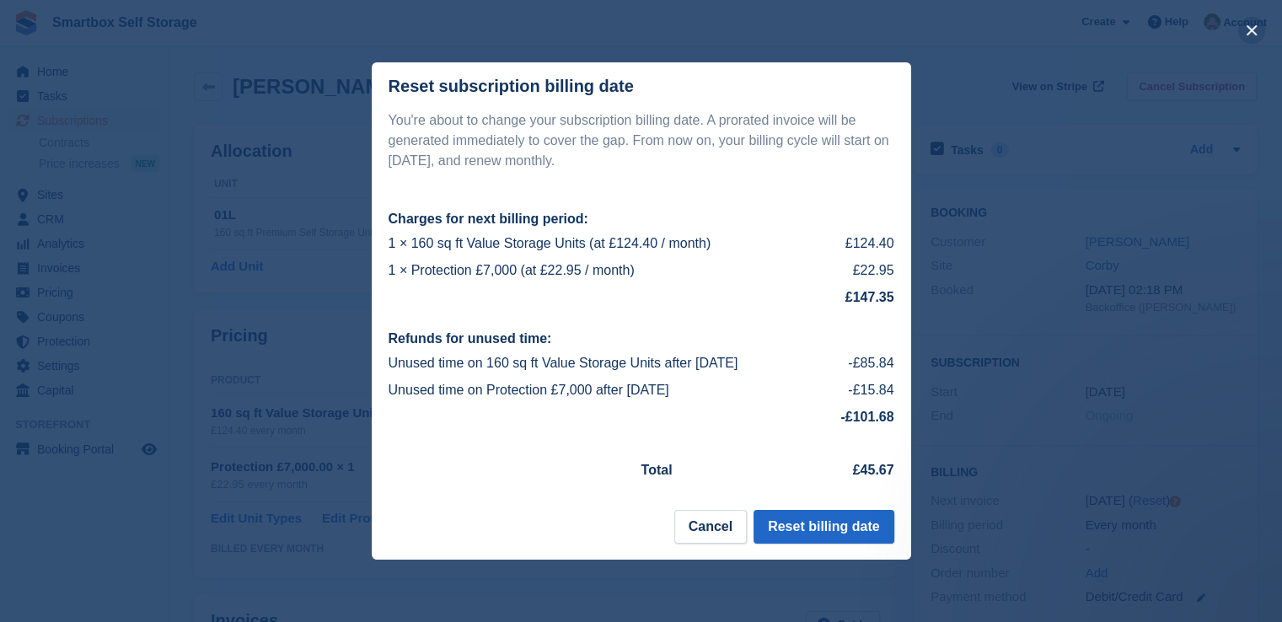
click at [1249, 32] on button "close" at bounding box center [1251, 30] width 27 height 27
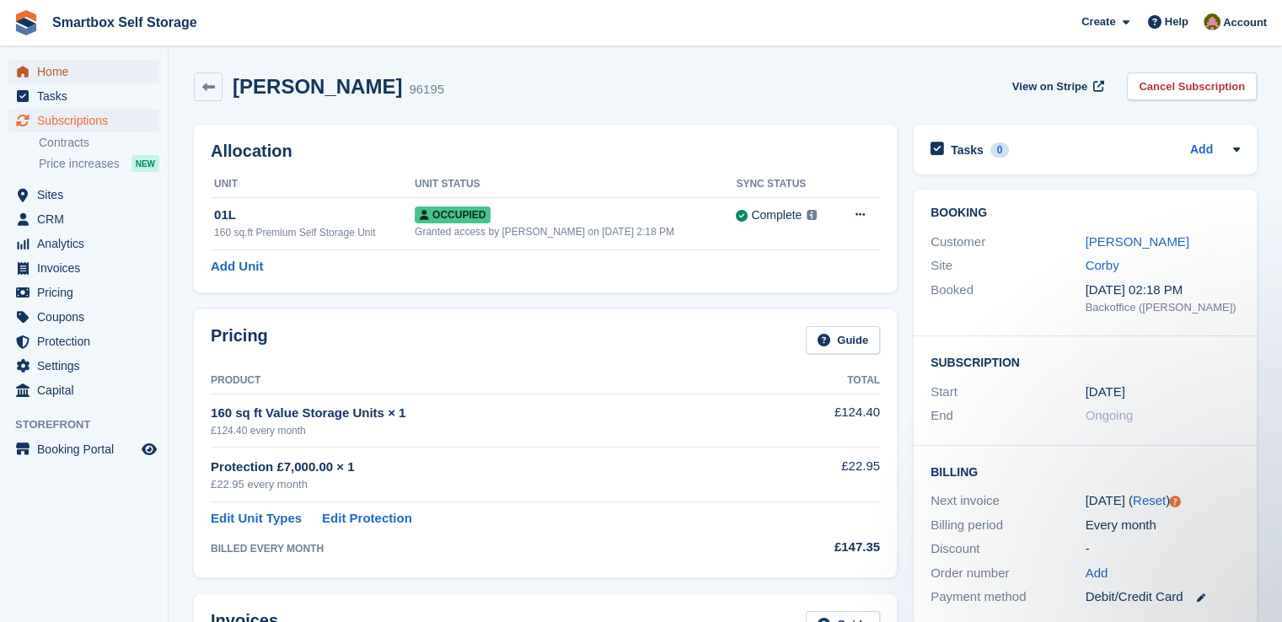
drag, startPoint x: 43, startPoint y: 75, endPoint x: 97, endPoint y: 69, distance: 54.2
click at [43, 75] on span "Home" at bounding box center [87, 72] width 101 height 24
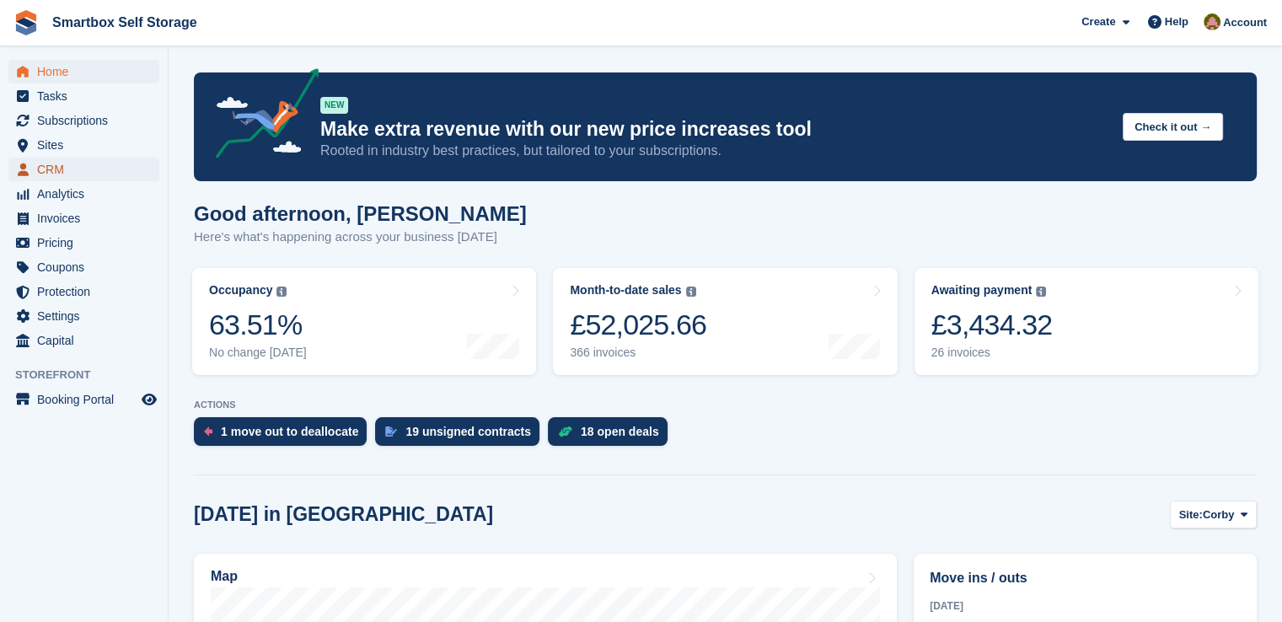
click at [53, 171] on span "CRM" at bounding box center [87, 170] width 101 height 24
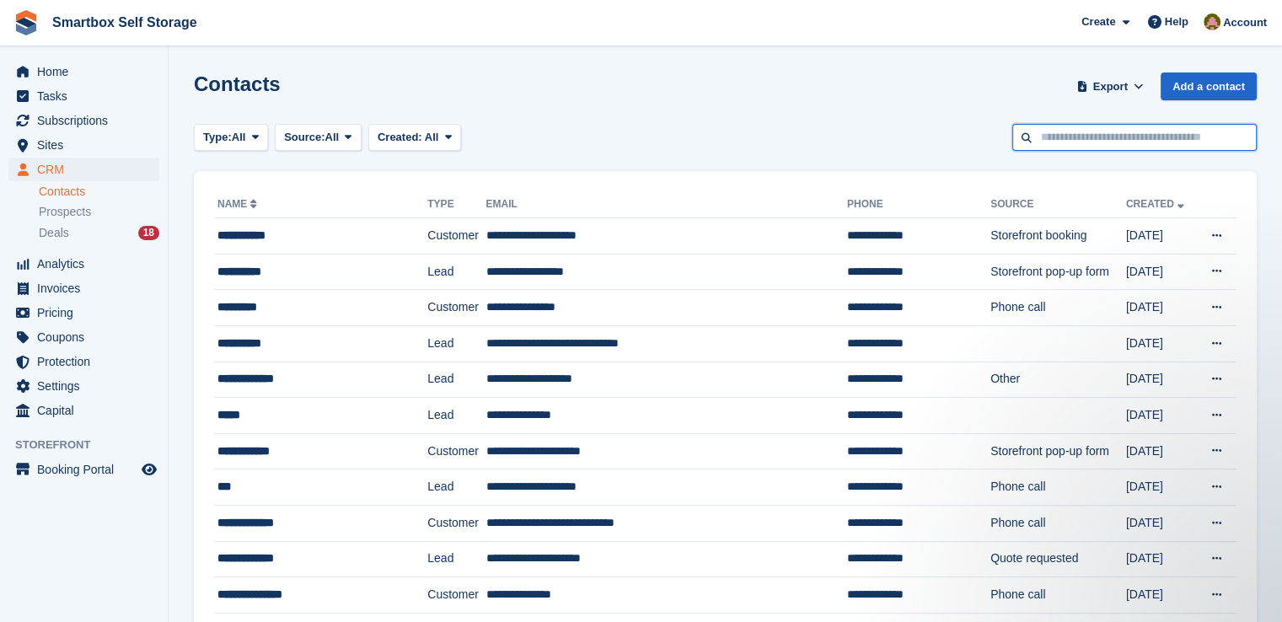
click at [1121, 130] on input "text" at bounding box center [1134, 138] width 244 height 28
type input "********"
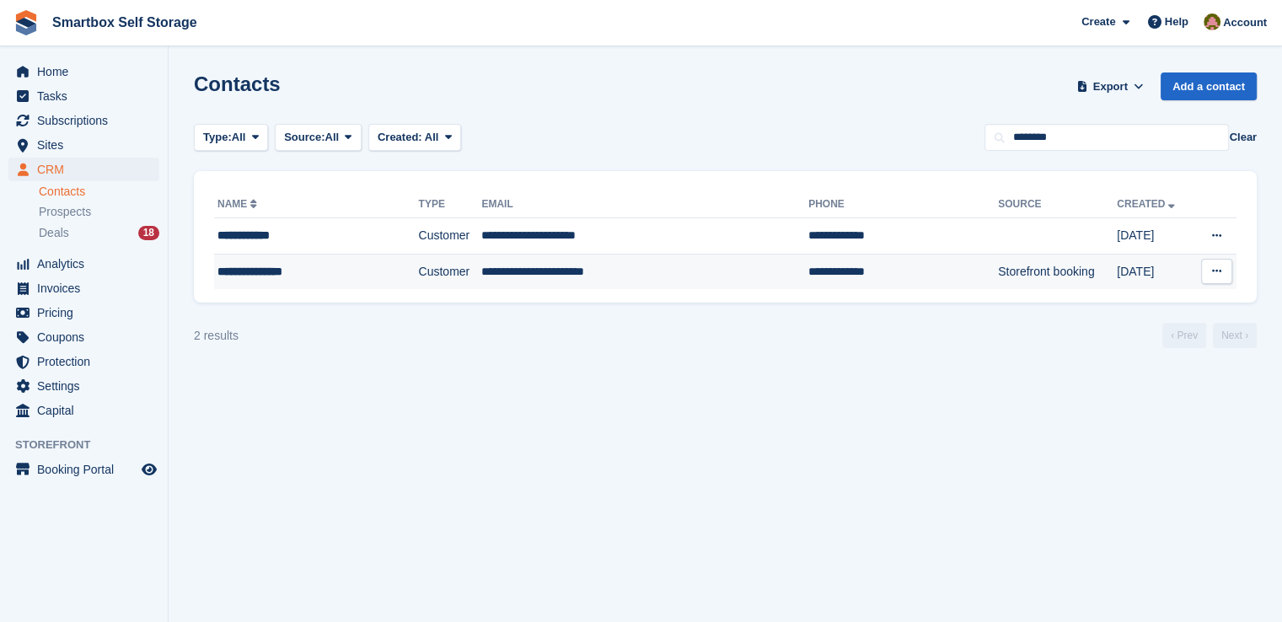
click at [419, 287] on td "Customer" at bounding box center [450, 271] width 63 height 35
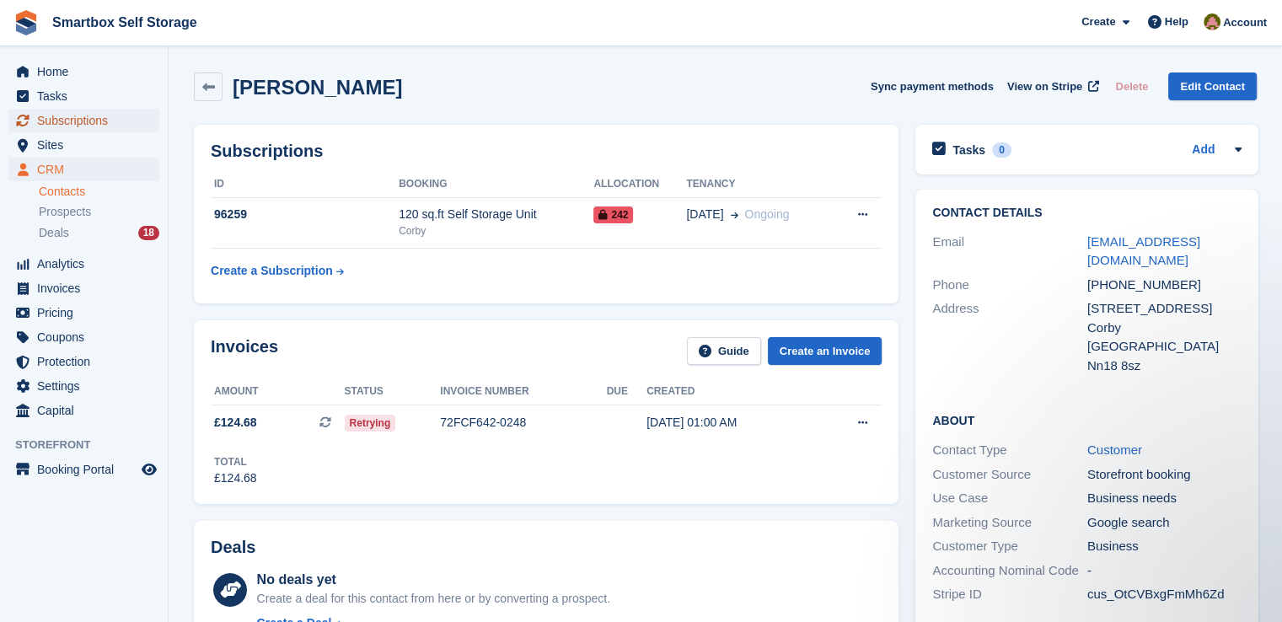
click at [110, 111] on span "Subscriptions" at bounding box center [87, 121] width 101 height 24
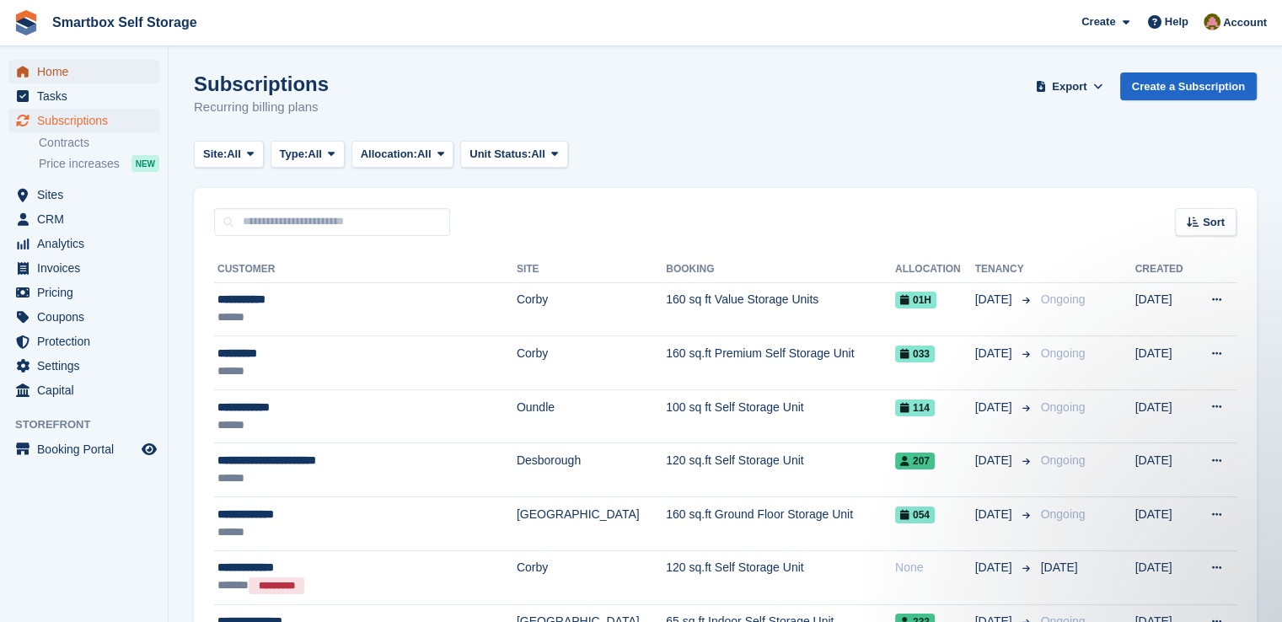
click at [71, 67] on span "Home" at bounding box center [87, 72] width 101 height 24
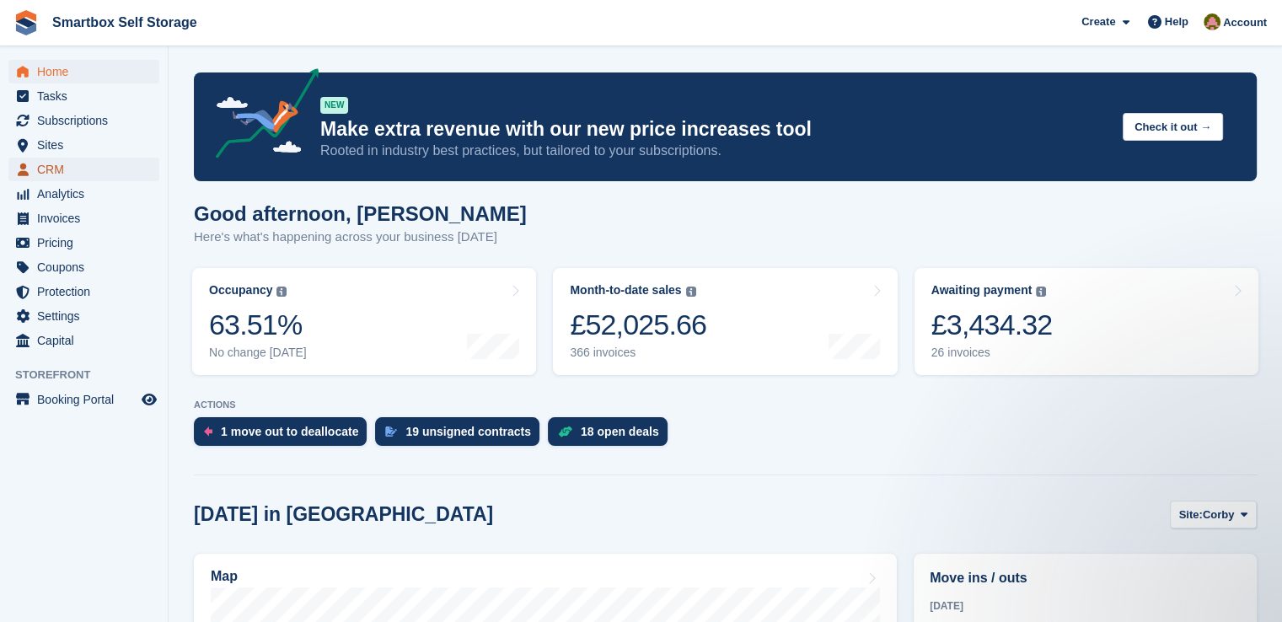
click at [44, 163] on span "CRM" at bounding box center [87, 170] width 101 height 24
